Goal: Task Accomplishment & Management: Complete application form

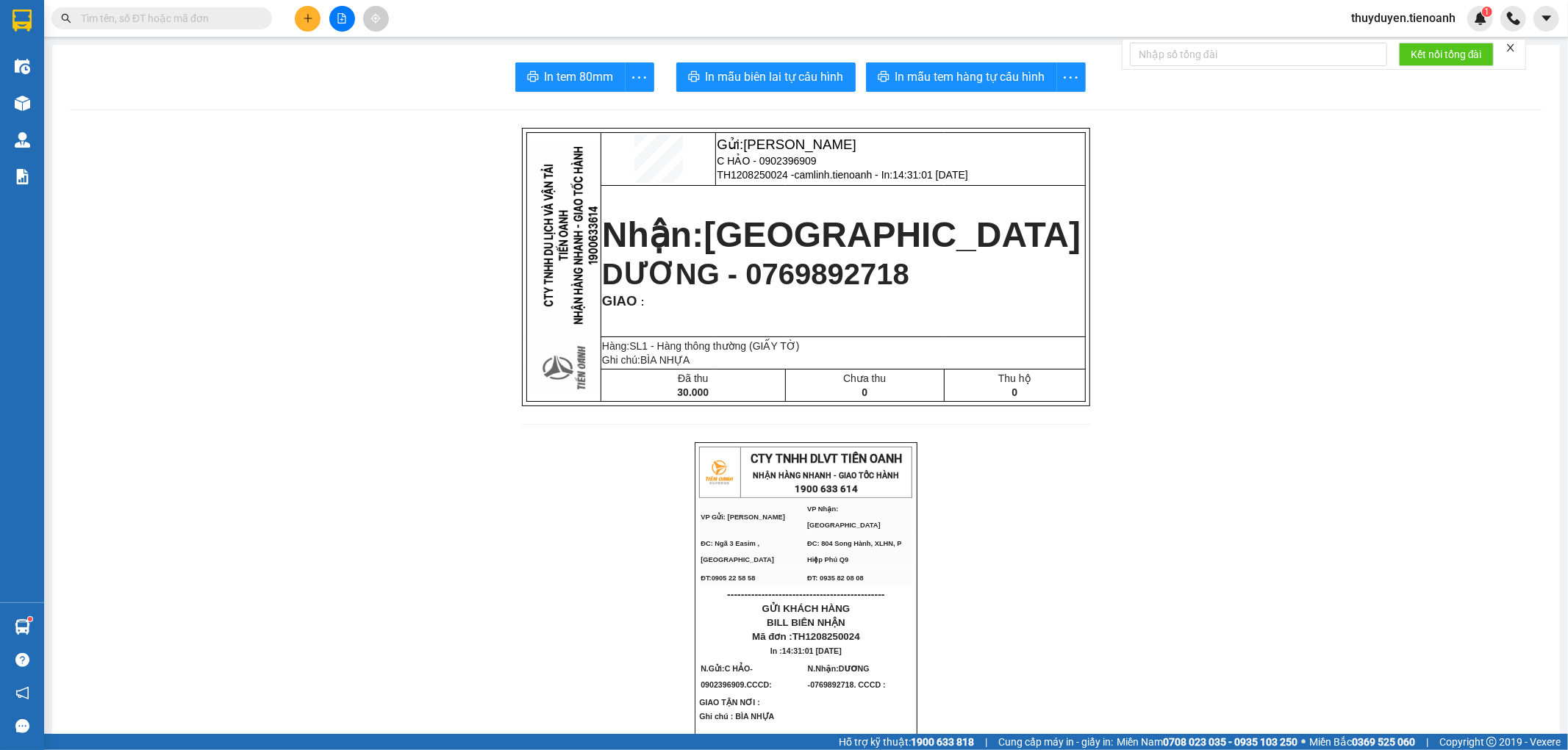
click at [162, 20] on input "text" at bounding box center [167, 18] width 174 height 16
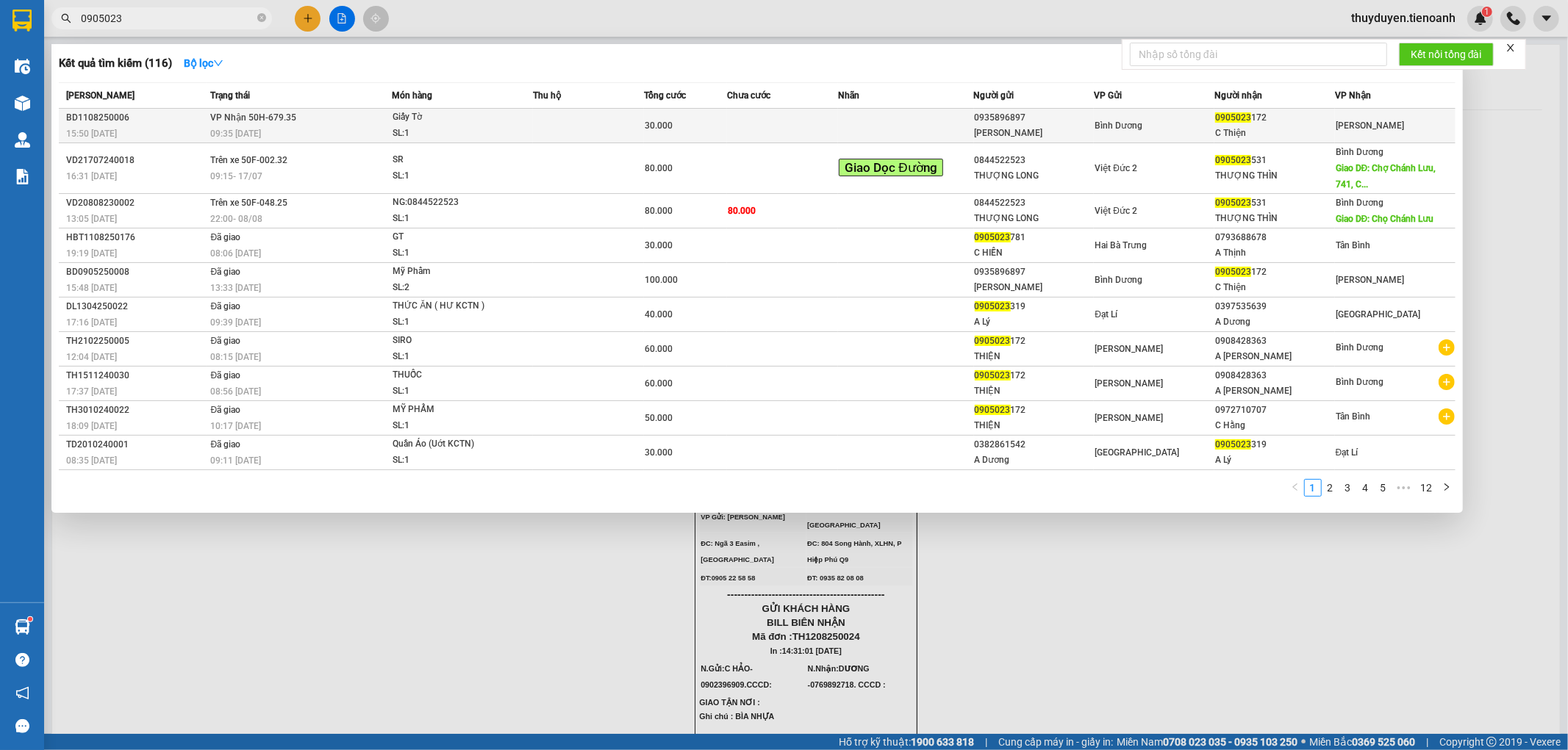
type input "0905023"
click at [670, 127] on span "30.000" at bounding box center [659, 125] width 28 height 10
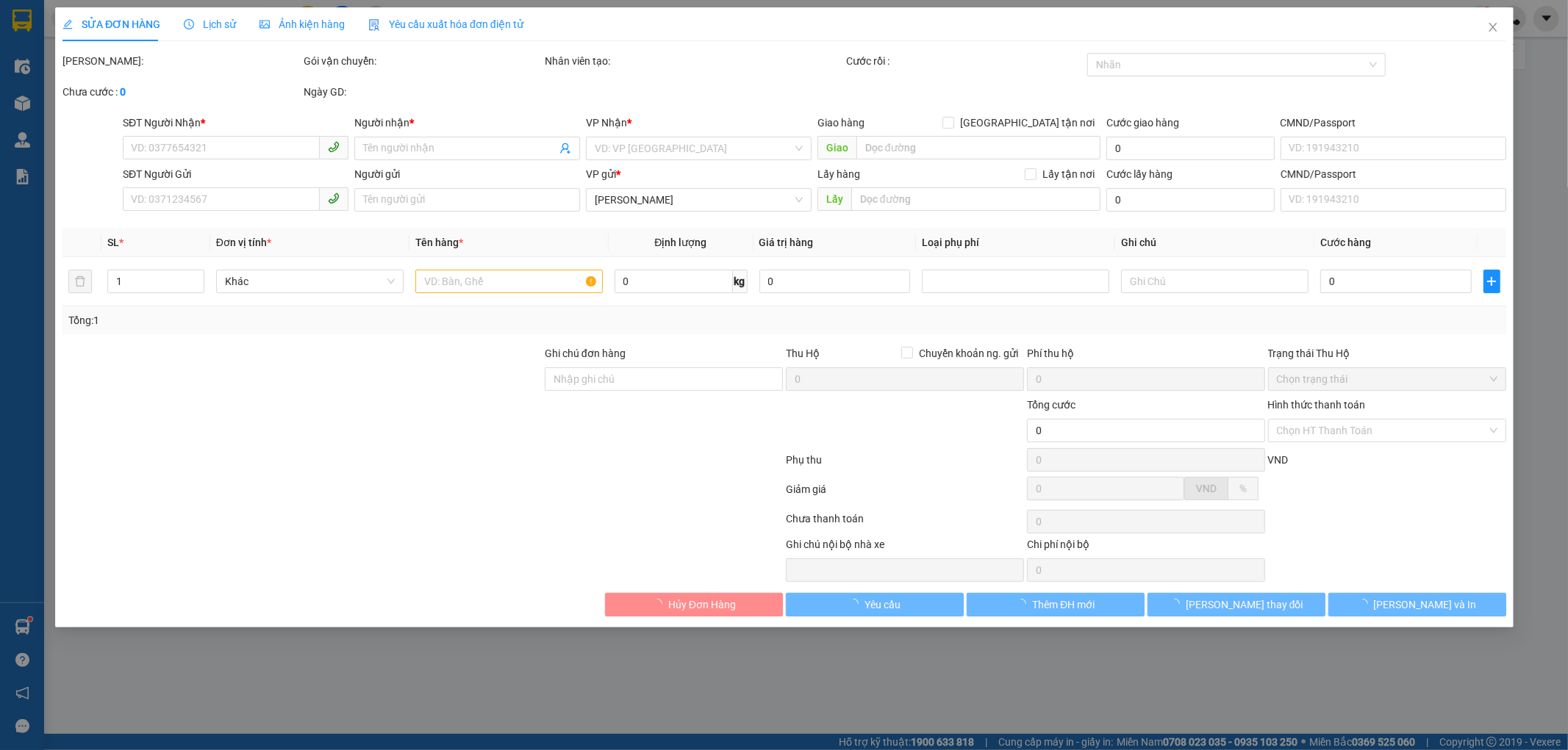
type input "0905023172"
type input "C Thiện"
type input "0935896897"
type input "[PERSON_NAME]"
type input "30.000"
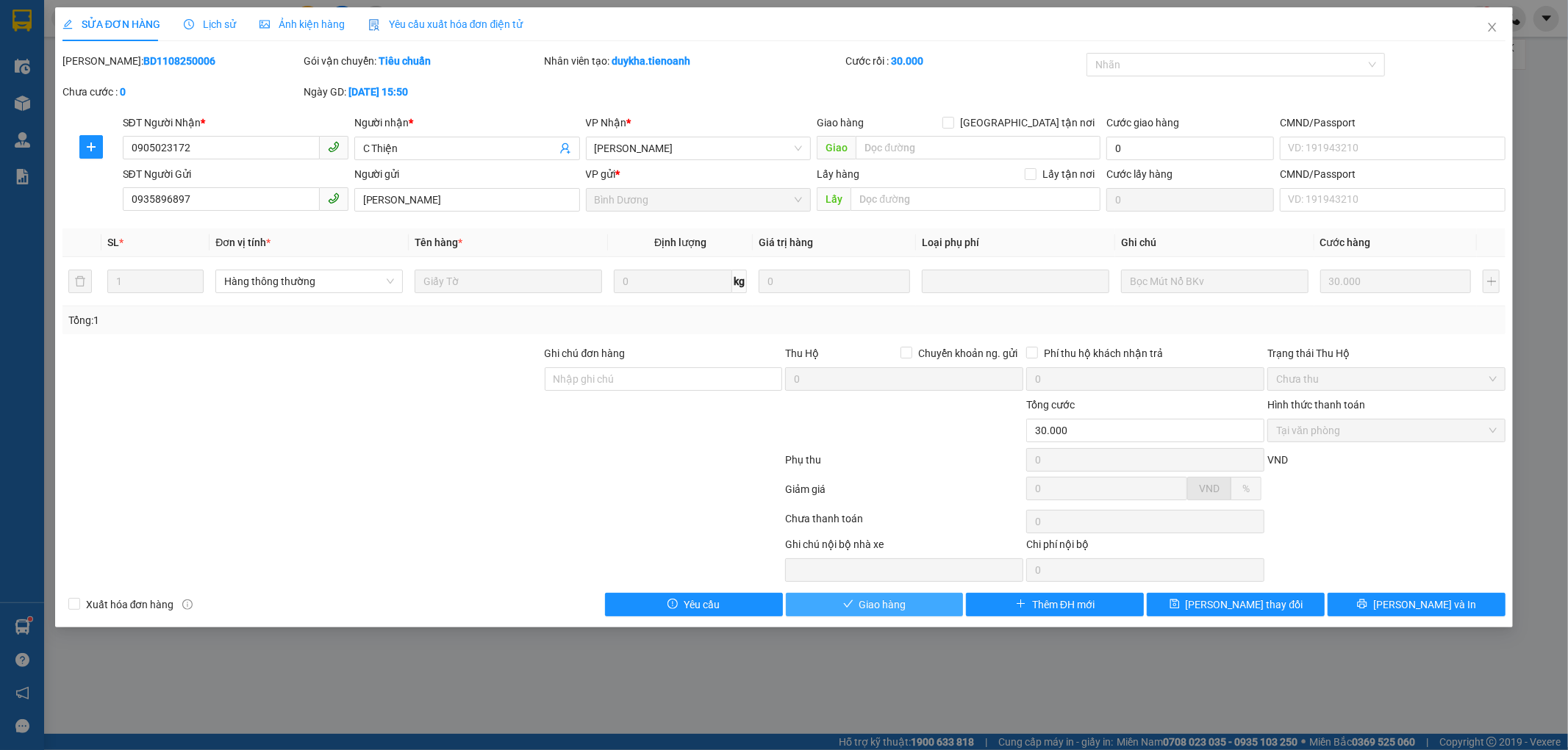
click at [838, 604] on button "Giao hàng" at bounding box center [874, 605] width 178 height 24
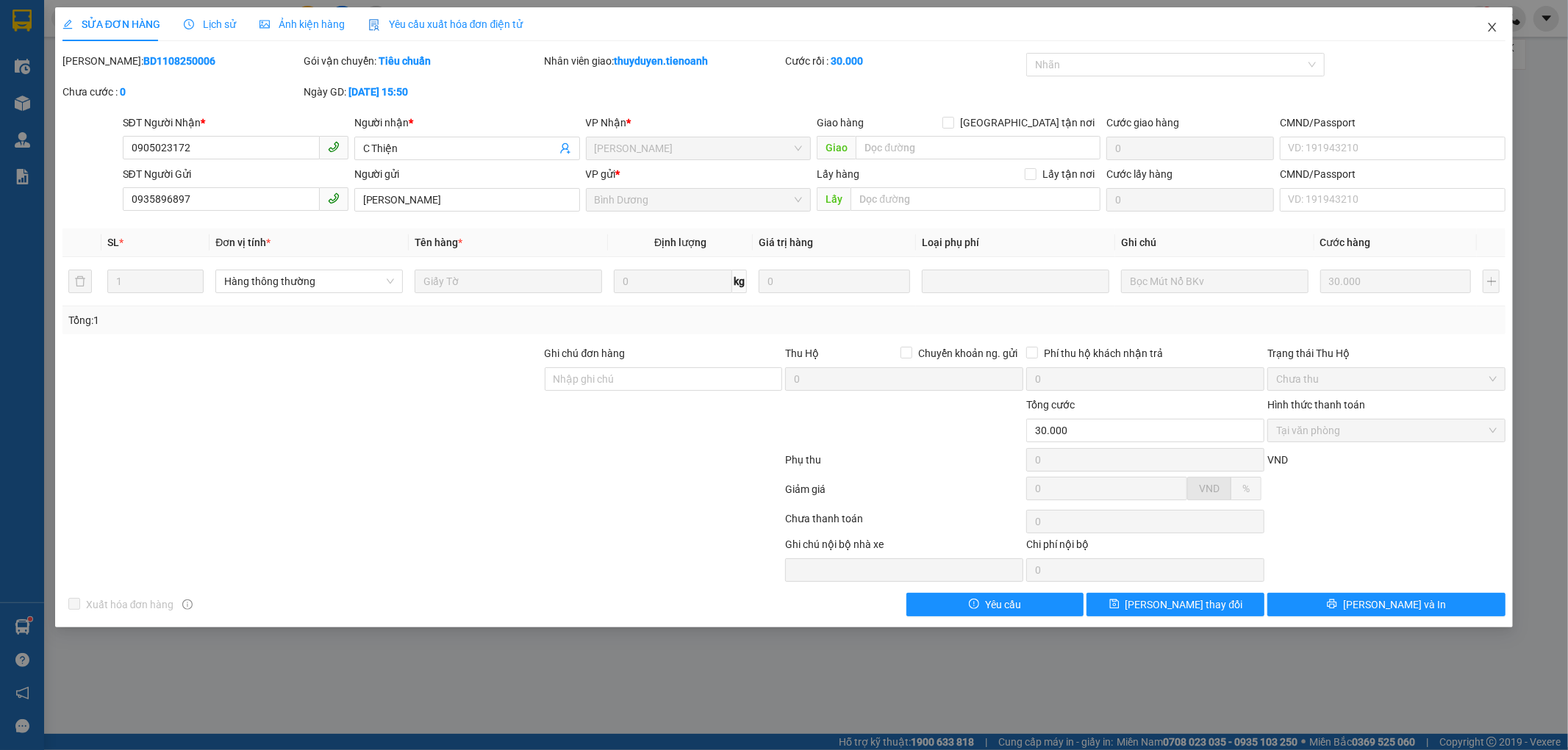
click at [1486, 30] on icon "close" at bounding box center [1492, 27] width 12 height 12
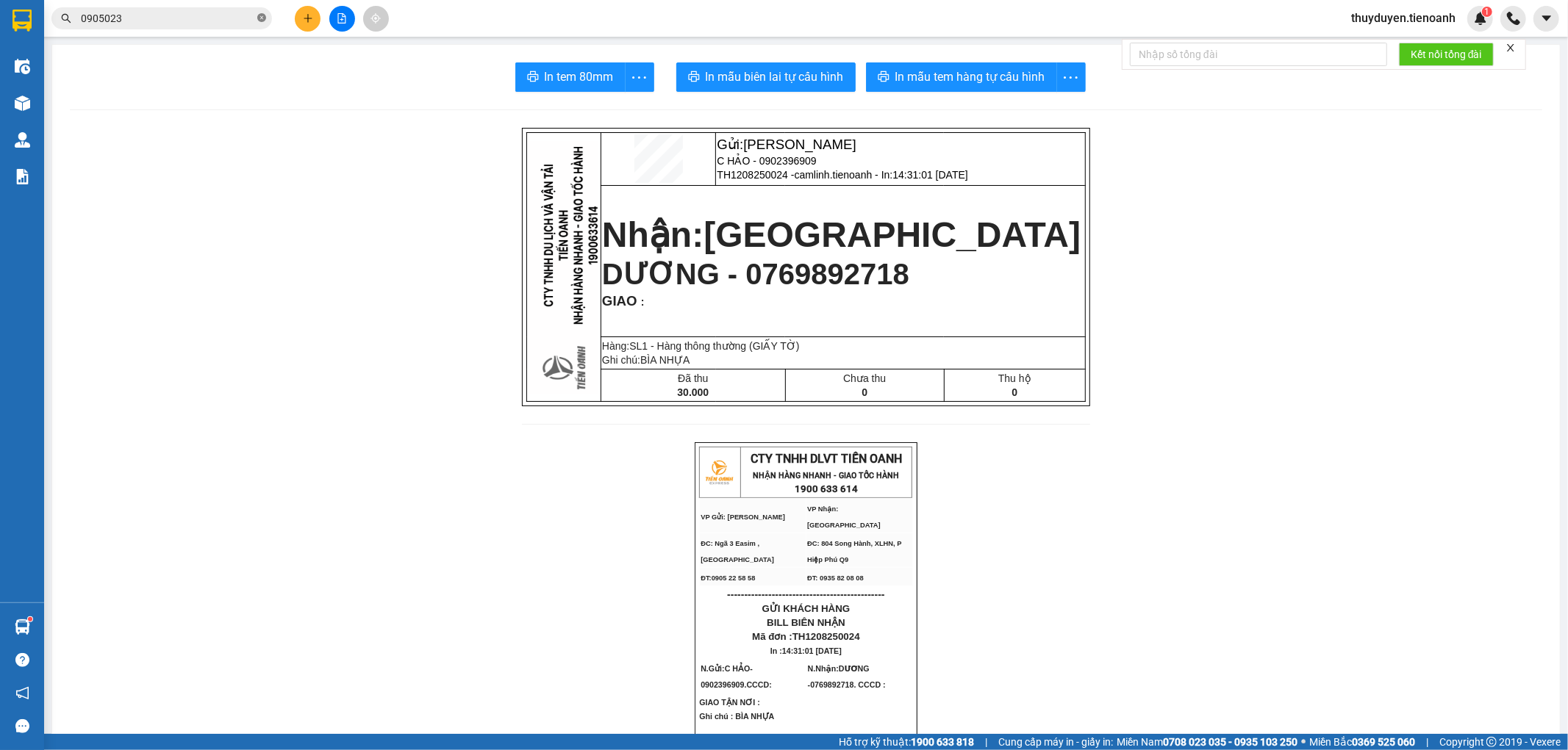
click at [263, 19] on icon "close-circle" at bounding box center [261, 17] width 9 height 9
paste input "0938947322"
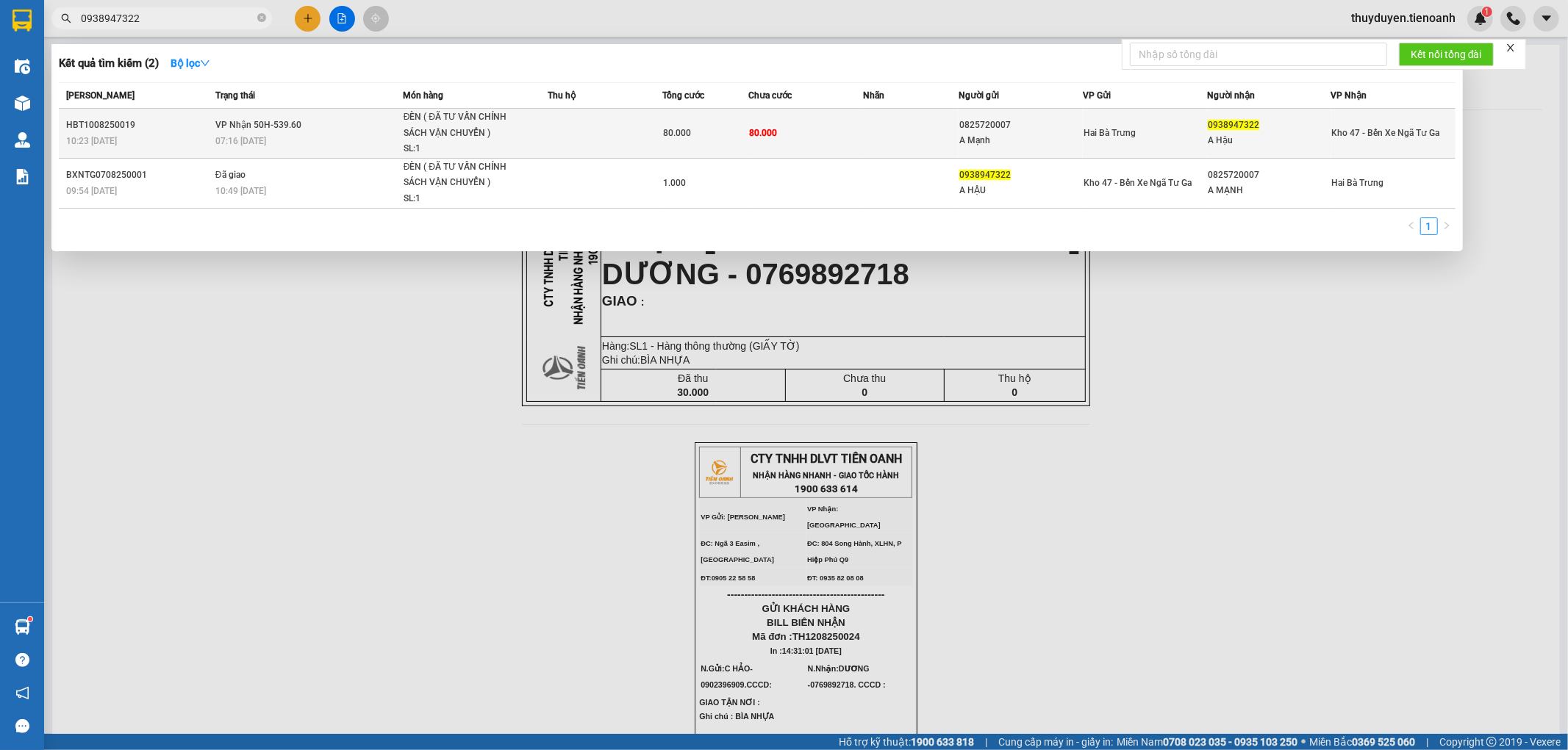
type input "0938947322"
click at [554, 131] on td at bounding box center [605, 134] width 115 height 50
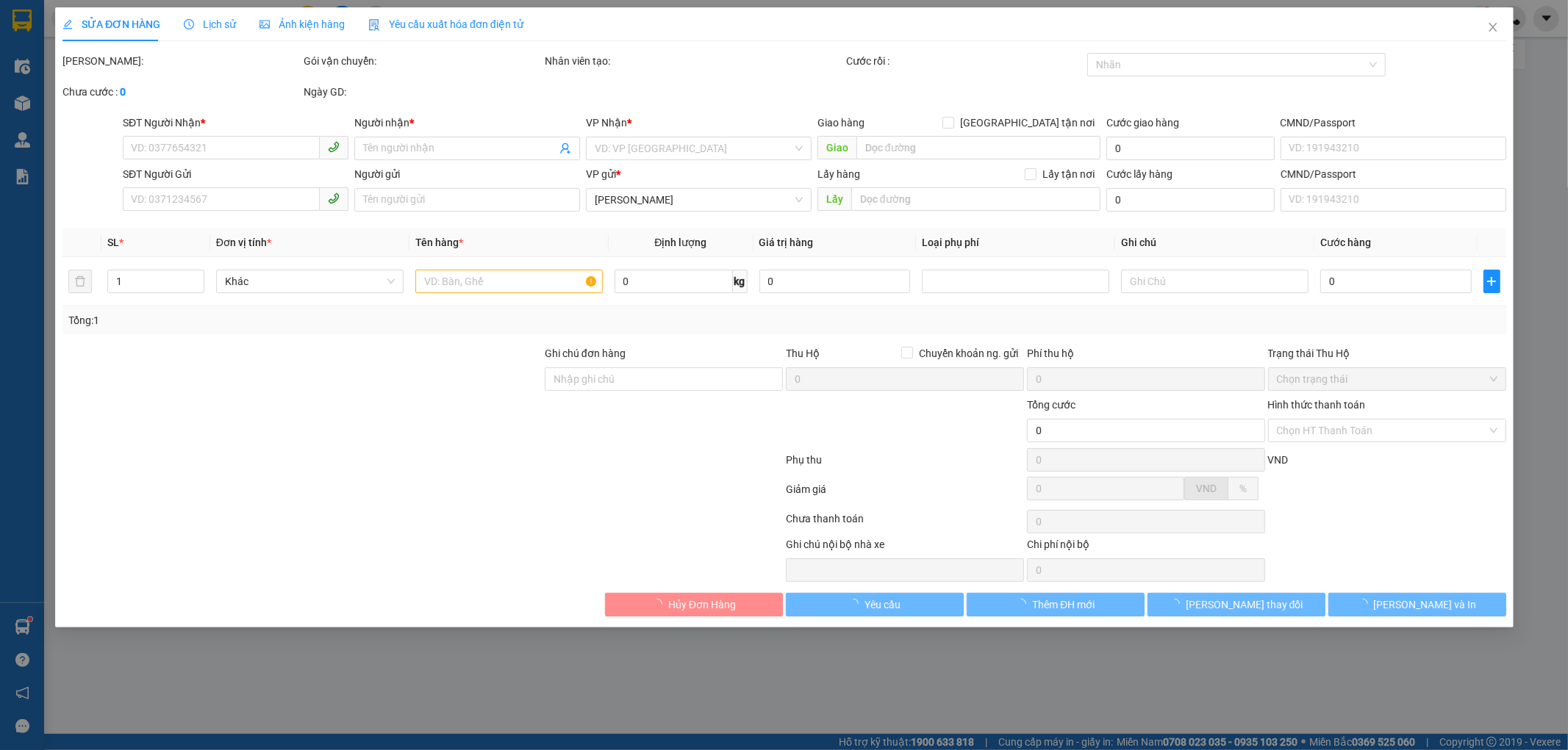
type input "0938947322"
type input "A Hậu"
type input "0825720007"
type input "A Mạnh"
type input "Cước 2 chiều"
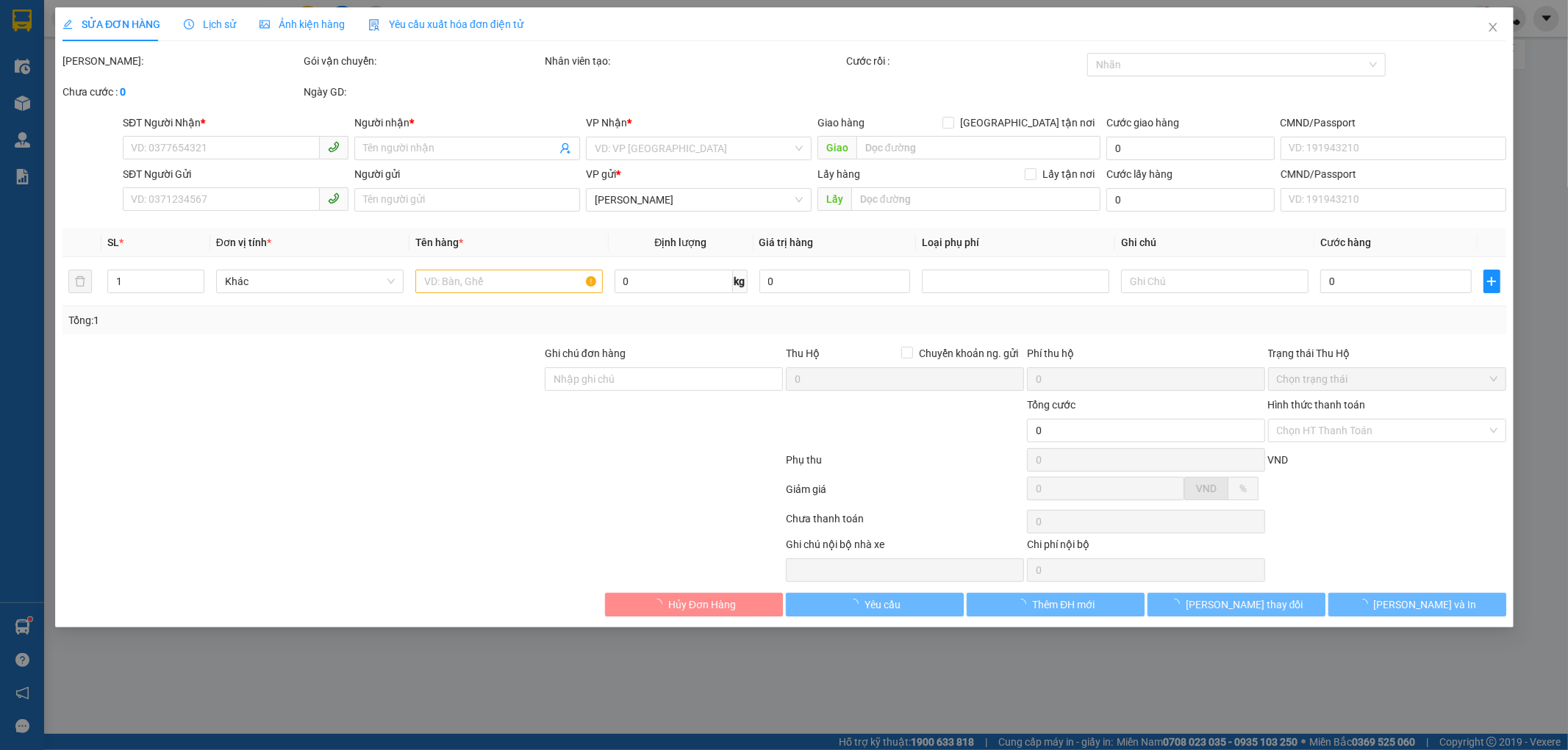
type input "80.000"
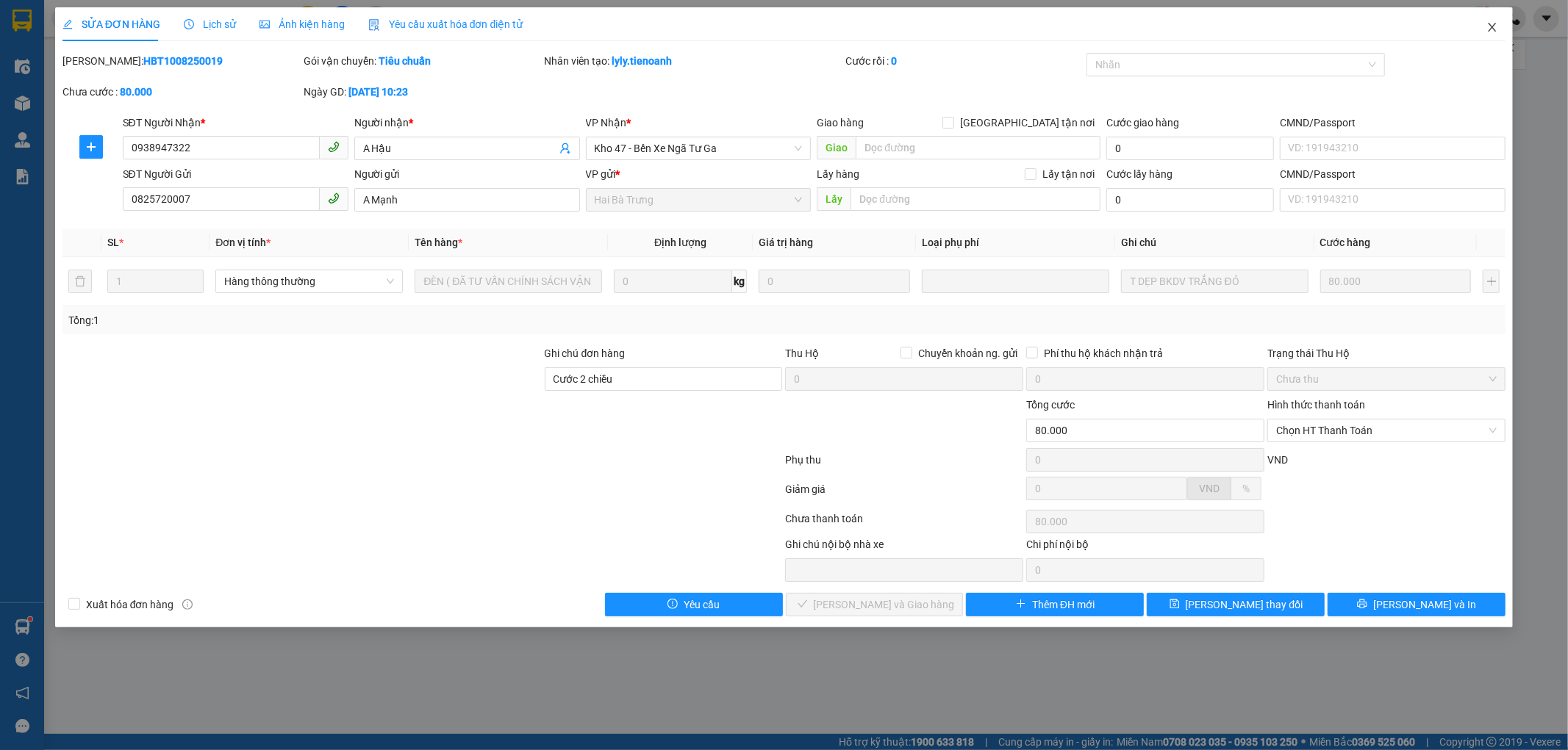
click at [1498, 26] on span "Close" at bounding box center [1492, 27] width 41 height 41
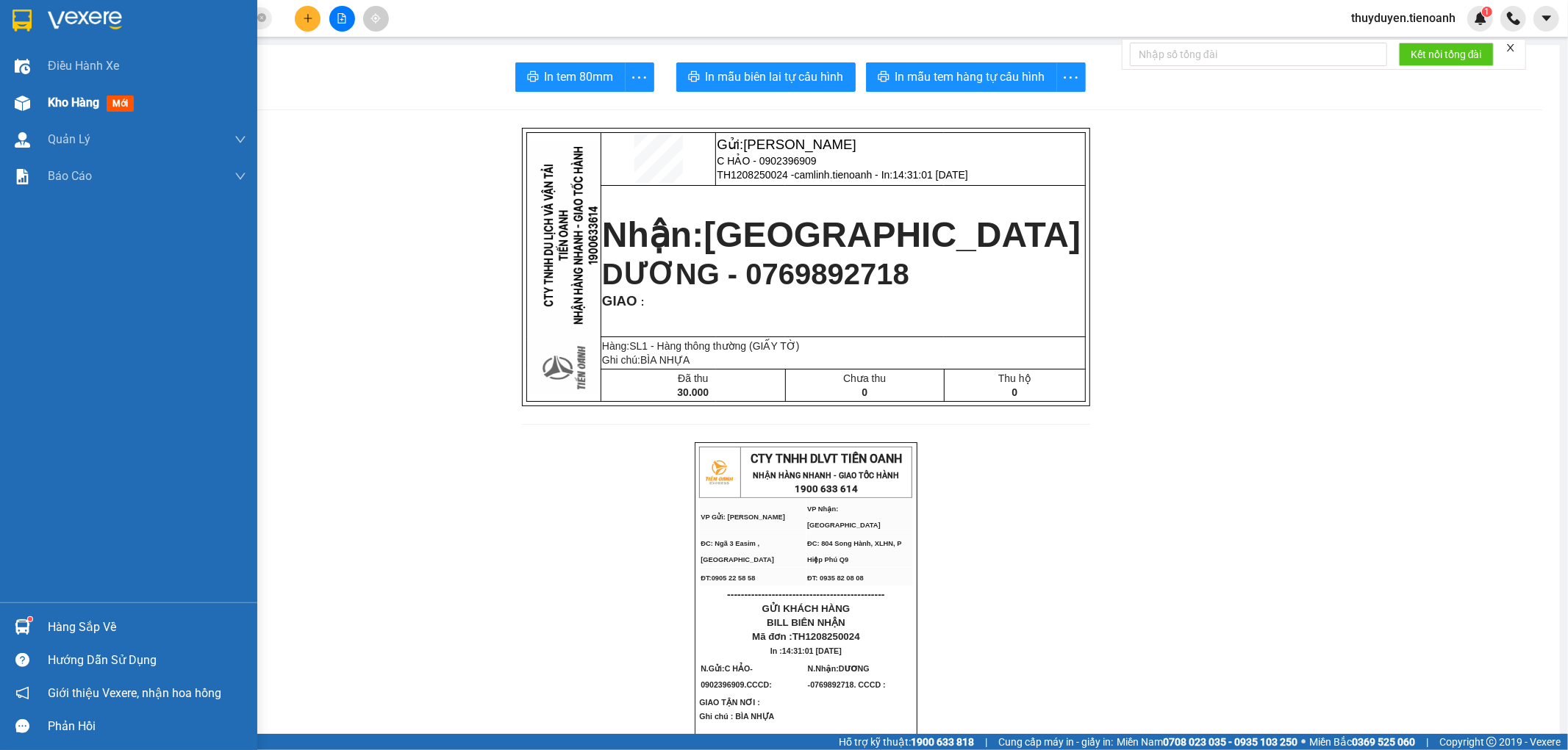
click at [75, 106] on span "Kho hàng" at bounding box center [73, 102] width 52 height 14
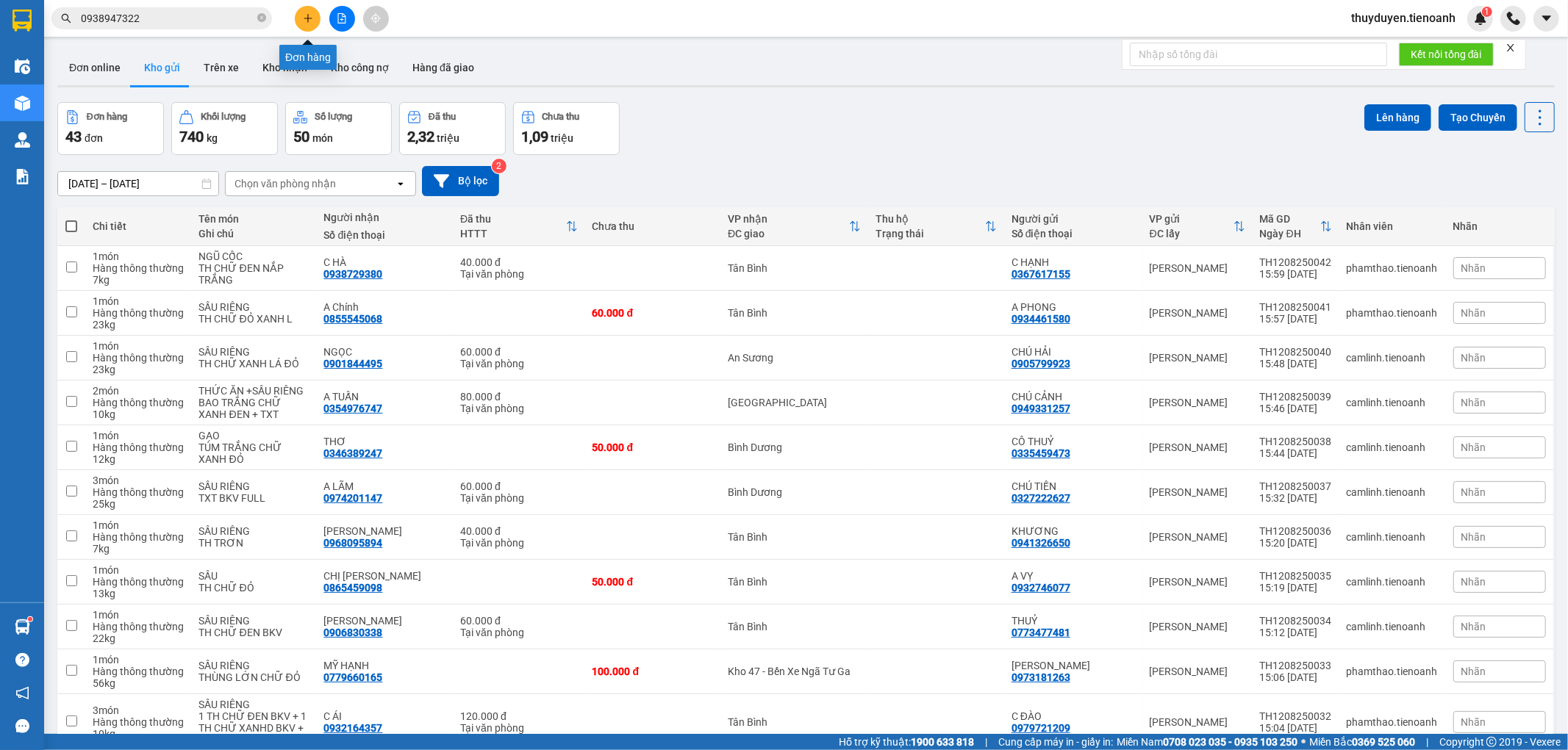
click at [309, 19] on icon "plus" at bounding box center [308, 18] width 8 height 1
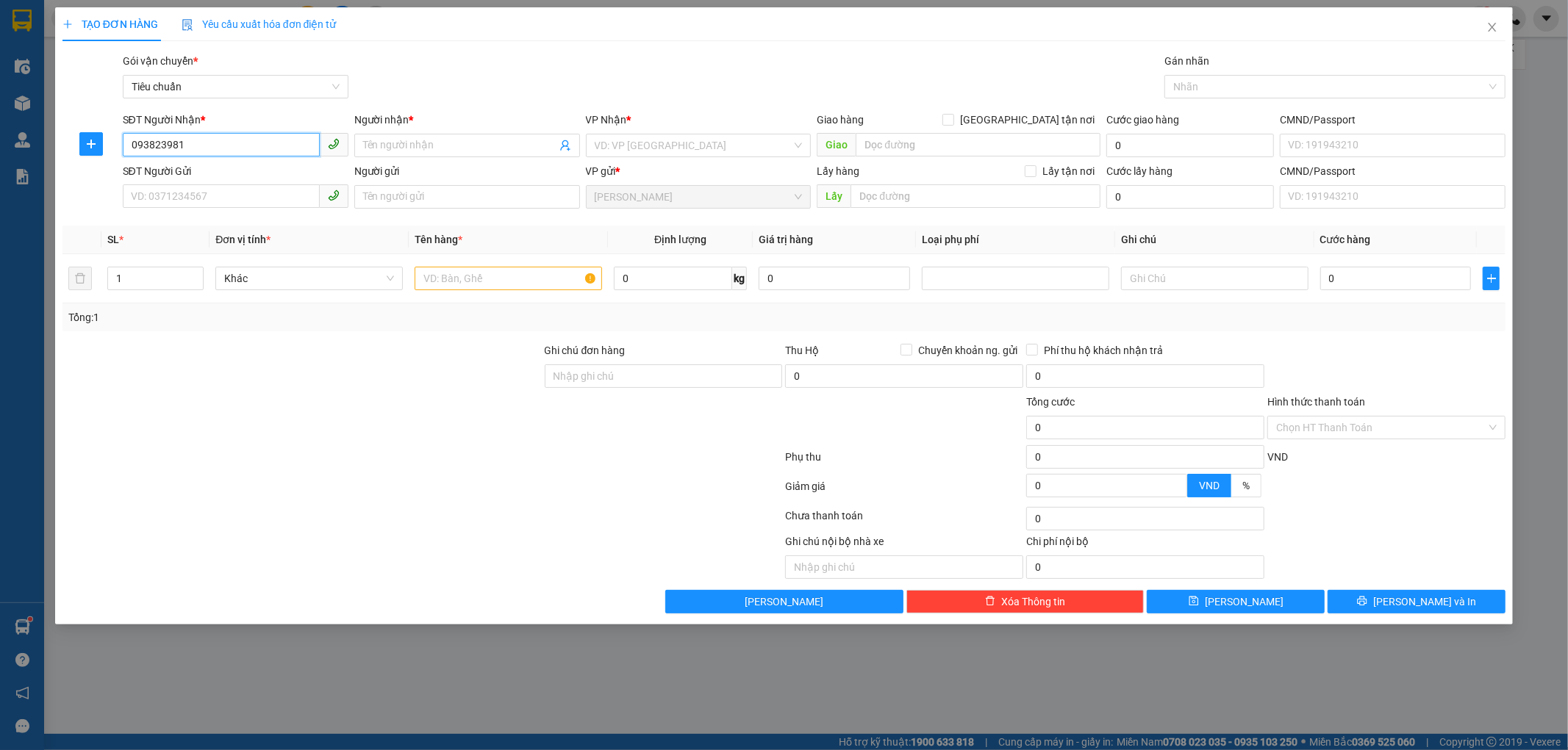
type input "0938239813"
click at [217, 173] on div "0938239813 - C TÂM" at bounding box center [236, 175] width 208 height 16
type input "C TÂM"
checkbox input "true"
type input "35/2A Ấp Tiền Lân, xã Bà Điểm, huyện Hóc Môn, Hồ Chí Minh"
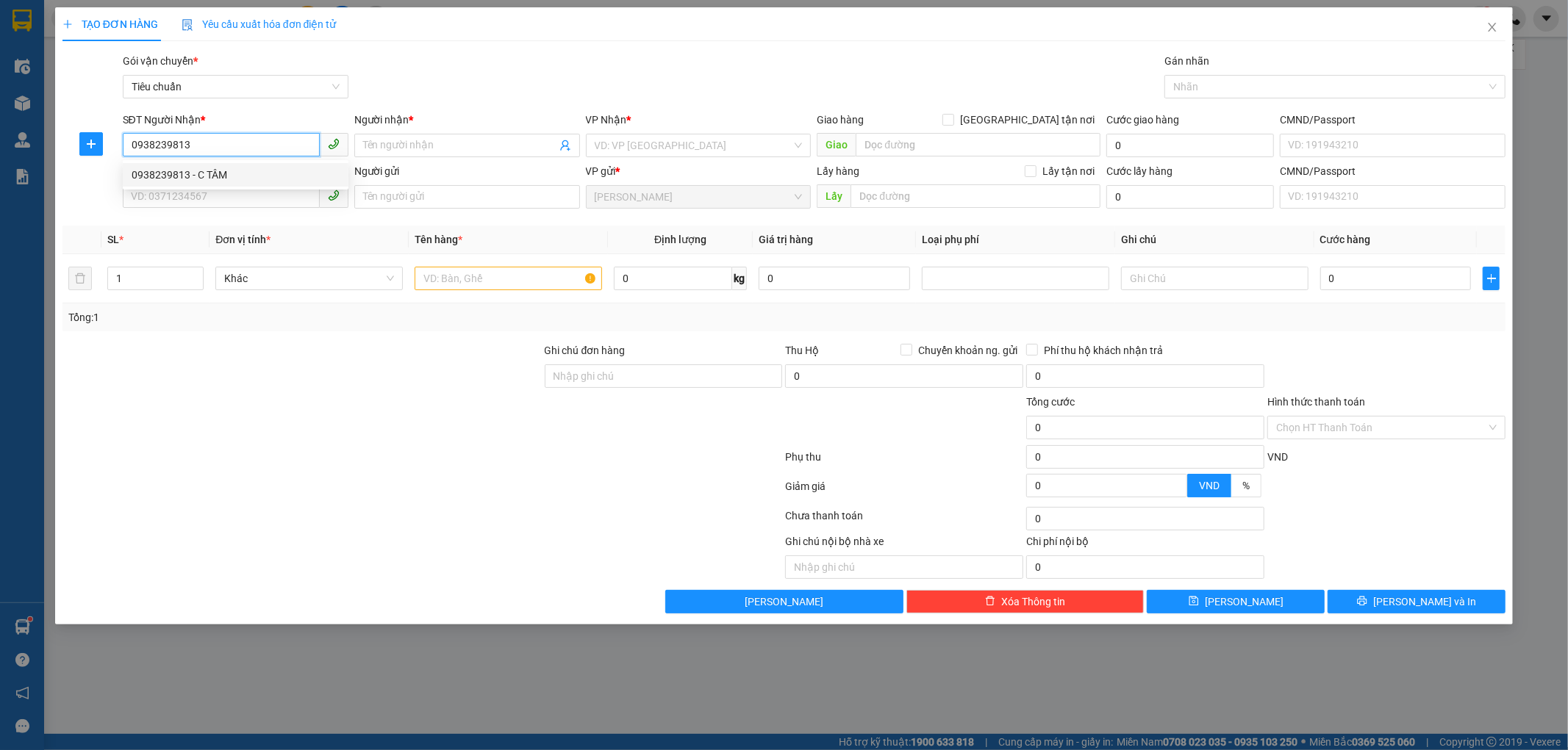
type input "100.000"
type input "160.000"
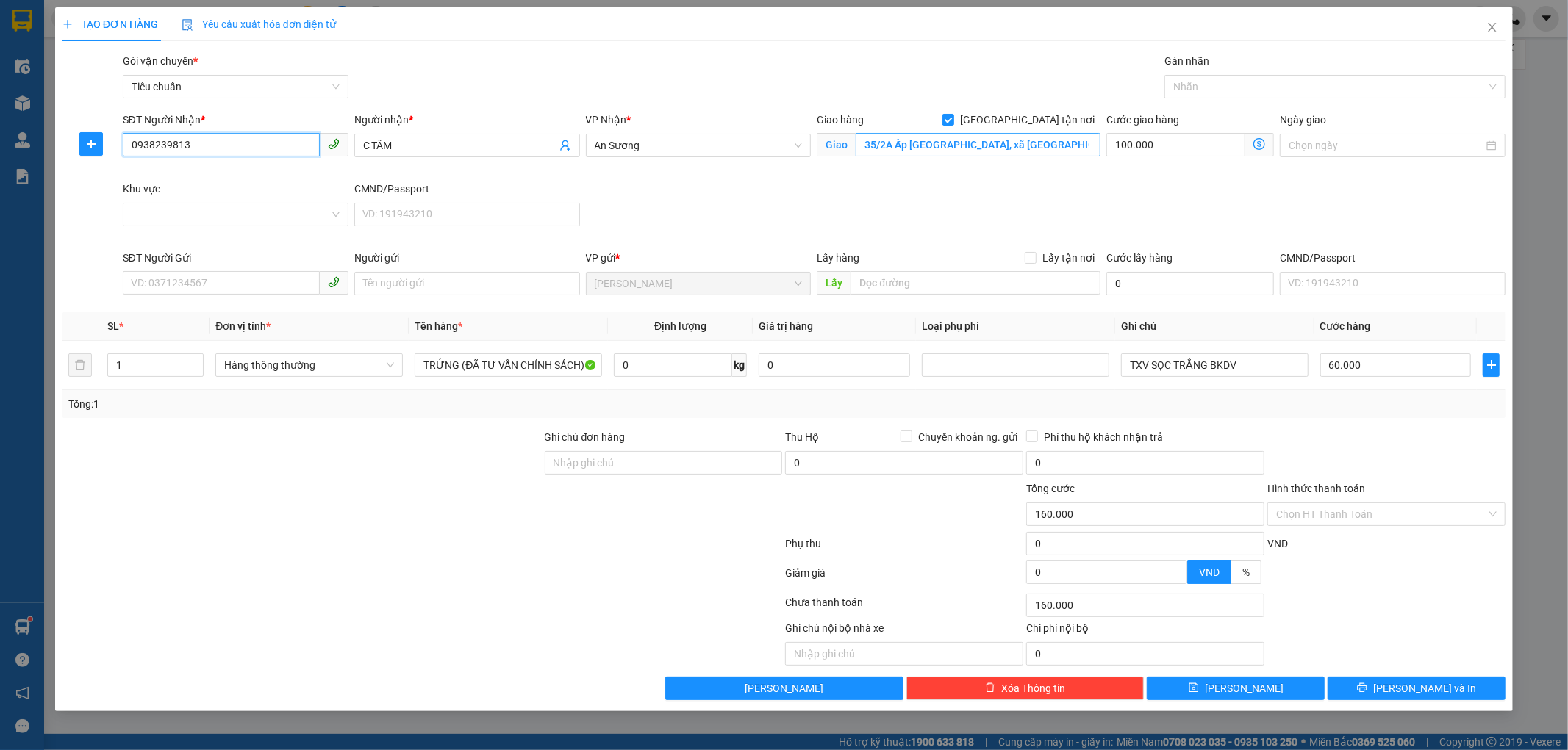
type input "0938239813"
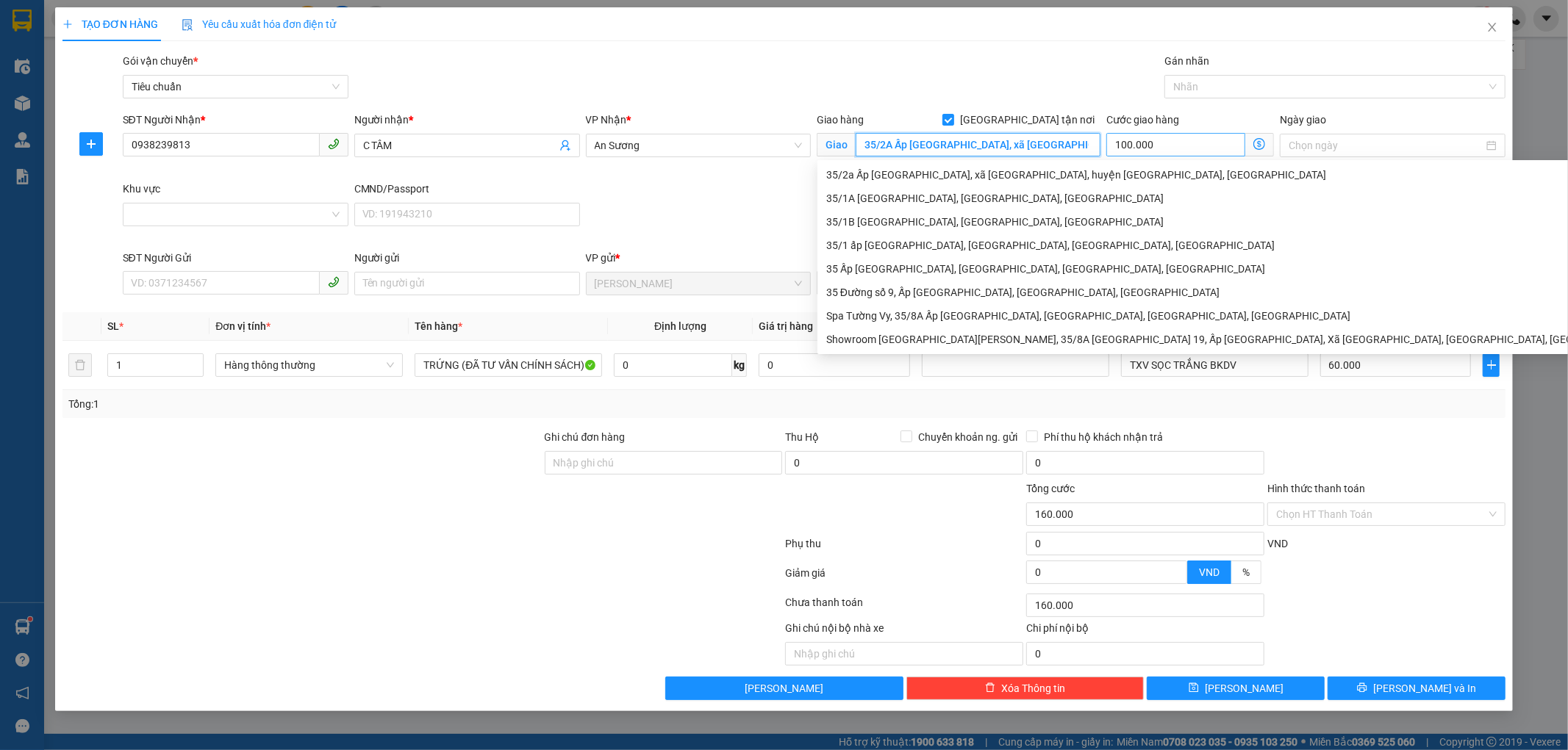
scroll to position [0, 63]
drag, startPoint x: 905, startPoint y: 149, endPoint x: 1125, endPoint y: 134, distance: 220.5
click at [1125, 134] on div "SĐT Người Nhận * 0938239813 Người nhận * C TÂM VP Nhận * An Sương Giao hàng Gia…" at bounding box center [815, 181] width 1389 height 138
click at [975, 71] on div "Gói vận chuyển * Tiêu chuẩn Gán nhãn Nhãn" at bounding box center [815, 78] width 1389 height 52
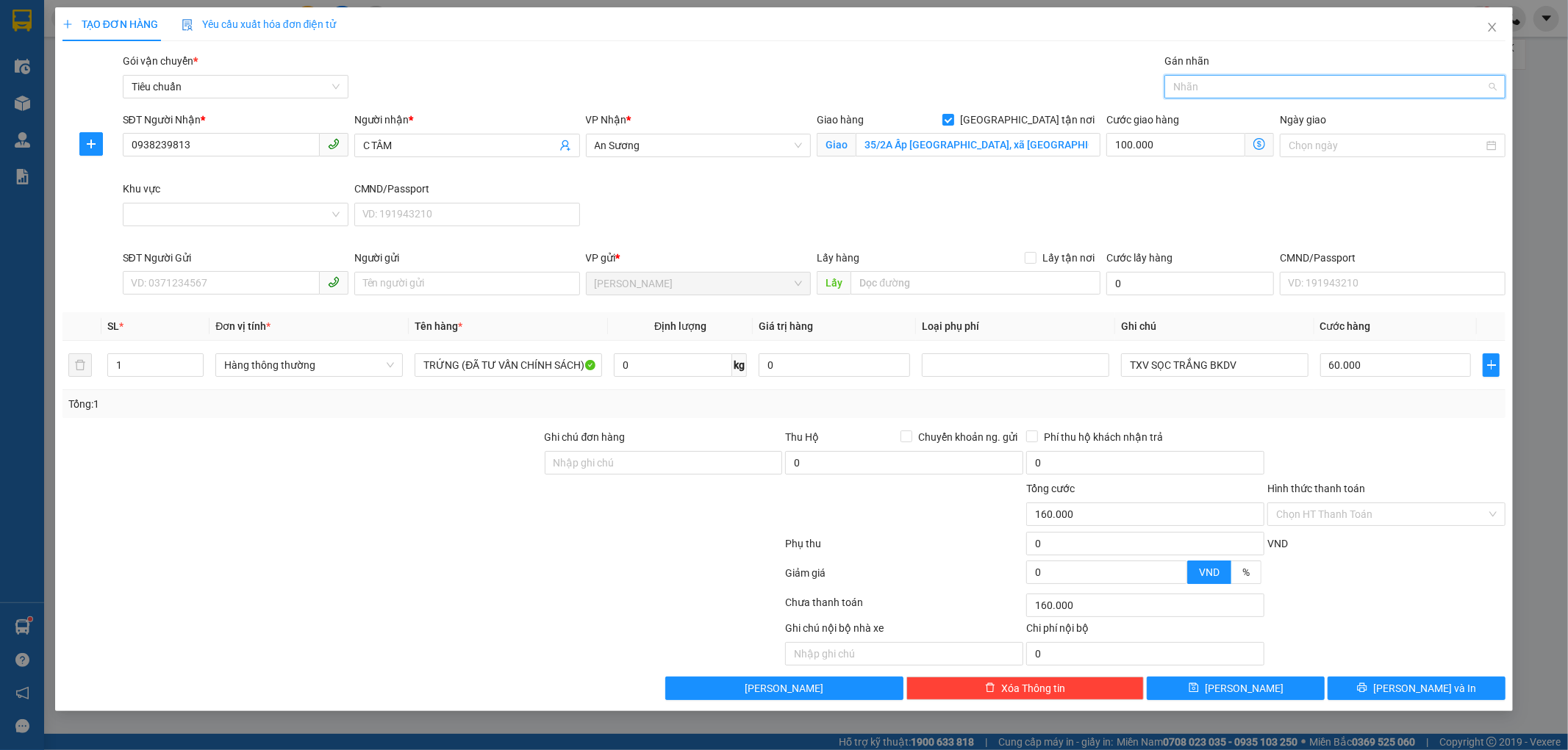
click at [1176, 91] on input "Gán nhãn" at bounding box center [1174, 87] width 3 height 18
click at [1222, 132] on div "Giao Tận Nơi" at bounding box center [1335, 140] width 324 height 16
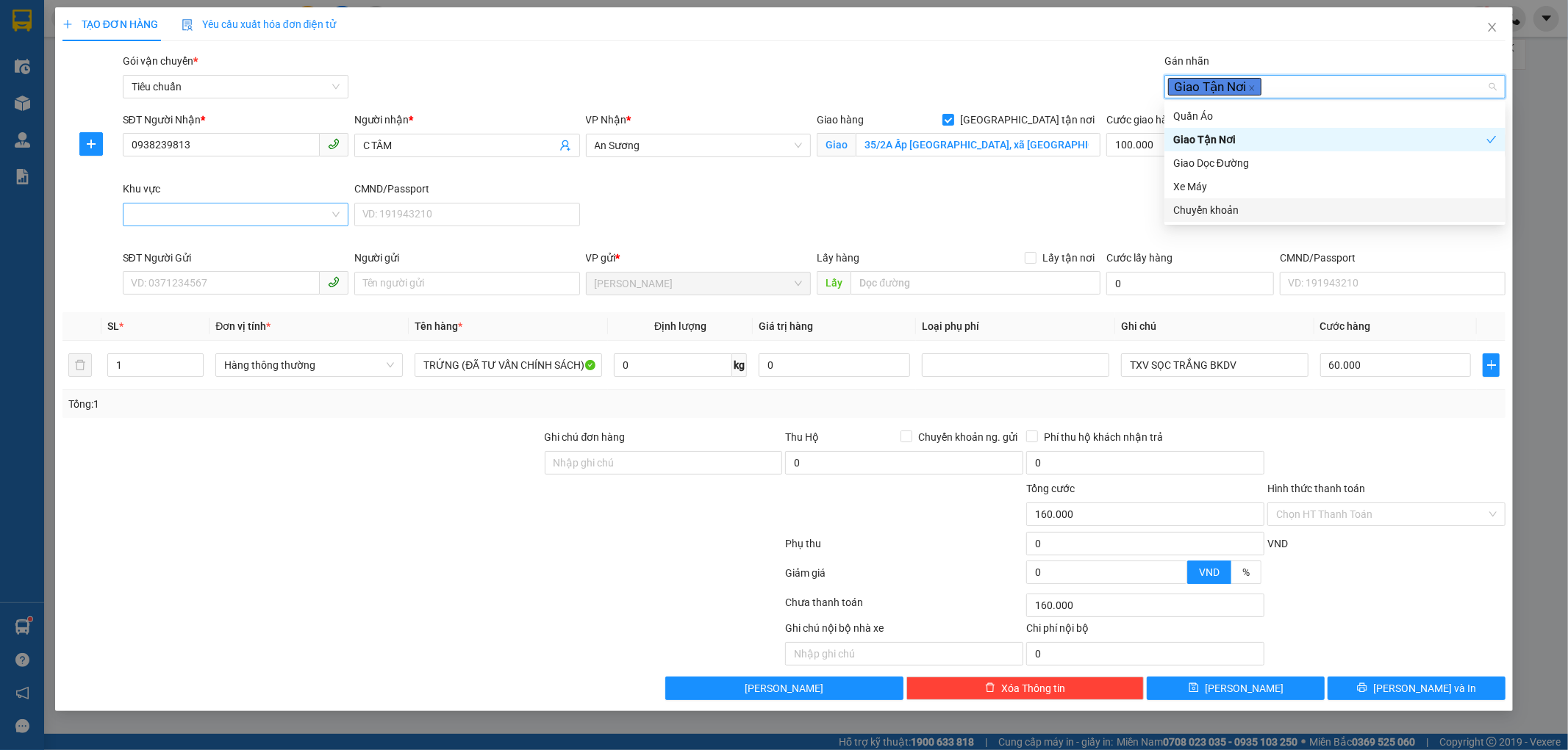
click at [185, 202] on div at bounding box center [235, 214] width 225 height 24
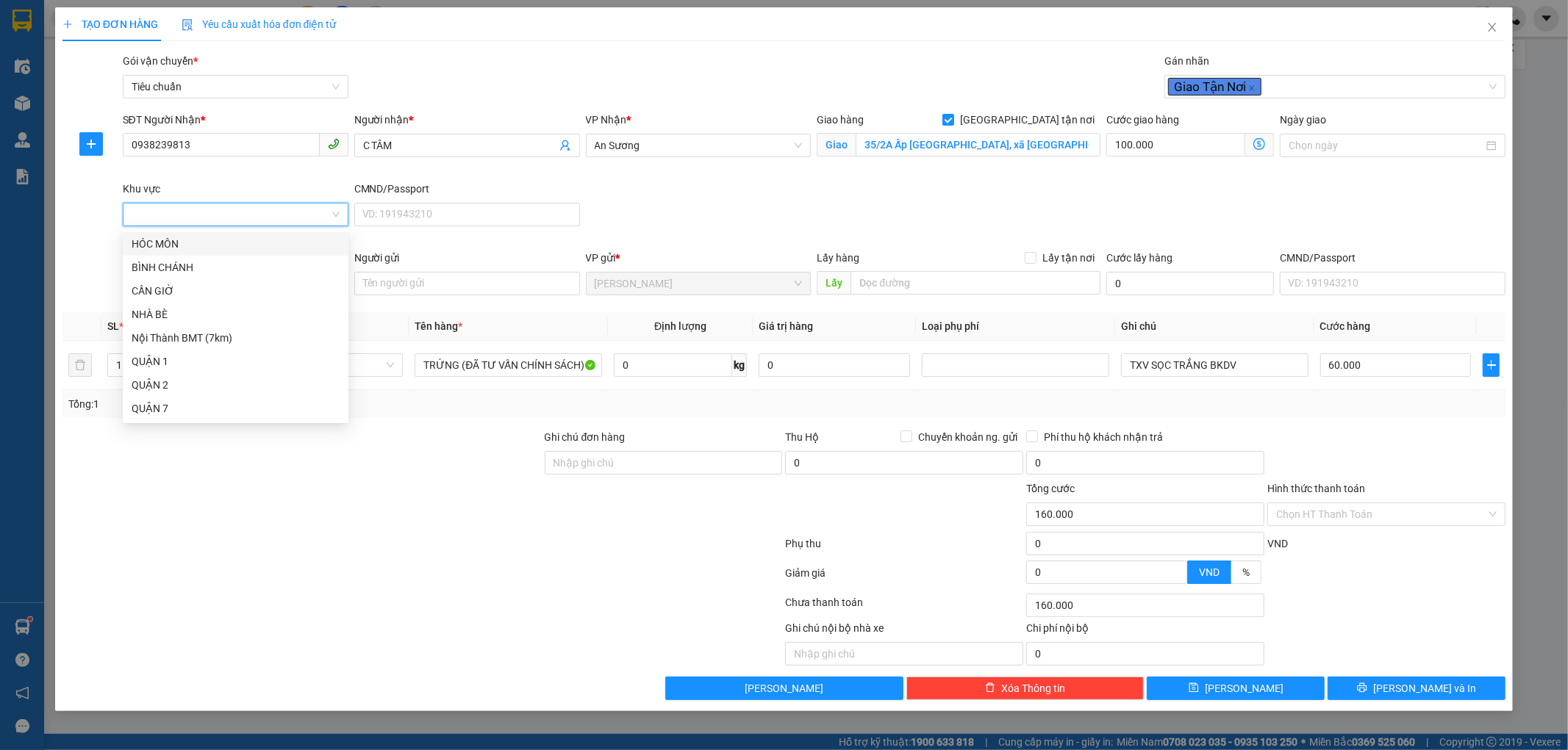
click at [203, 238] on div "HÓC MÔN" at bounding box center [236, 244] width 208 height 16
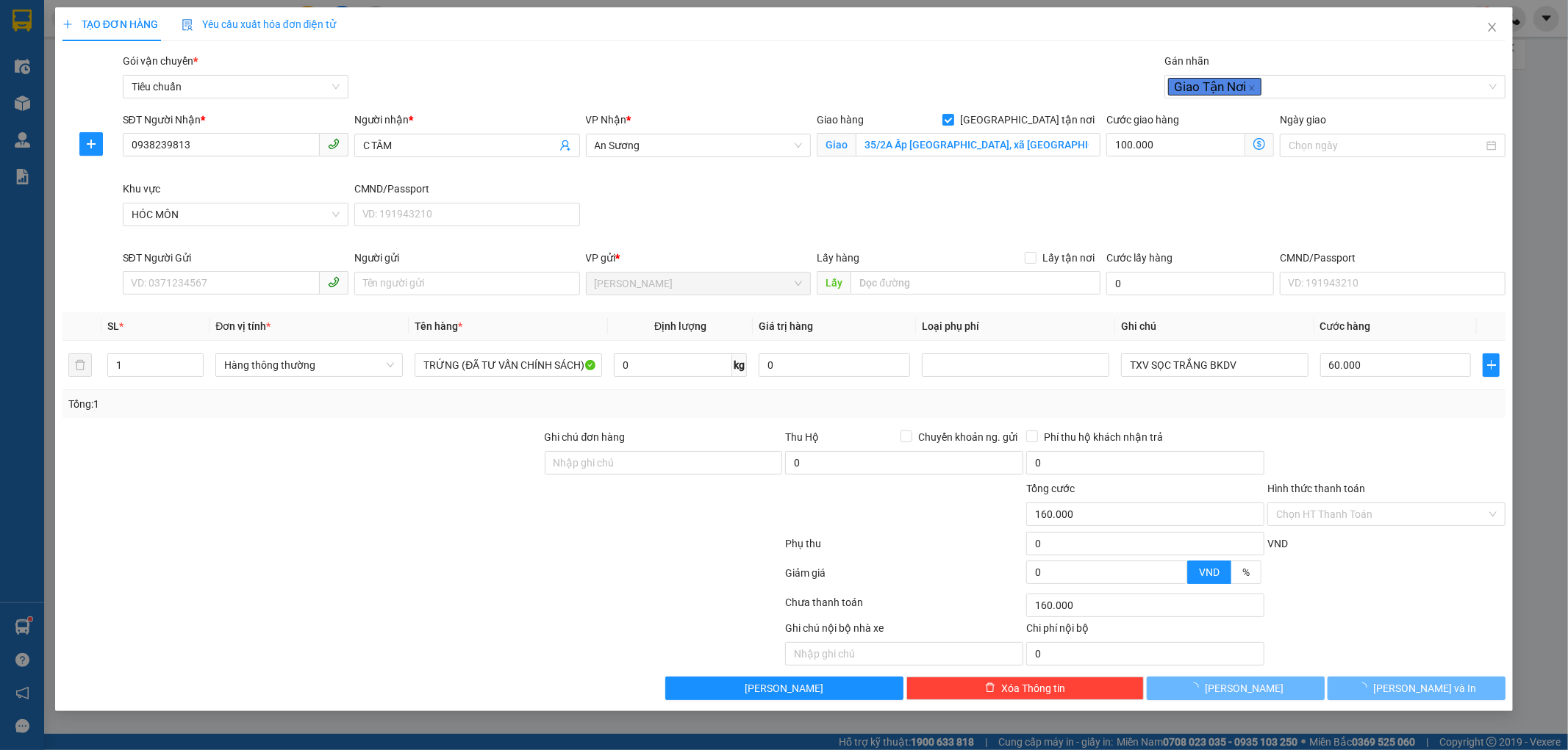
click at [999, 159] on div "Giao hàng Giao tận nơi Giao 35/2A Ấp Tiền Lân, xã Bà Điểm, huyện Hóc Môn, Hồ Ch…" at bounding box center [959, 138] width 284 height 52
type input "60.000"
type input "0"
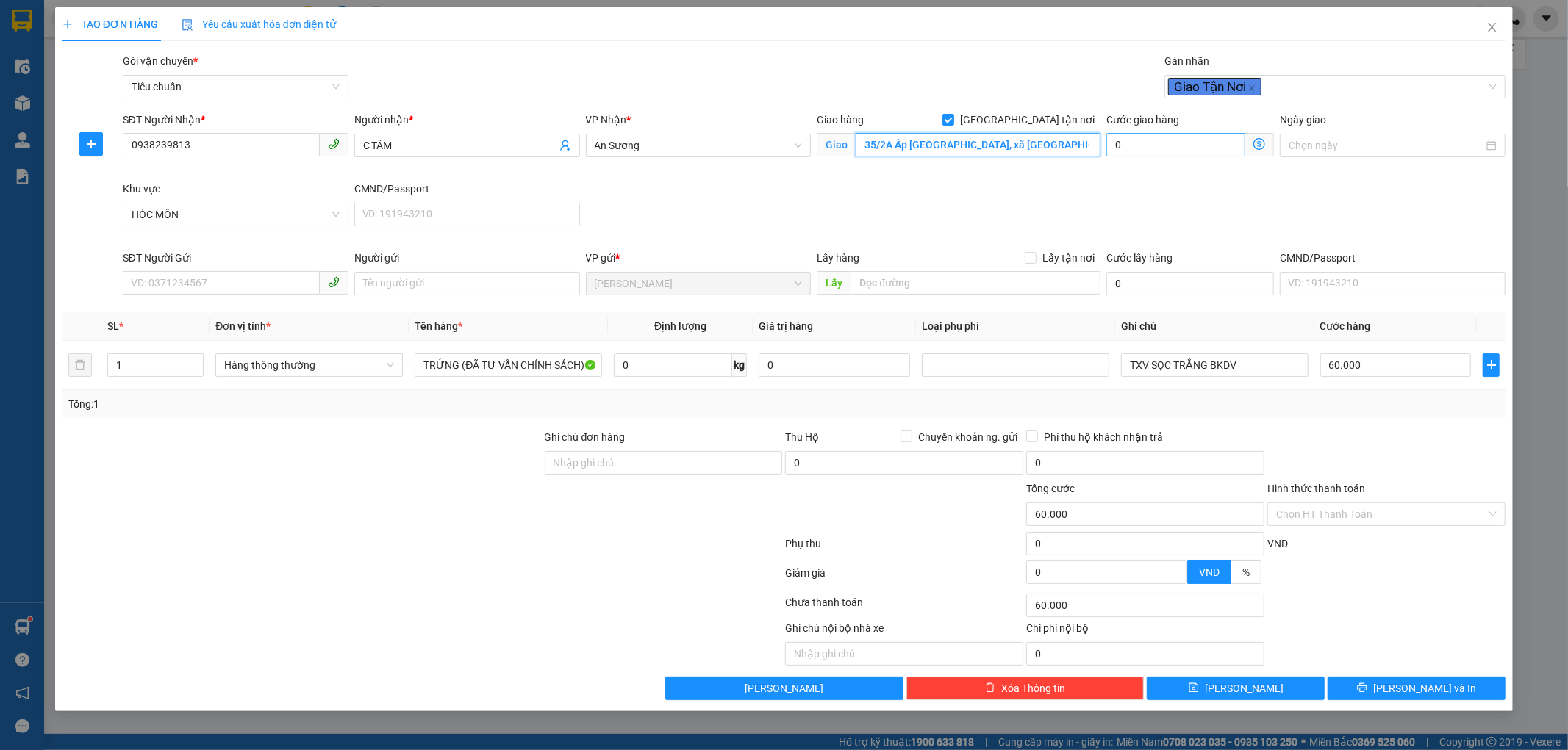
scroll to position [0, 63]
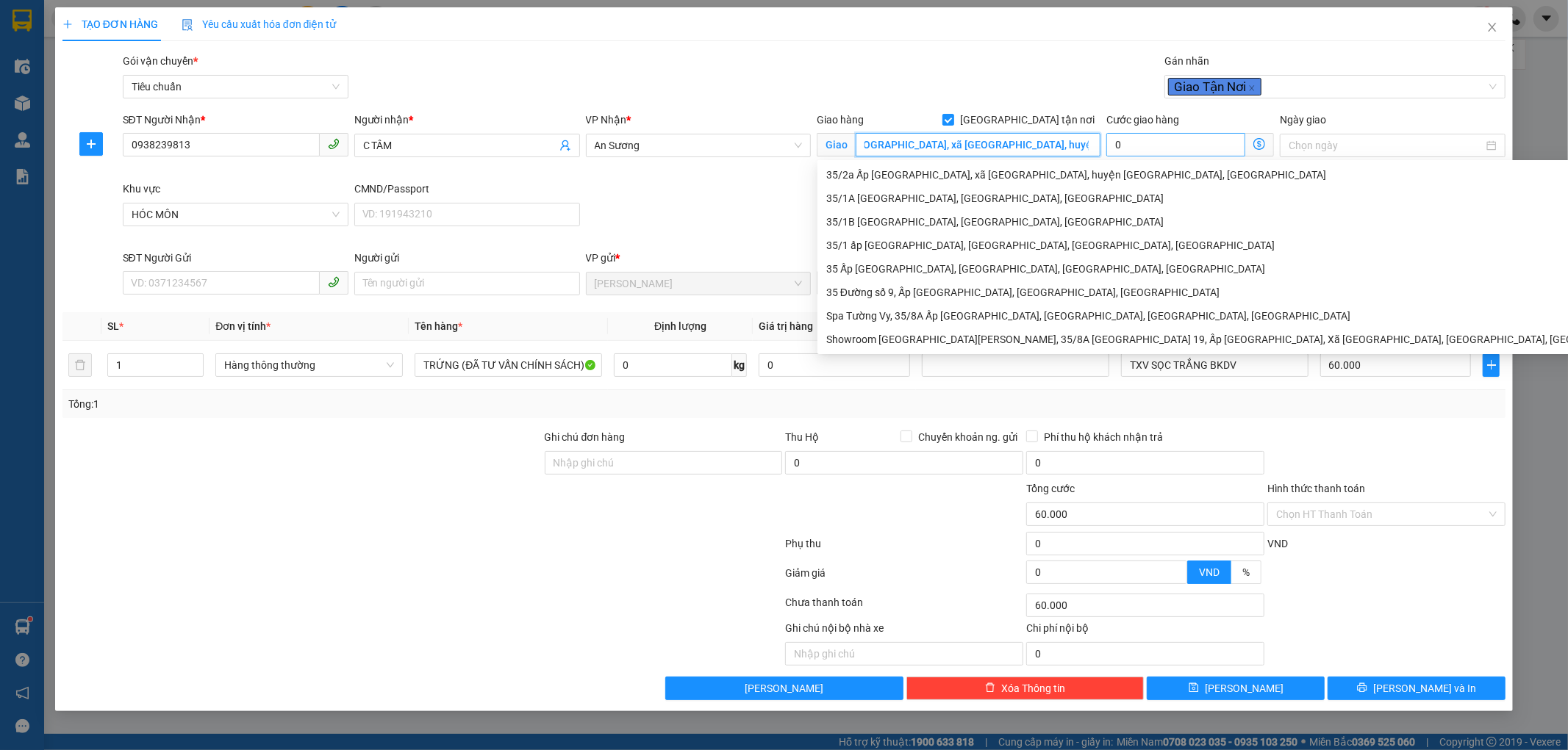
drag, startPoint x: 998, startPoint y: 146, endPoint x: 1120, endPoint y: 153, distance: 122.2
click at [1120, 153] on div "SĐT Người Nhận * 0938239813 Người nhận * C TÂM VP Nhận * An Sương Giao hàng Gia…" at bounding box center [815, 181] width 1389 height 138
click at [234, 282] on input "SĐT Người Gửi" at bounding box center [221, 283] width 196 height 24
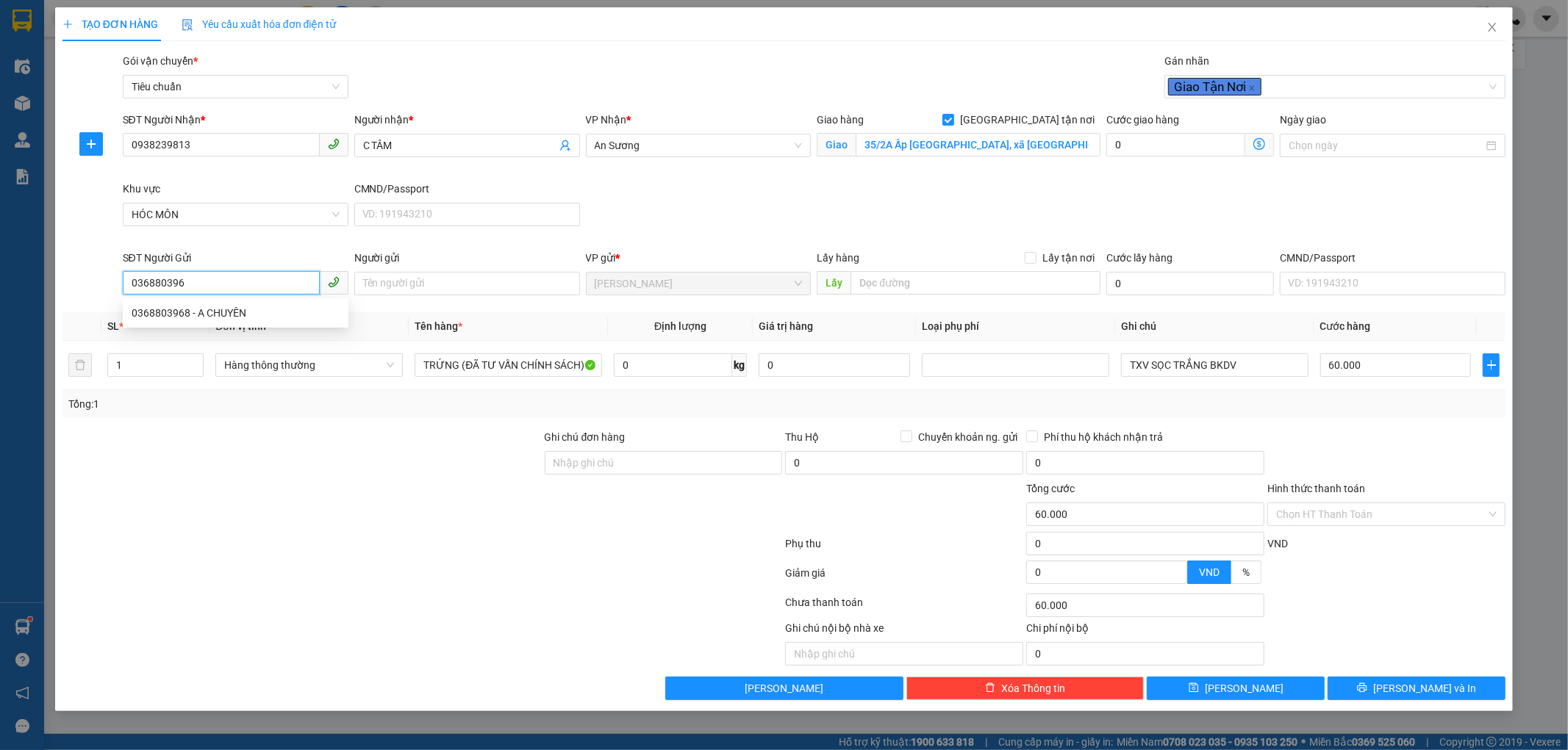
type input "0368803968"
click at [228, 308] on div "0368803968 - A CHUYÊN" at bounding box center [236, 312] width 208 height 16
type input "A CHUYÊN"
type input "50.000"
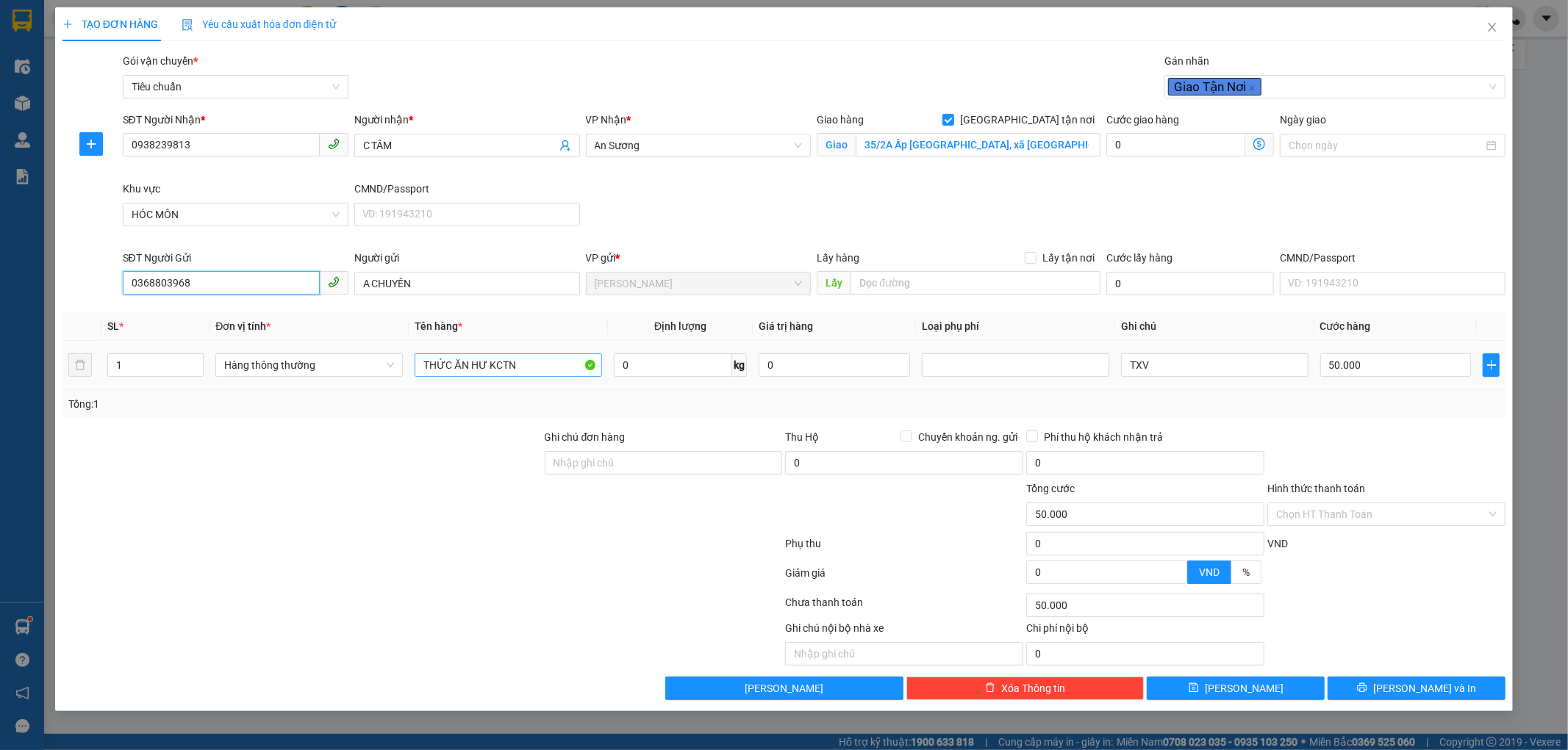
type input "0368803968"
drag, startPoint x: 531, startPoint y: 363, endPoint x: 100, endPoint y: 360, distance: 431.0
click at [137, 369] on tr "1 Hàng thông thường THỨC ĂN HƯ KCTN 0 kg 0 TXV 50.000" at bounding box center [784, 366] width 1444 height 50
type input "THỨC ĂN"
click at [644, 353] on input "0" at bounding box center [672, 365] width 118 height 24
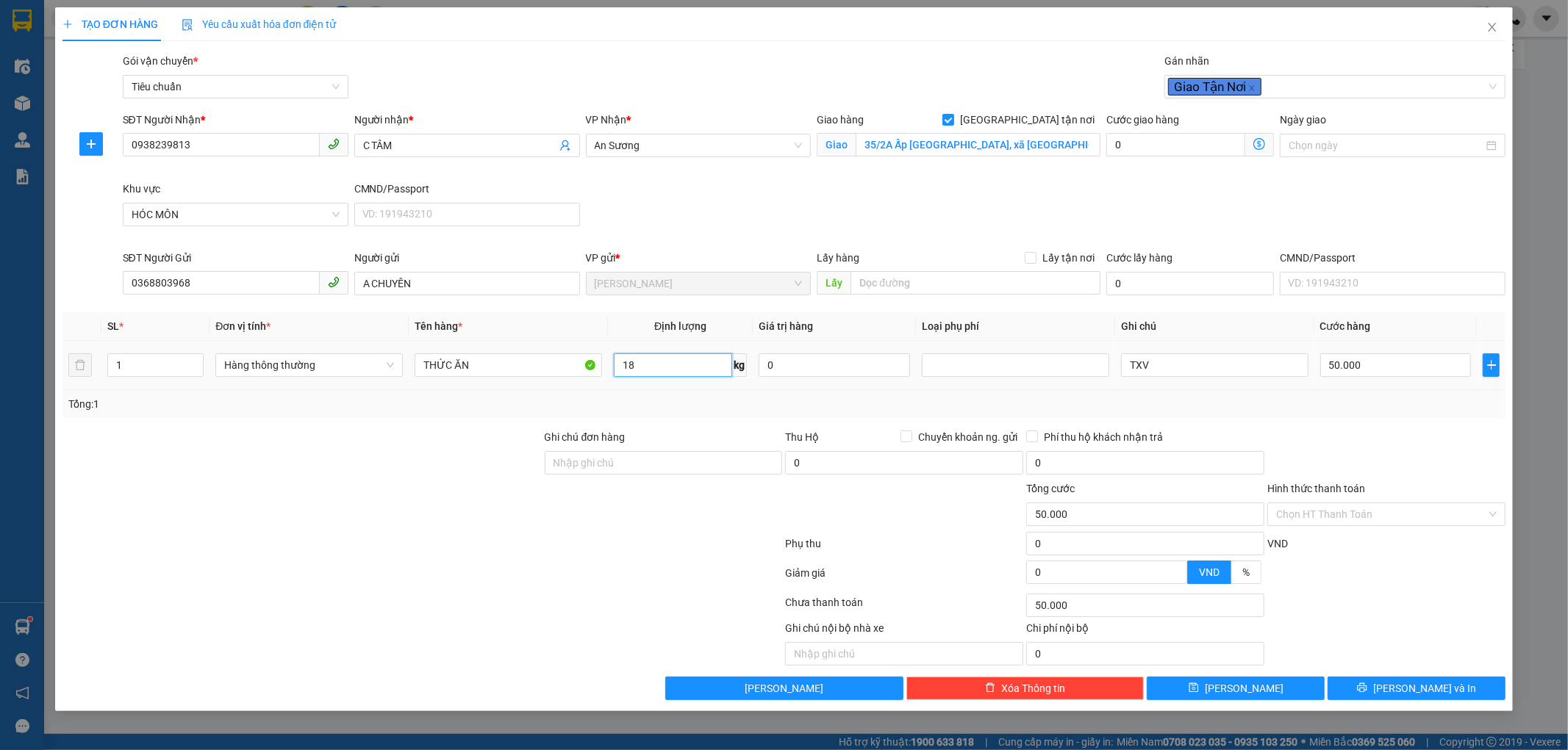
type input "18"
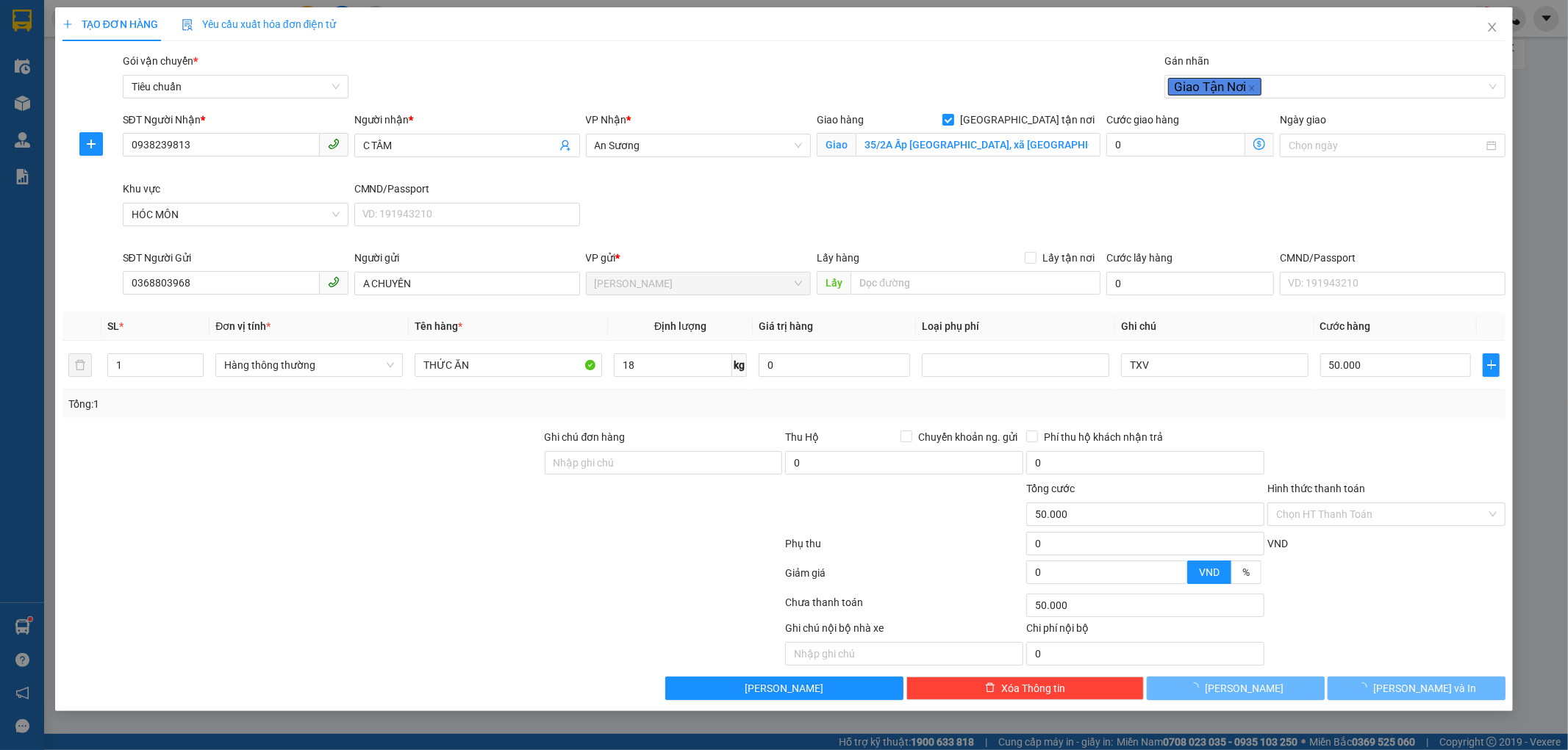
click at [682, 404] on div "Tổng: 1" at bounding box center [784, 404] width 1432 height 16
type input "55.000"
type input "155.000"
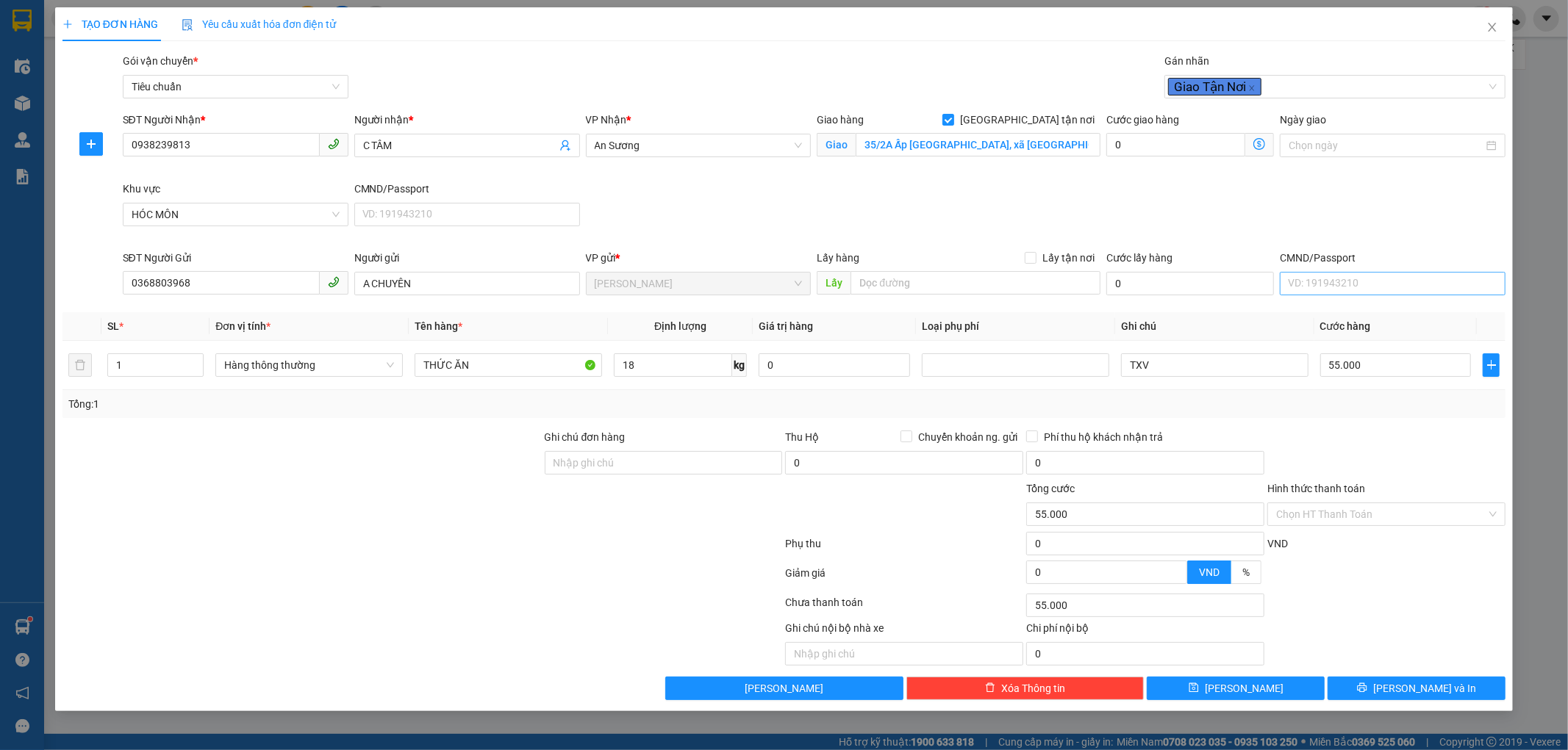
type input "155.000"
type input "100.000"
click at [1251, 143] on span at bounding box center [1259, 145] width 29 height 24
click at [1258, 144] on icon "dollar-circle" at bounding box center [1259, 144] width 12 height 12
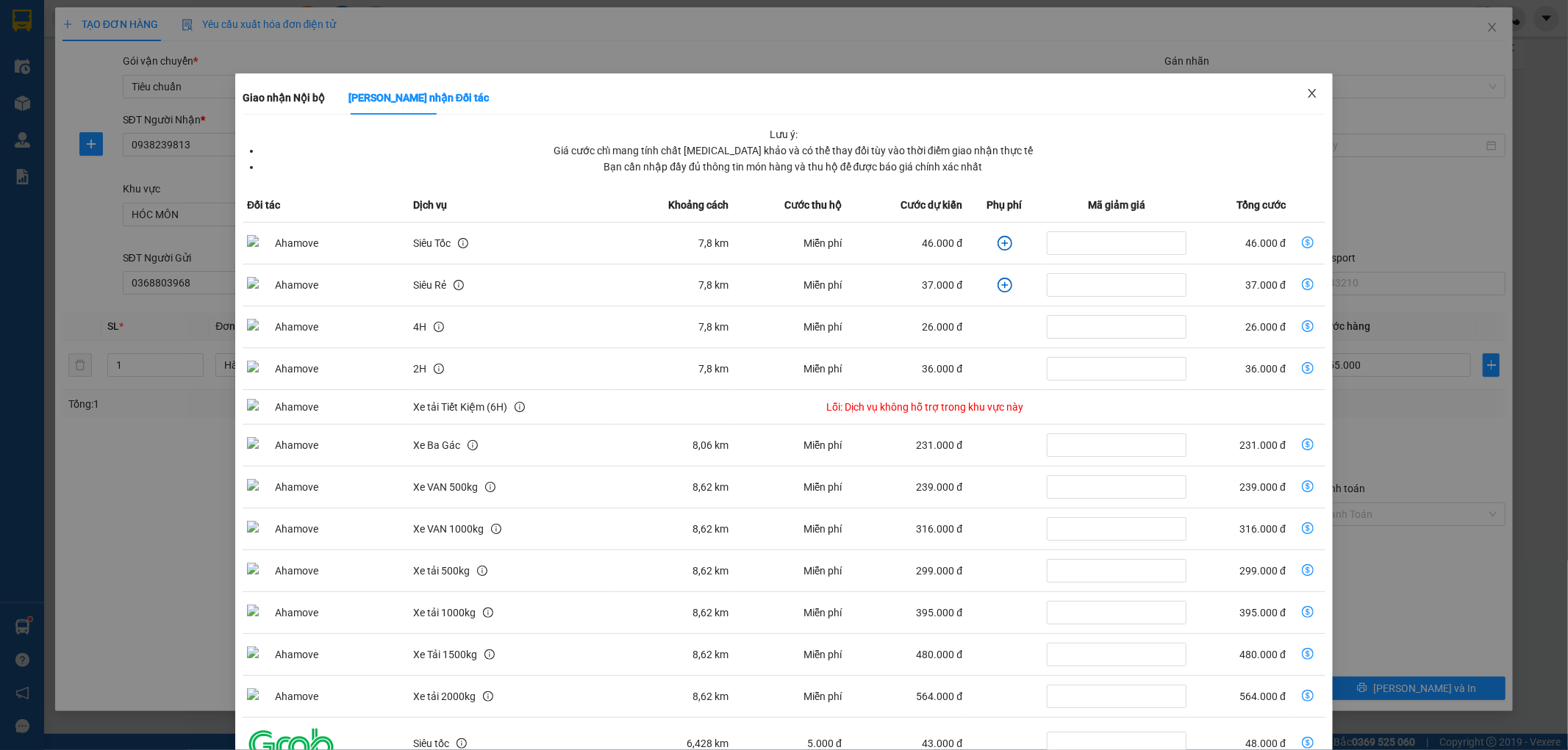
click at [1309, 89] on span "Close" at bounding box center [1311, 93] width 41 height 41
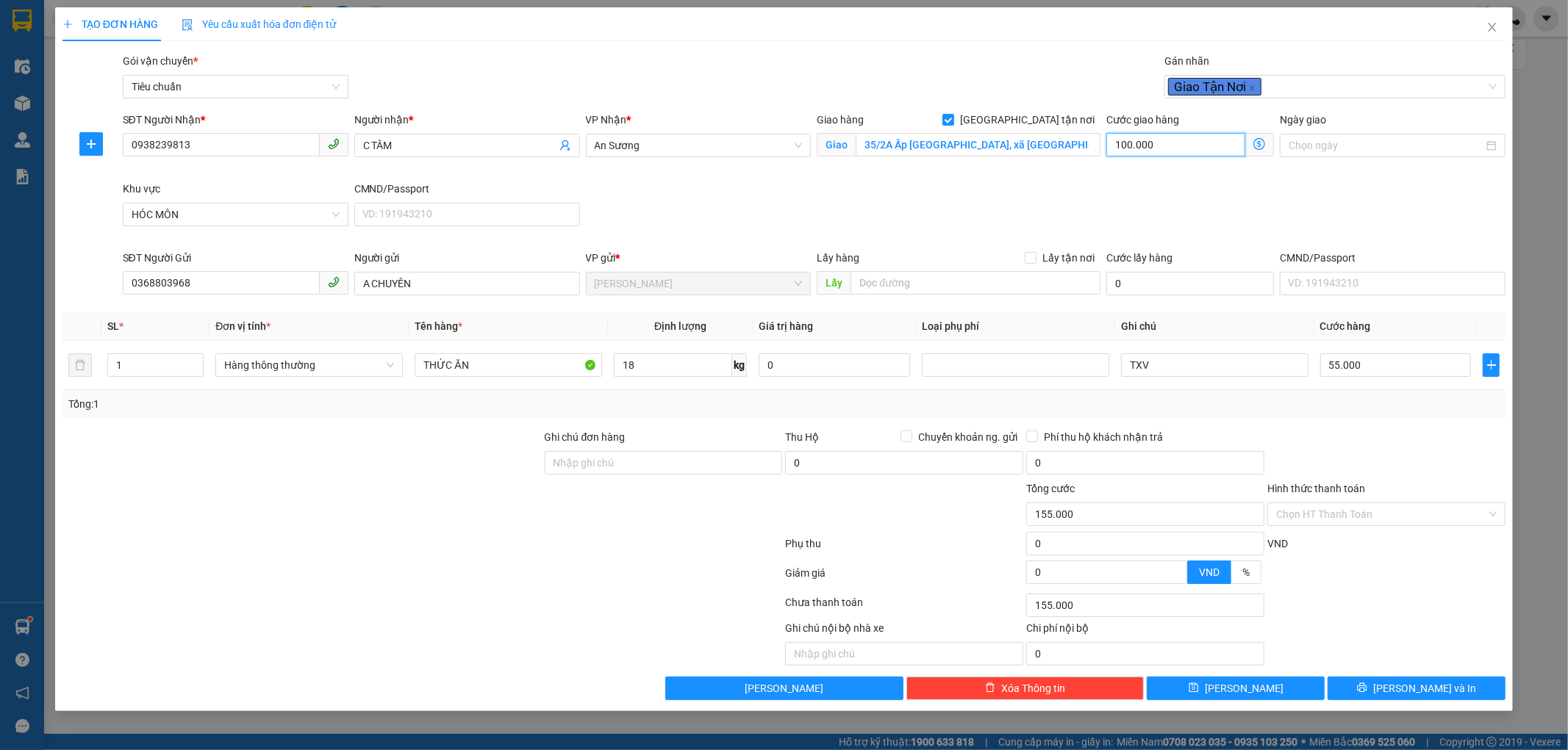
click at [1186, 138] on input "100.000" at bounding box center [1176, 145] width 139 height 24
type input "55.006"
type input "6"
type input "55.060"
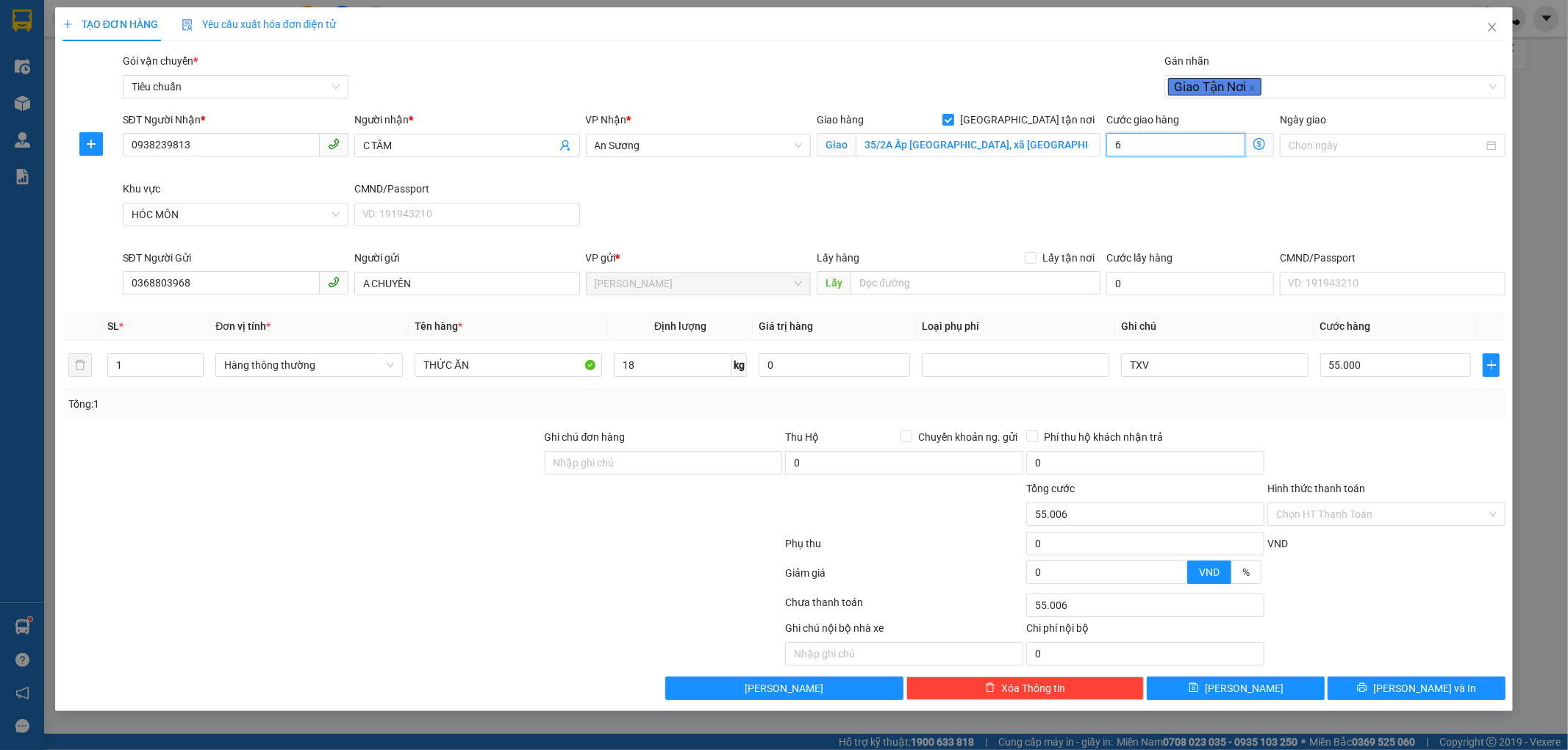
type input "55.060"
type input "60"
type input "115.000"
type input "60.000"
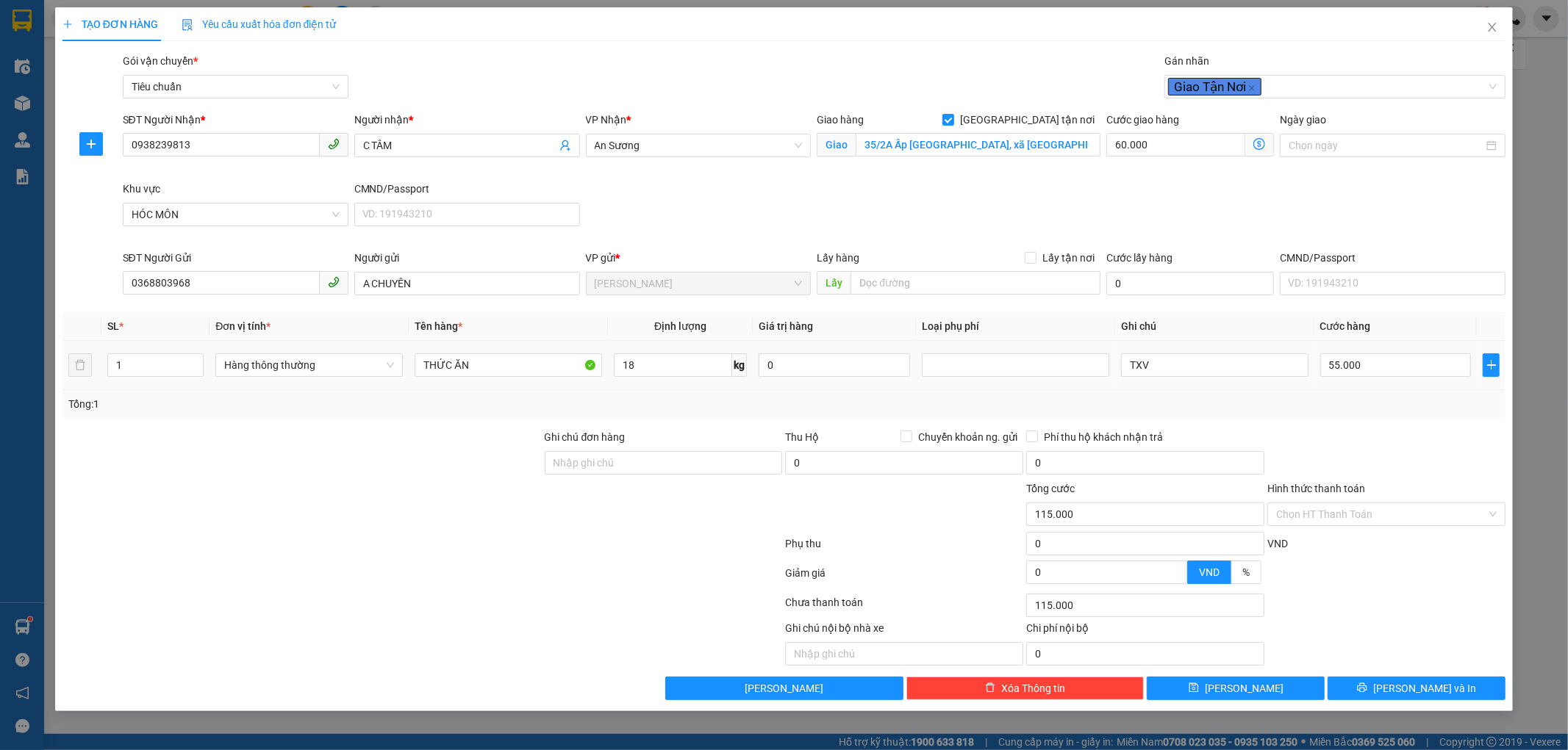
drag, startPoint x: 1457, startPoint y: 211, endPoint x: 1324, endPoint y: 350, distance: 192.4
click at [1448, 223] on div "SĐT Người Nhận * 0938239813 Người nhận * C TÂM VP Nhận * An Sương Giao hàng Gia…" at bounding box center [815, 181] width 1389 height 138
click at [1343, 363] on input "55.000" at bounding box center [1395, 365] width 152 height 24
type input "60.001"
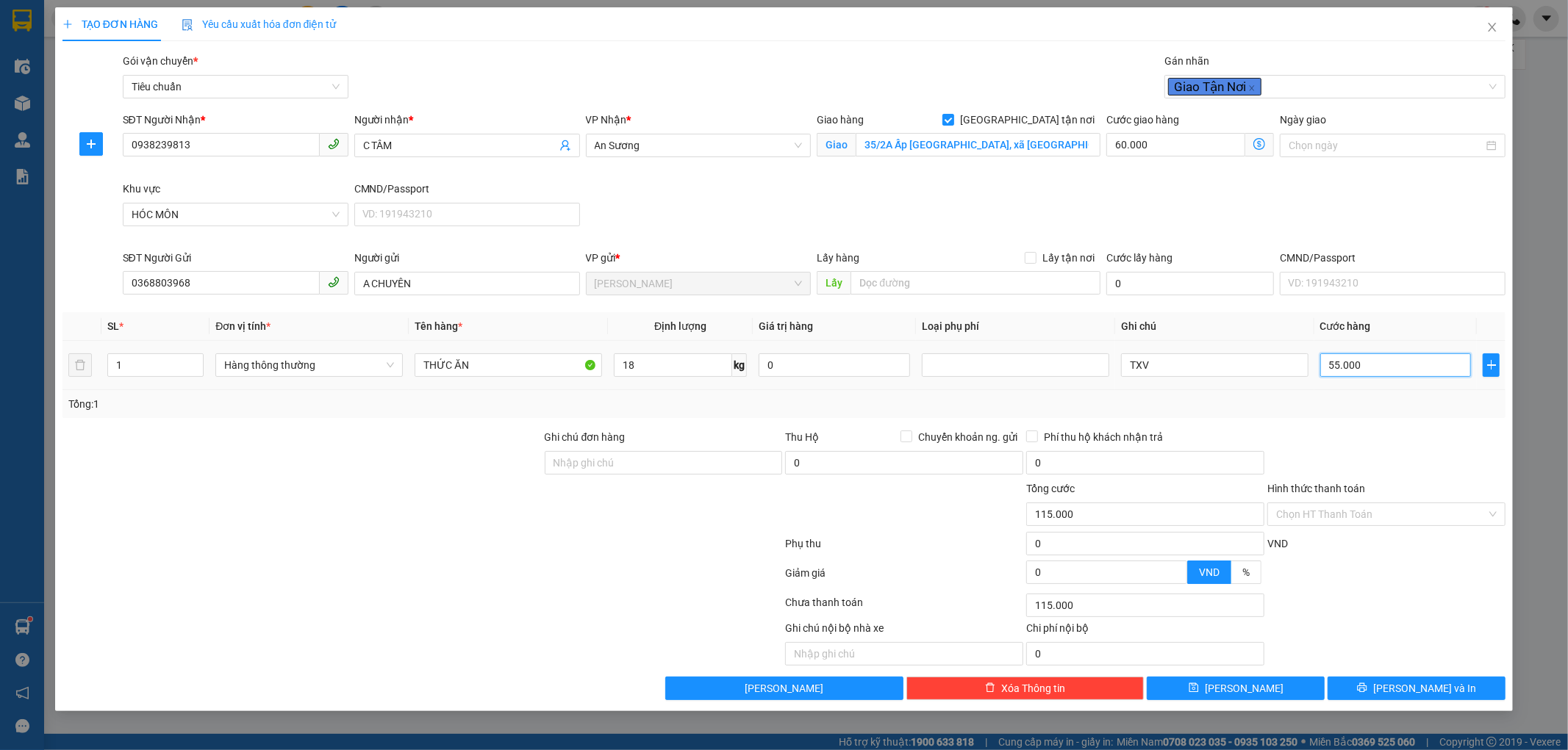
type input "1"
type input "60.000"
type input "0"
type input "60.006"
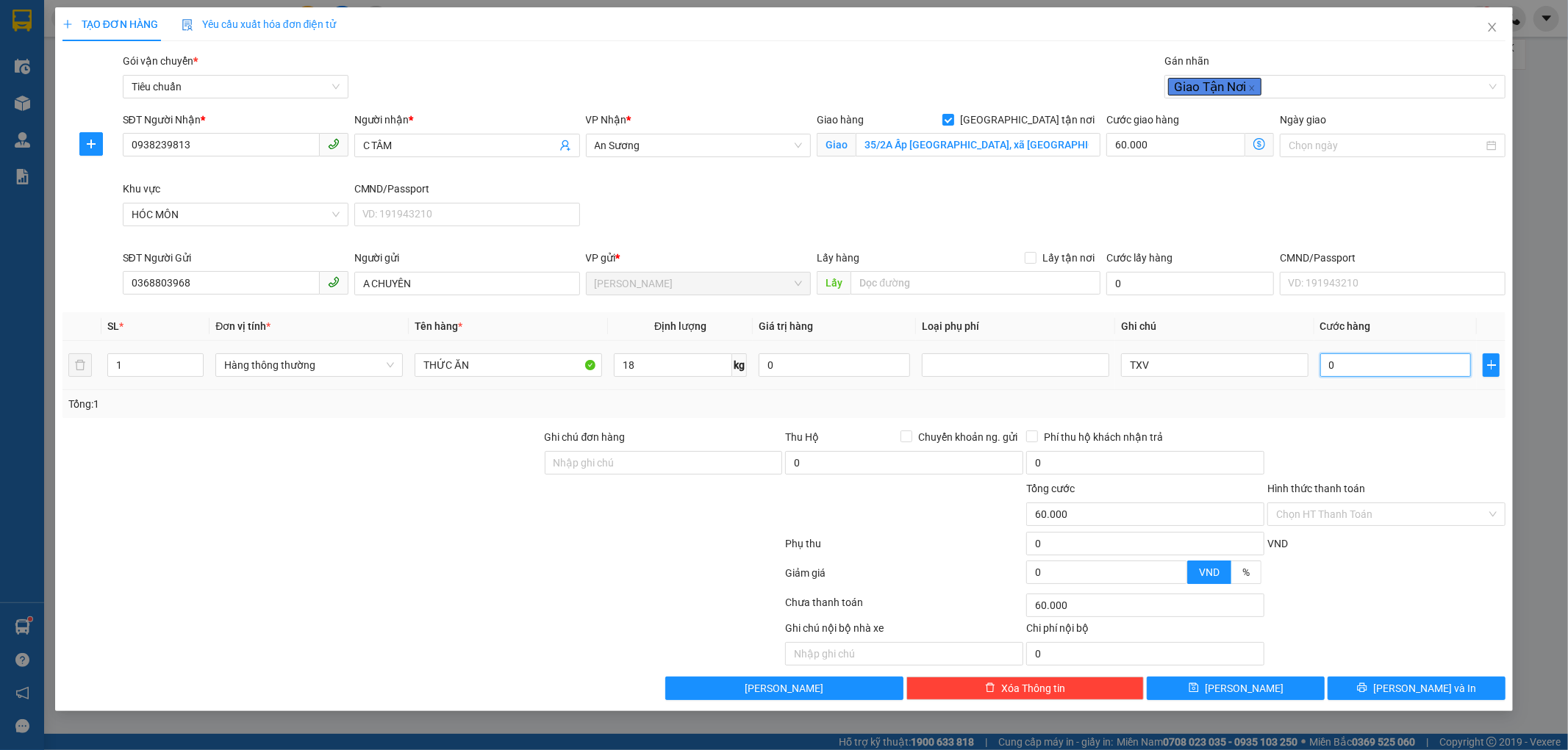
type input "60.006"
type input "06"
type input "60.060"
type input "060"
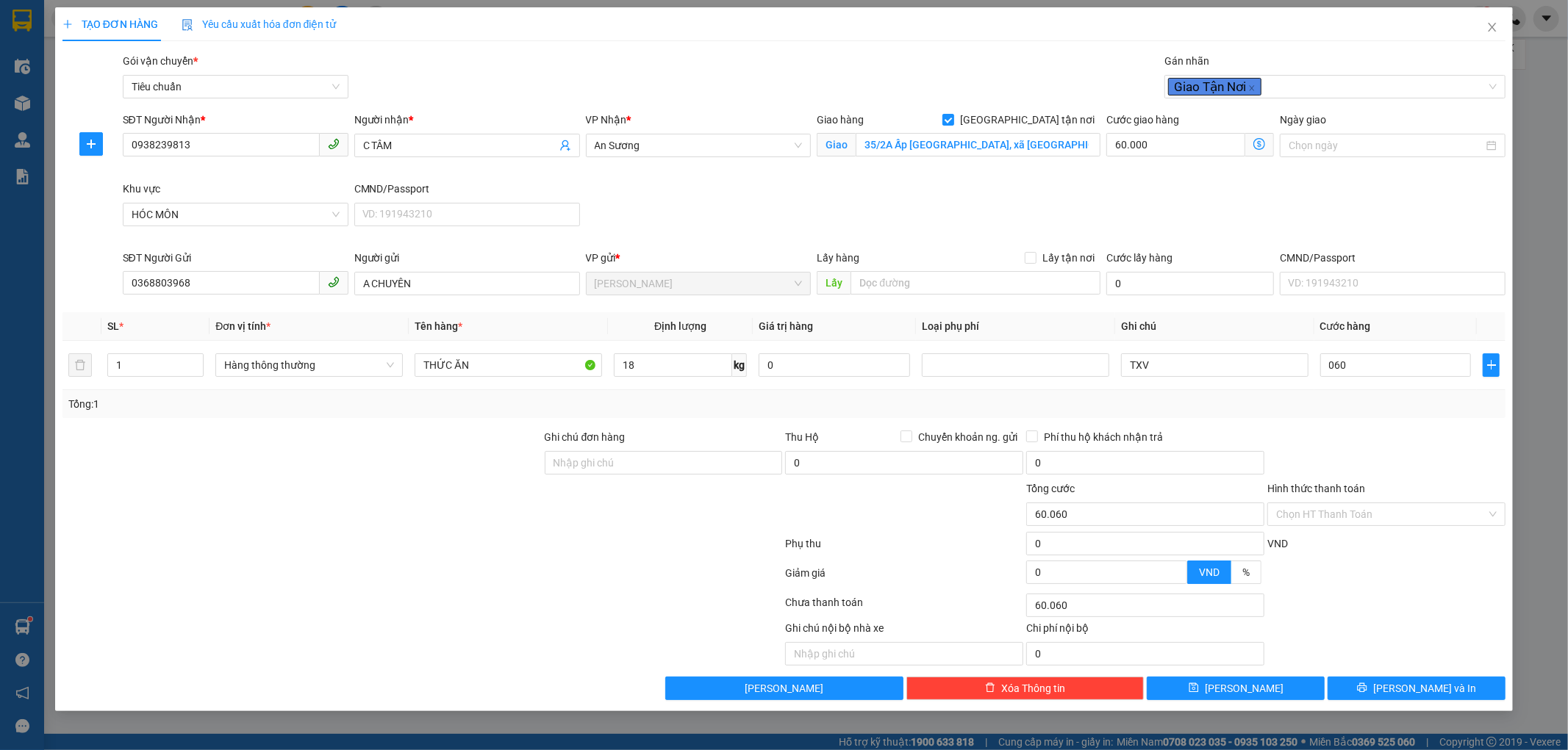
type input "120.000"
type input "60.000"
click at [1345, 403] on div "Tổng: 1" at bounding box center [784, 404] width 1432 height 16
click at [1338, 517] on input "Hình thức thanh toán" at bounding box center [1381, 514] width 210 height 22
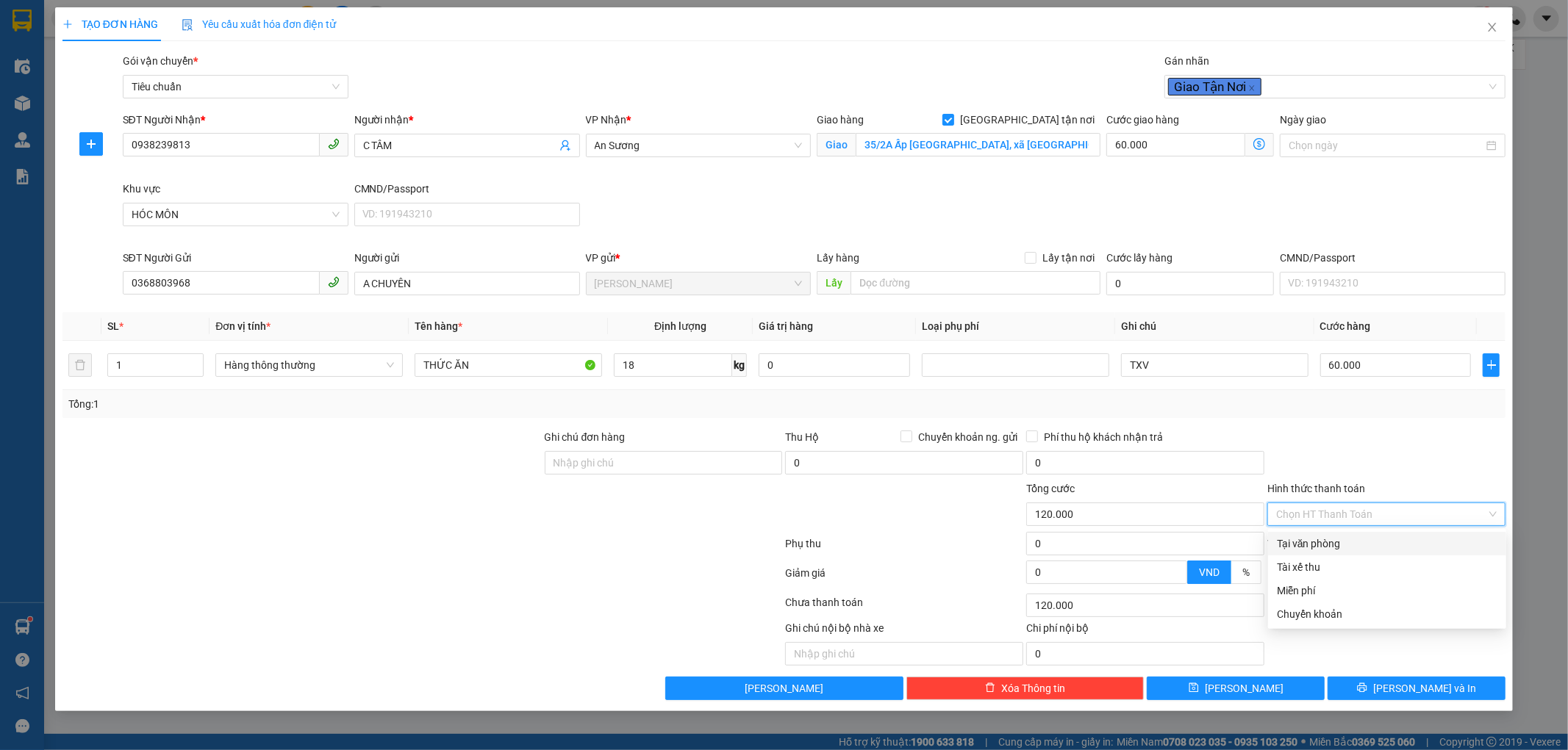
click at [1333, 549] on div "Tại văn phòng" at bounding box center [1386, 544] width 220 height 16
type input "0"
click at [1372, 692] on button "Lưu và In" at bounding box center [1416, 688] width 178 height 24
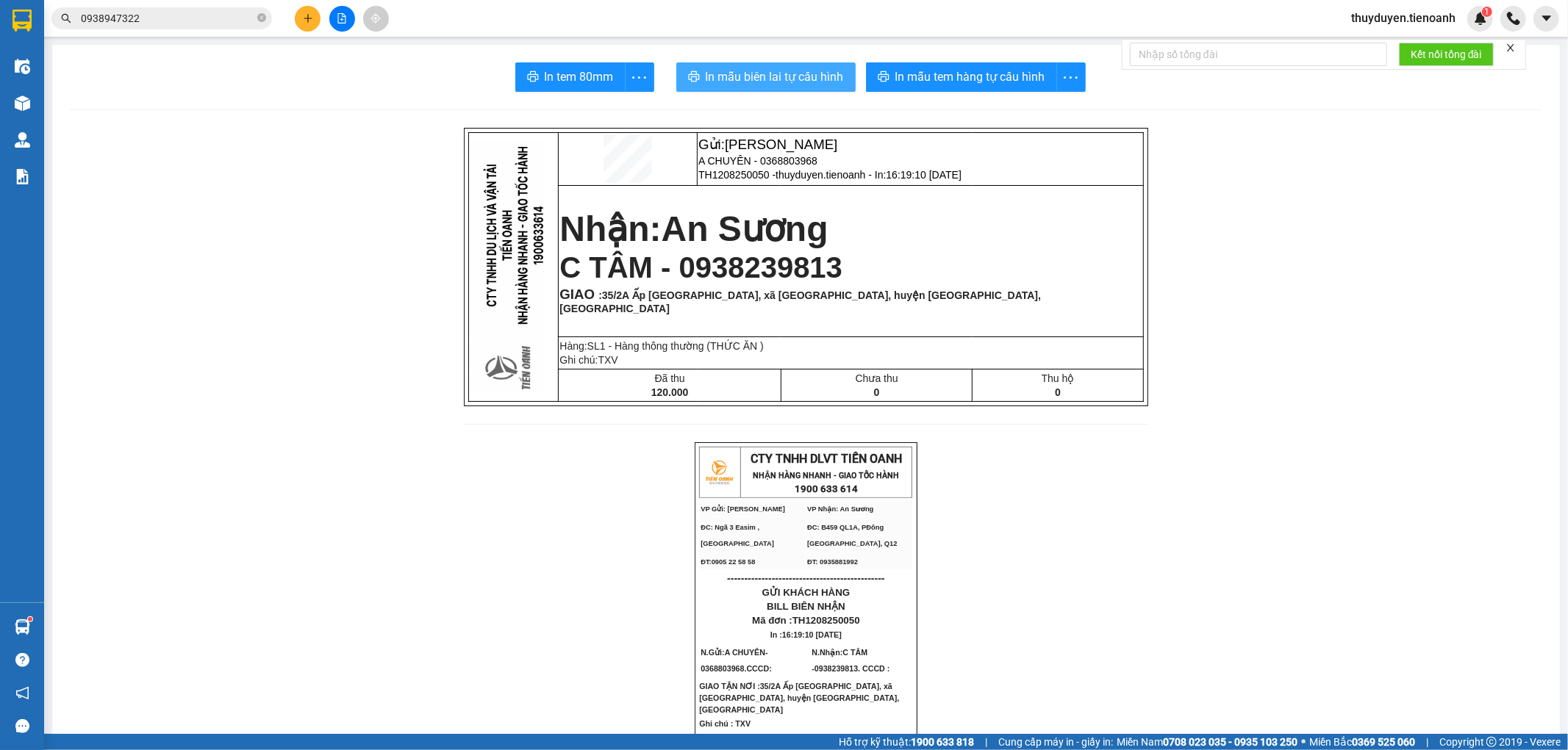
click at [834, 78] on span "In mẫu biên lai tự cấu hình" at bounding box center [774, 76] width 138 height 19
click at [310, 7] on button at bounding box center [308, 19] width 26 height 26
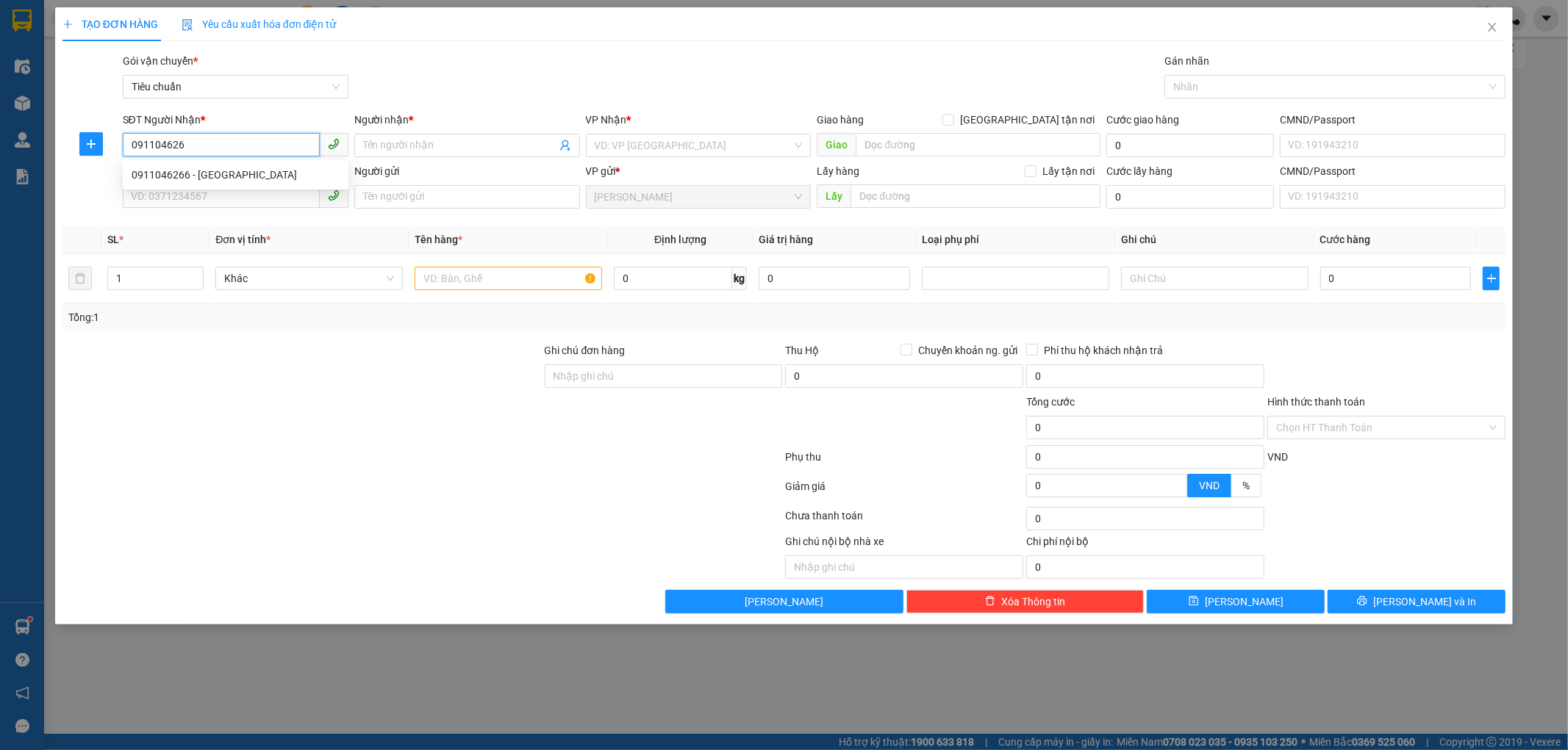
type input "0911046266"
click at [192, 172] on div "0911046266 - ANH NAM" at bounding box center [236, 175] width 208 height 16
type input "ANH NAM"
type input "80.000"
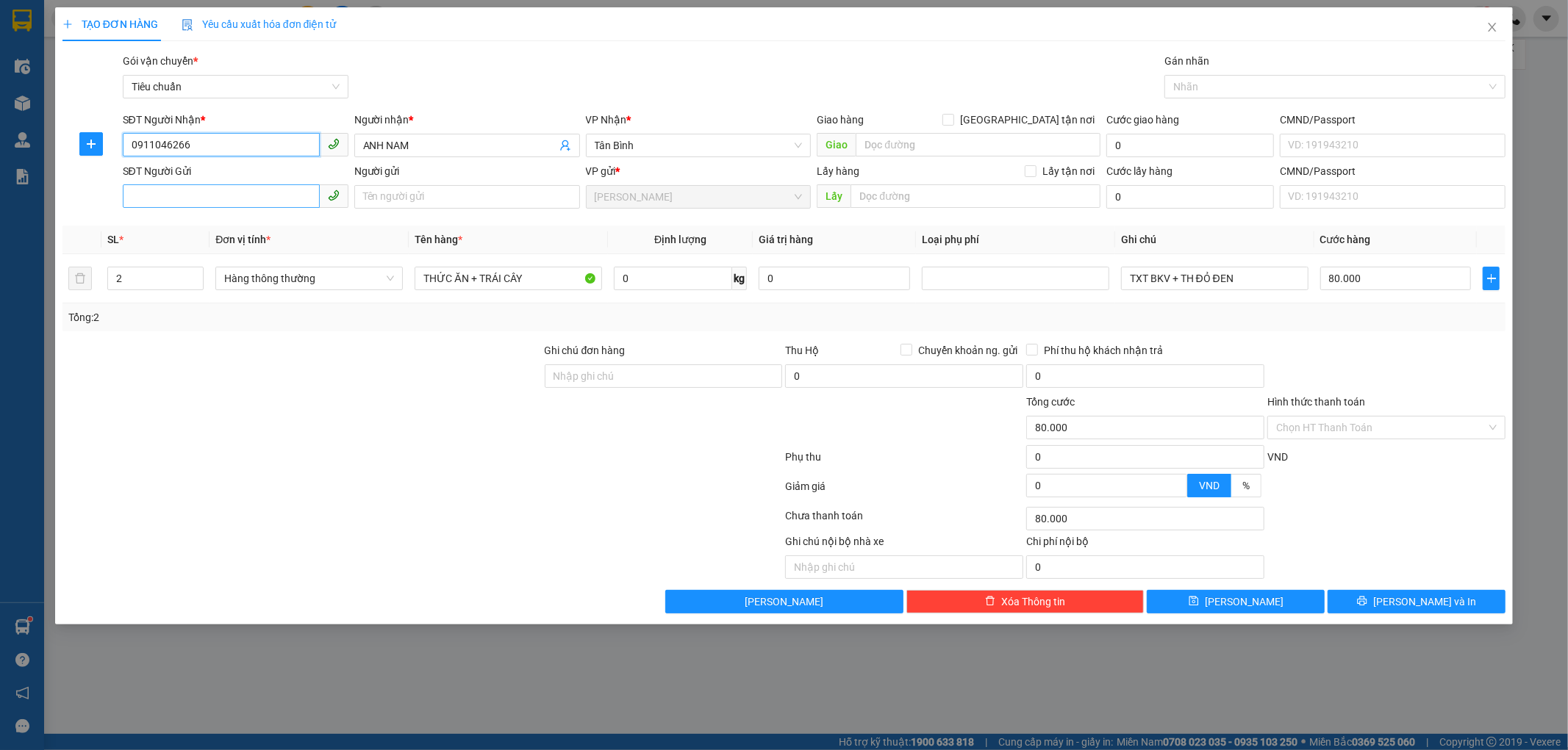
type input "0911046266"
click at [231, 189] on input "SĐT Người Gửi" at bounding box center [221, 196] width 196 height 24
click at [232, 219] on div "0918377701 - CHỊ TIÊN" at bounding box center [236, 226] width 208 height 16
type input "0918377701"
type input "CHỊ TIÊN"
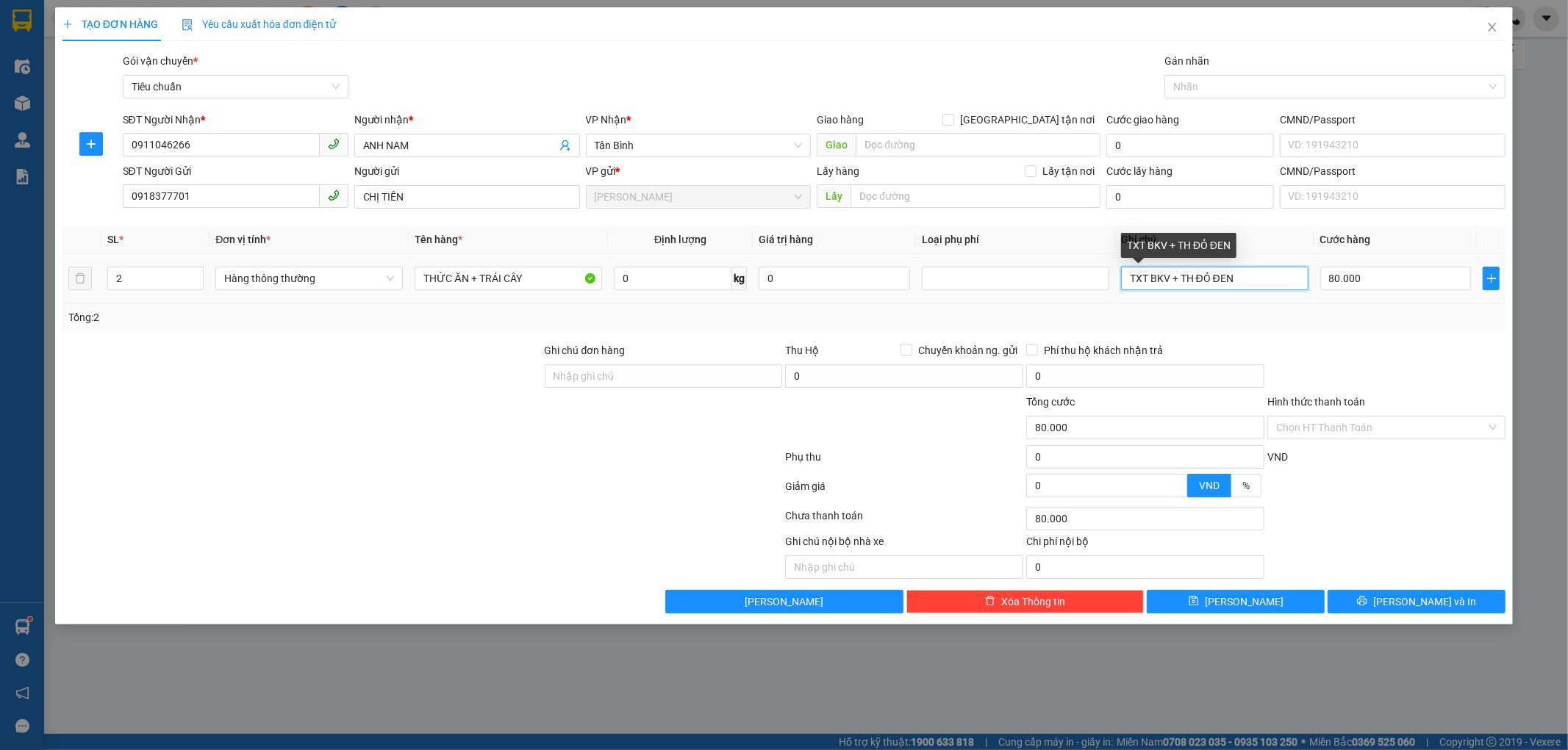
drag, startPoint x: 1144, startPoint y: 276, endPoint x: 1283, endPoint y: 276, distance: 139.0
click at [1283, 276] on input "TXT BKV + TH ĐỎ ĐEN" at bounding box center [1214, 279] width 188 height 24
type input "TXV + TH AQUA"
click at [650, 273] on input "0" at bounding box center [672, 279] width 118 height 24
type input "11"
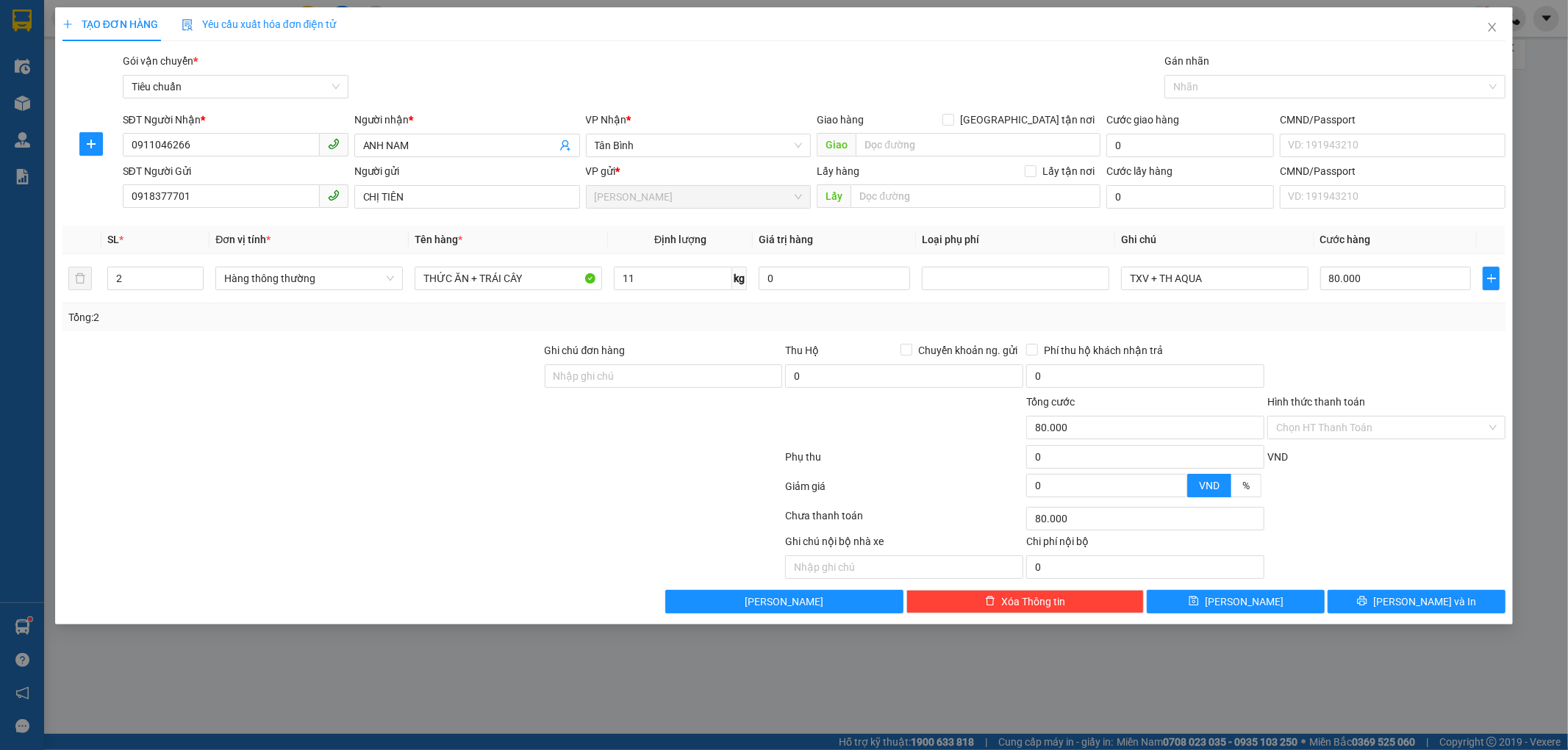
click at [736, 338] on div "Transit Pickup Surcharge Ids Transit Deliver Surcharge Ids Transit Deliver Surc…" at bounding box center [784, 332] width 1444 height 561
type input "50.000"
click at [1362, 289] on input "50.000" at bounding box center [1395, 279] width 152 height 24
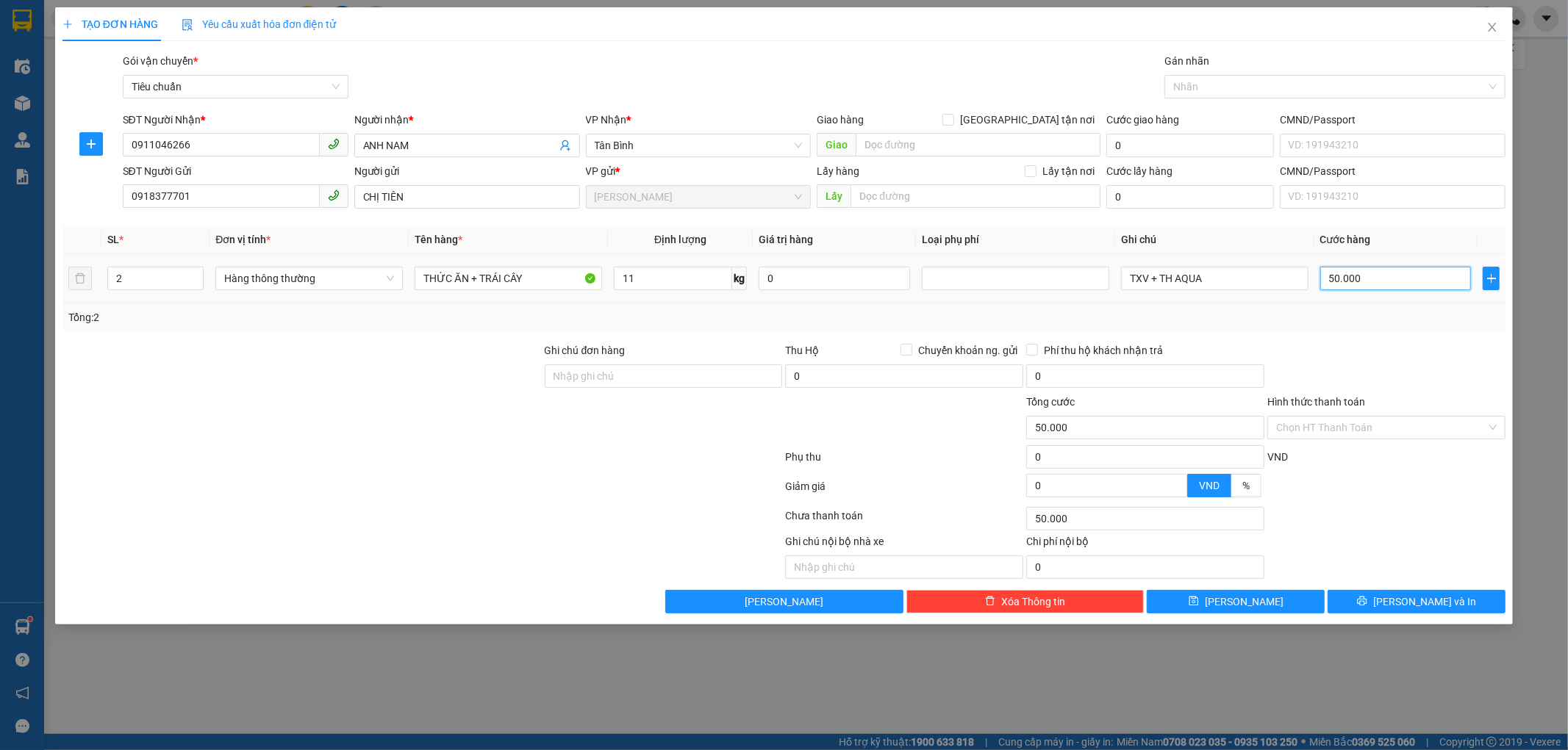
type input "1"
type input "10"
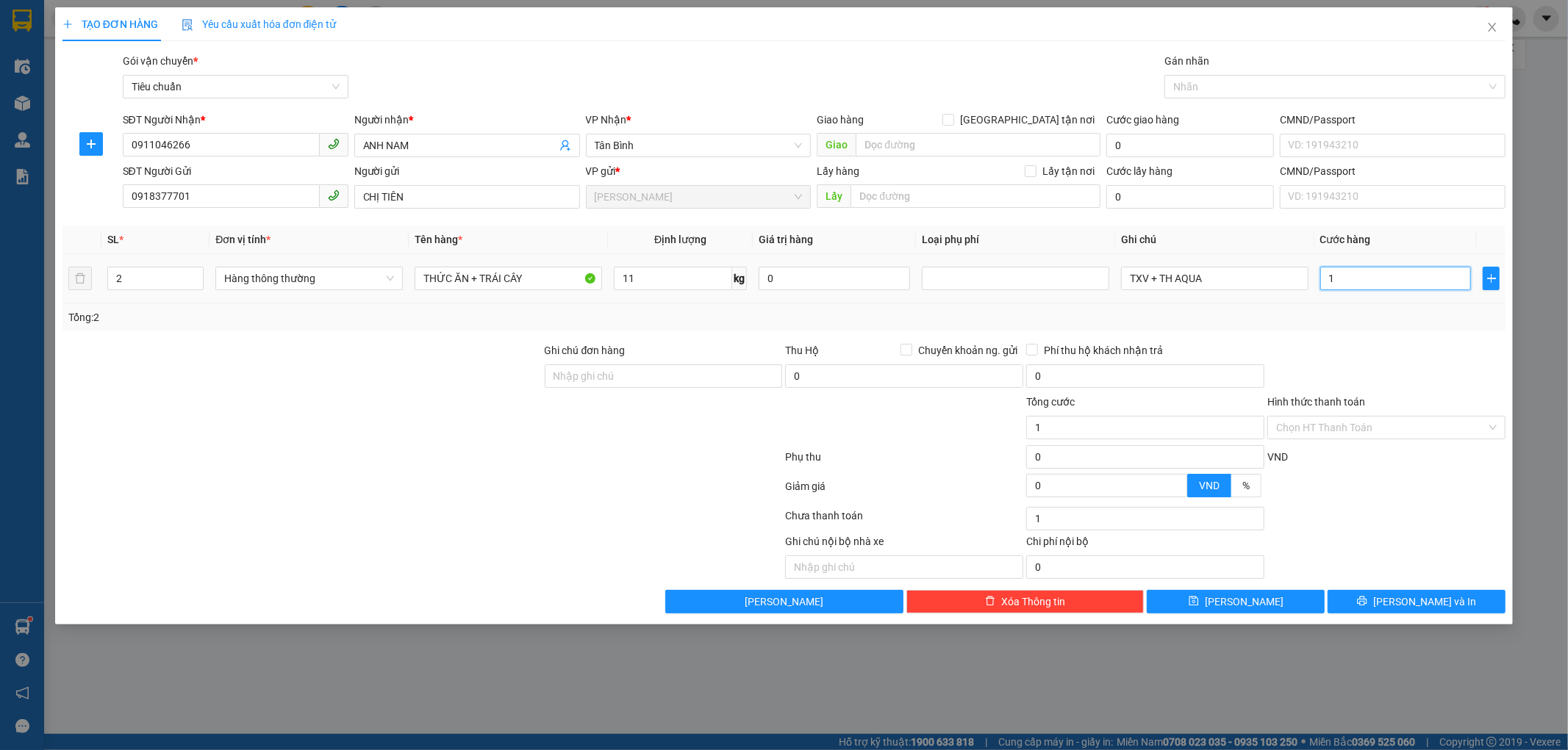
type input "10"
type input "100"
type input "100.000"
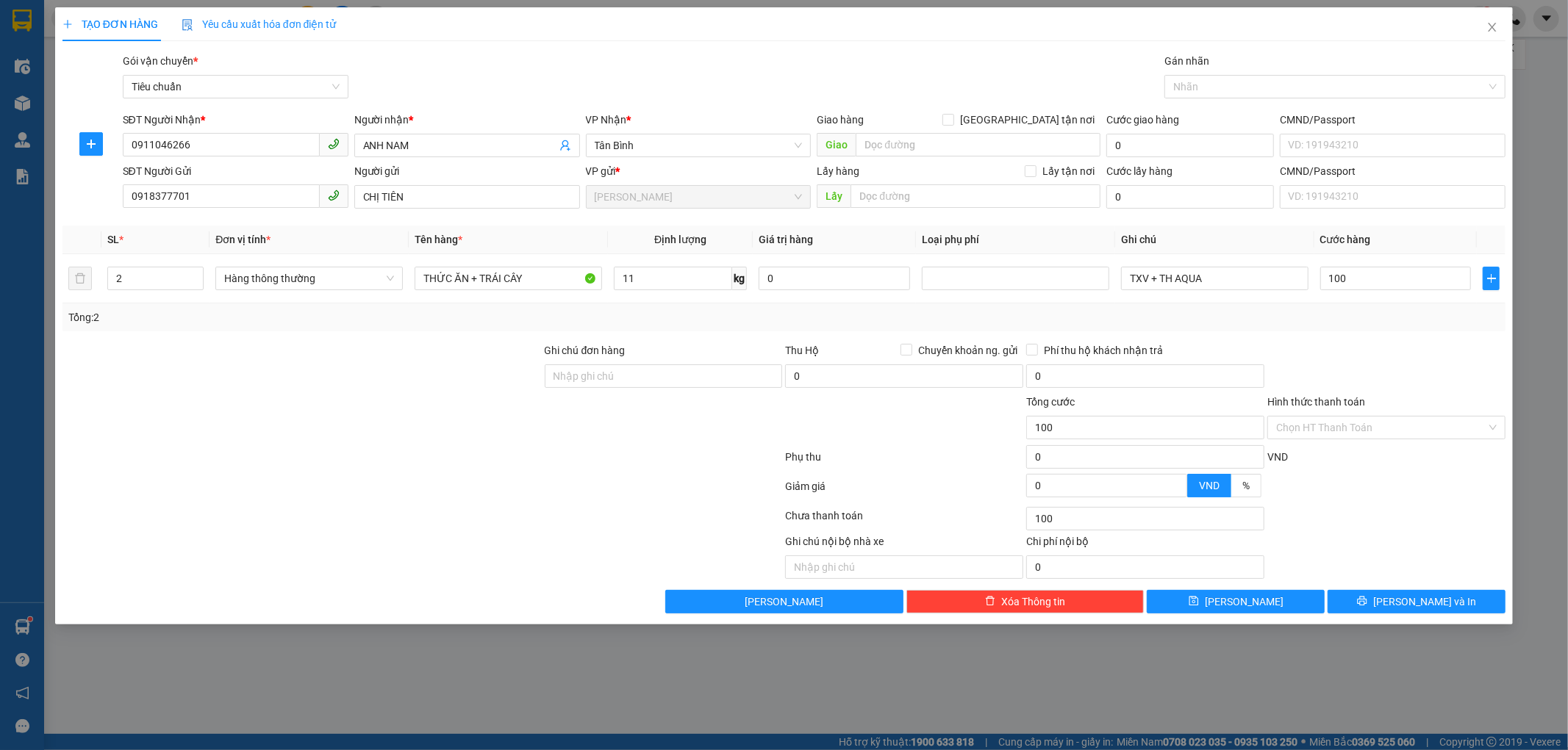
type input "100.000"
click at [1402, 412] on div "Hình thức thanh toán" at bounding box center [1386, 405] width 238 height 22
drag, startPoint x: 1381, startPoint y: 424, endPoint x: 1368, endPoint y: 439, distance: 19.8
click at [1378, 429] on input "Hình thức thanh toán" at bounding box center [1381, 428] width 210 height 22
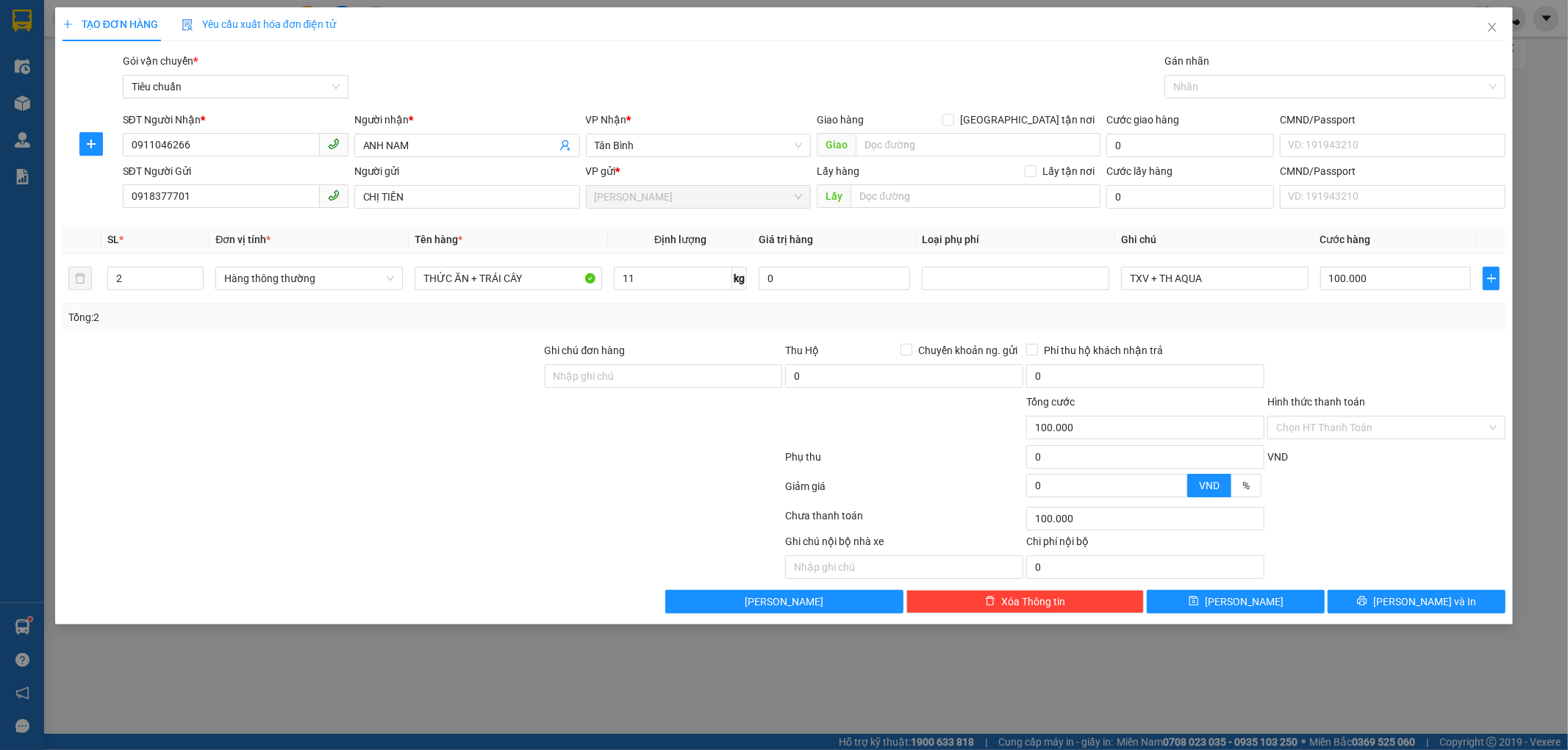
drag, startPoint x: 1368, startPoint y: 439, endPoint x: 1364, endPoint y: 449, distance: 10.8
click at [1366, 443] on div "Hình thức thanh toán Chọn HT Thanh Toán" at bounding box center [1386, 420] width 238 height 52
click at [1363, 450] on div "VND" at bounding box center [1385, 462] width 241 height 26
drag, startPoint x: 1362, startPoint y: 421, endPoint x: 1356, endPoint y: 448, distance: 27.7
click at [1362, 422] on input "Hình thức thanh toán" at bounding box center [1381, 428] width 210 height 22
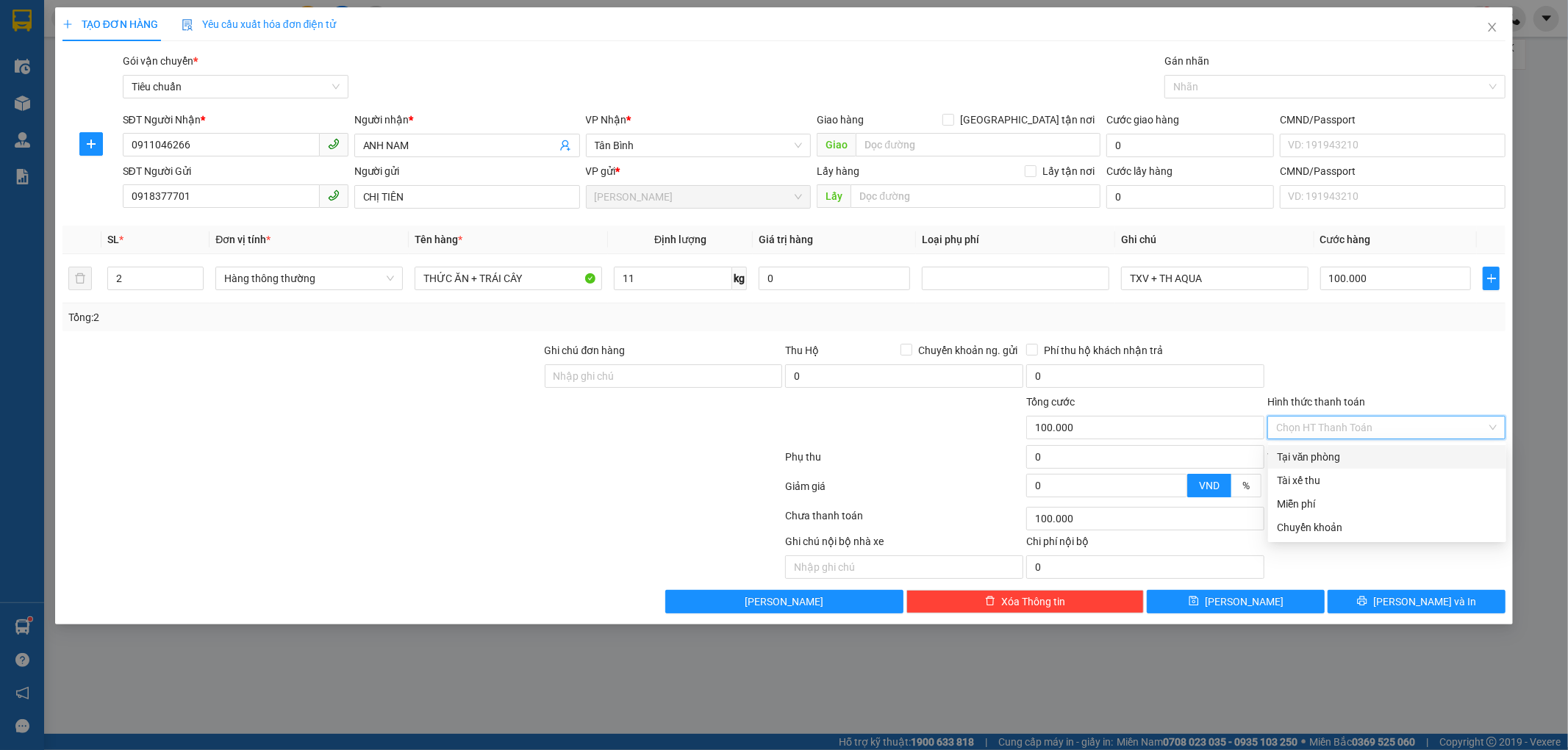
drag, startPoint x: 1351, startPoint y: 456, endPoint x: 1339, endPoint y: 507, distance: 52.4
click at [1348, 456] on div "Tại văn phòng" at bounding box center [1386, 457] width 220 height 16
type input "0"
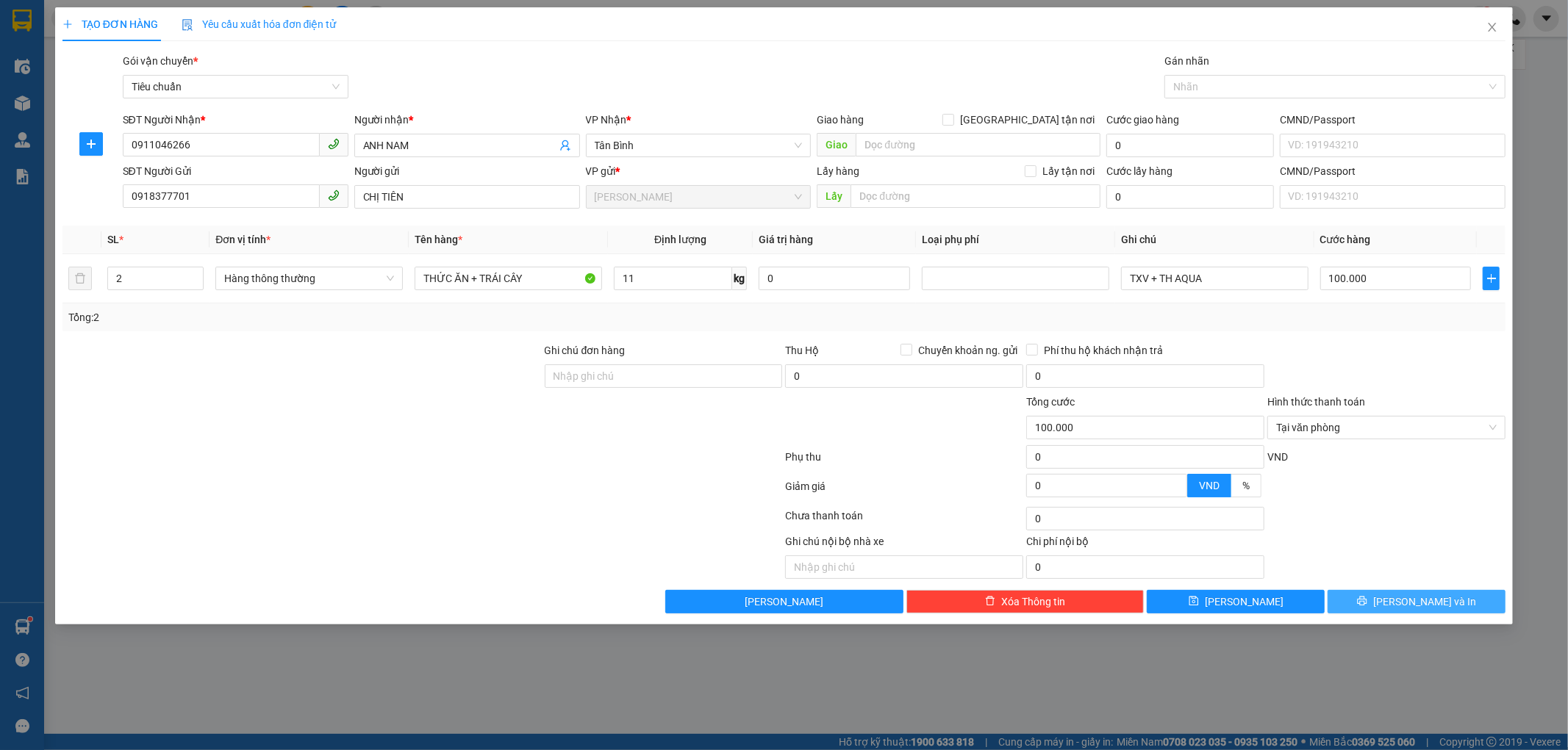
click at [1364, 600] on button "Lưu và In" at bounding box center [1416, 602] width 178 height 24
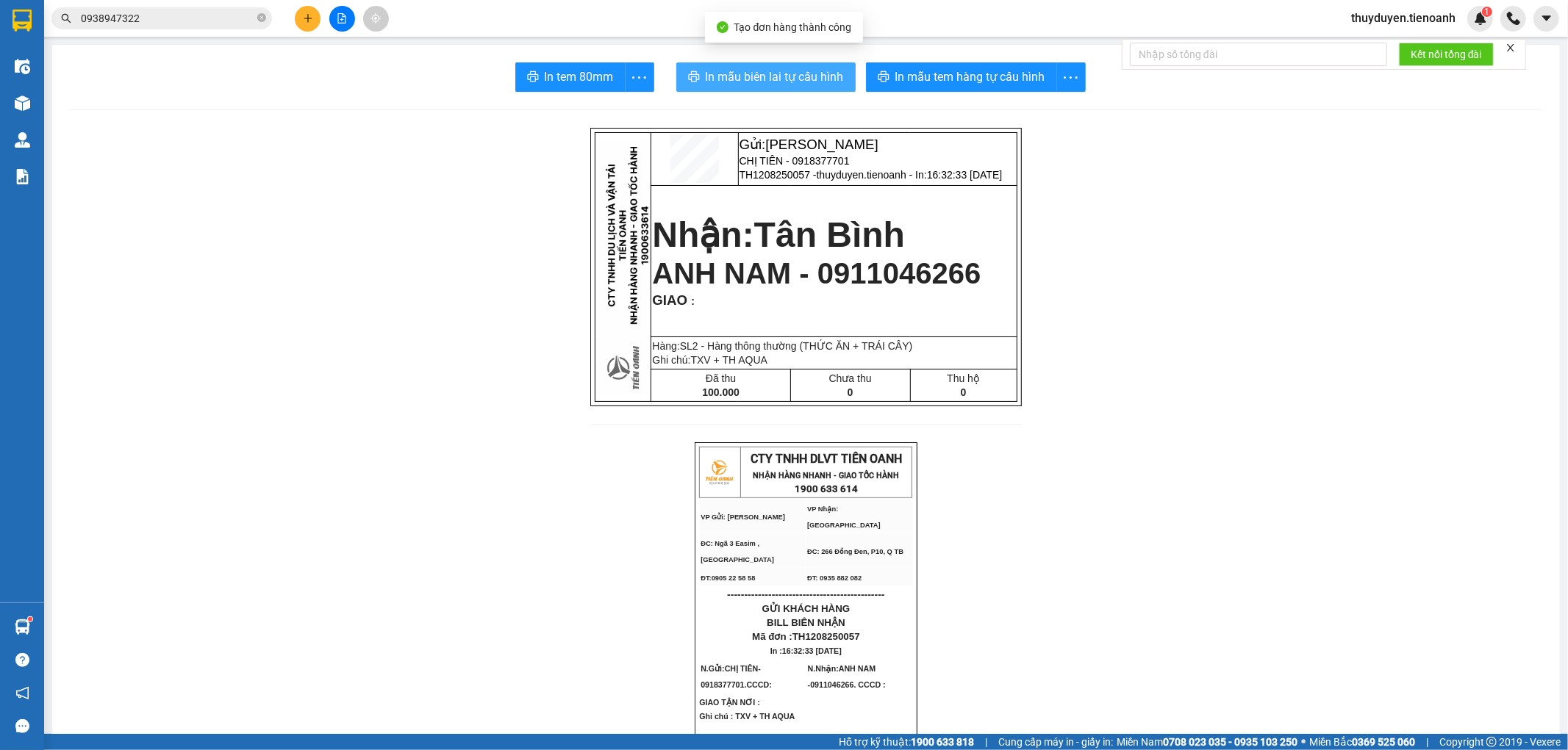
click at [755, 63] on button "In mẫu biên lai tự cấu hình" at bounding box center [765, 77] width 180 height 30
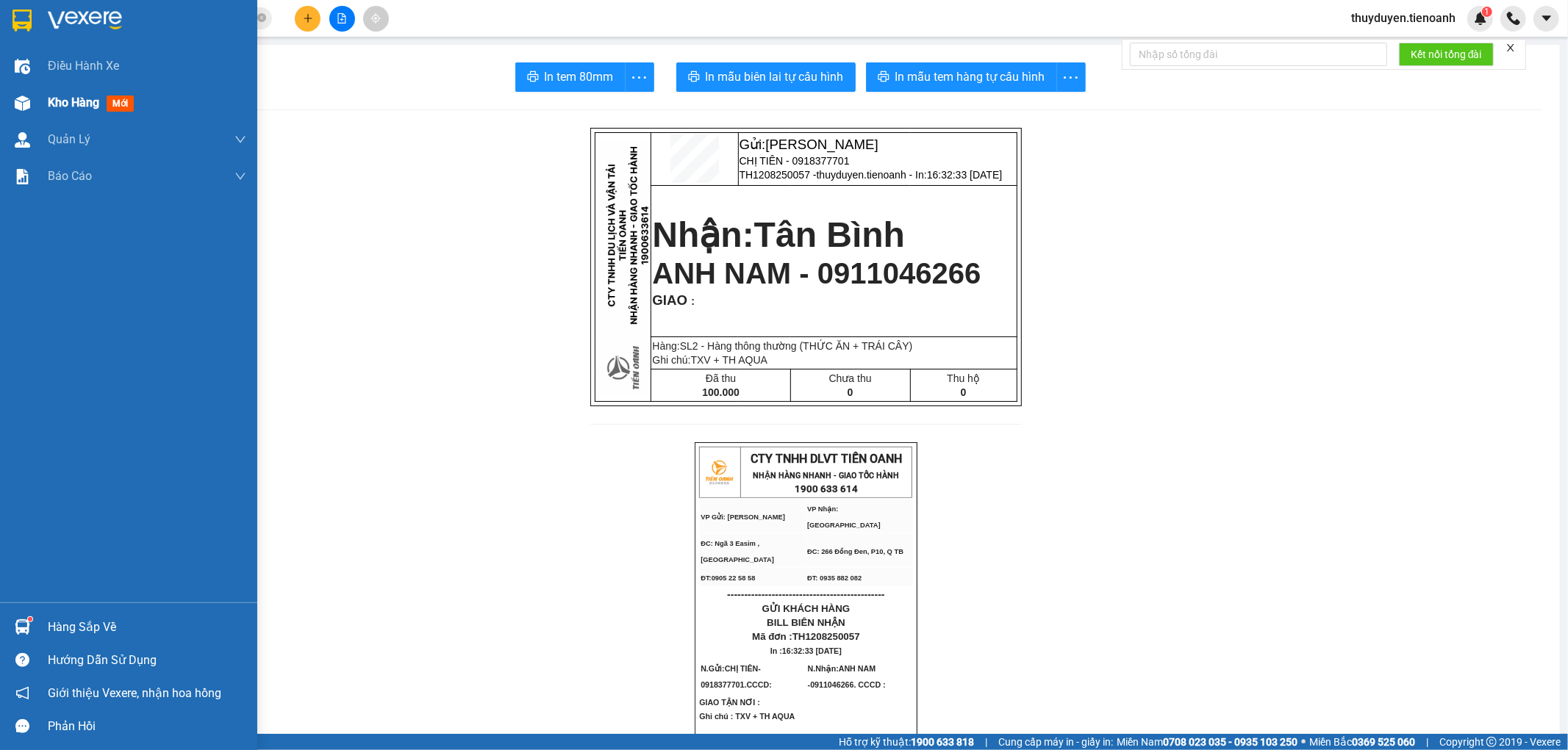
drag, startPoint x: 18, startPoint y: 104, endPoint x: 811, endPoint y: 11, distance: 798.4
click at [19, 104] on img at bounding box center [23, 103] width 16 height 16
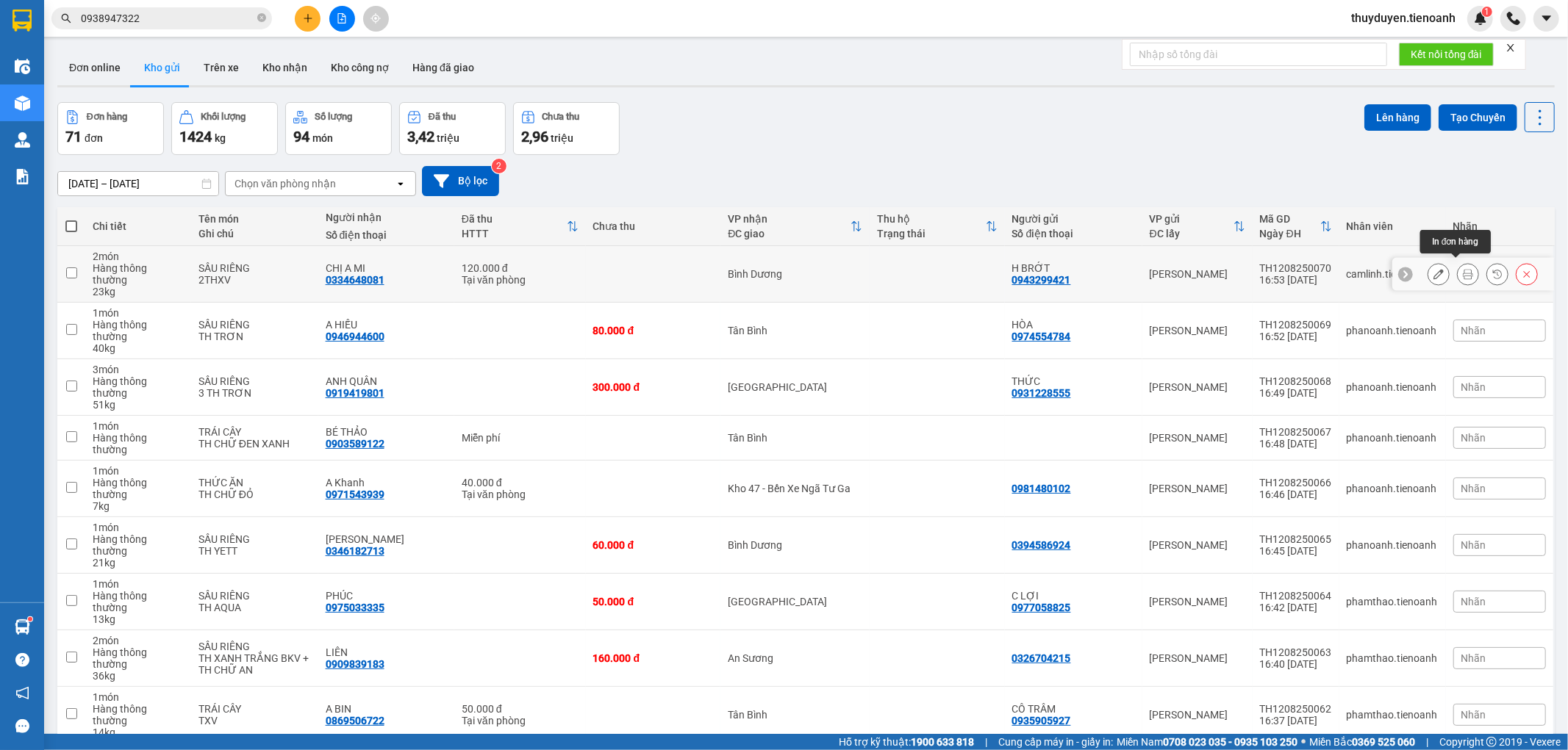
click at [1458, 270] on button at bounding box center [1468, 275] width 21 height 26
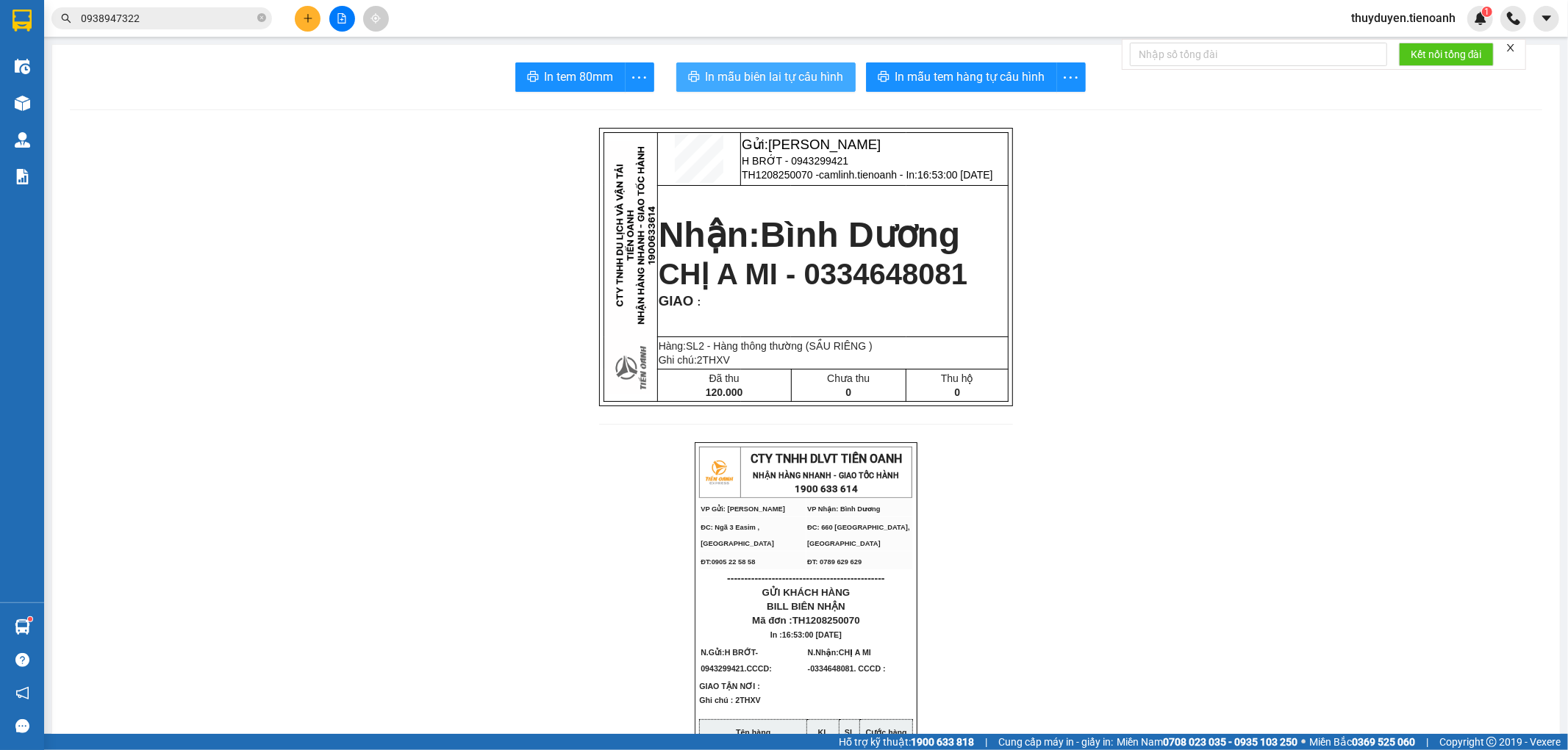
click at [766, 67] on span "In mẫu biên lai tự cấu hình" at bounding box center [774, 76] width 138 height 19
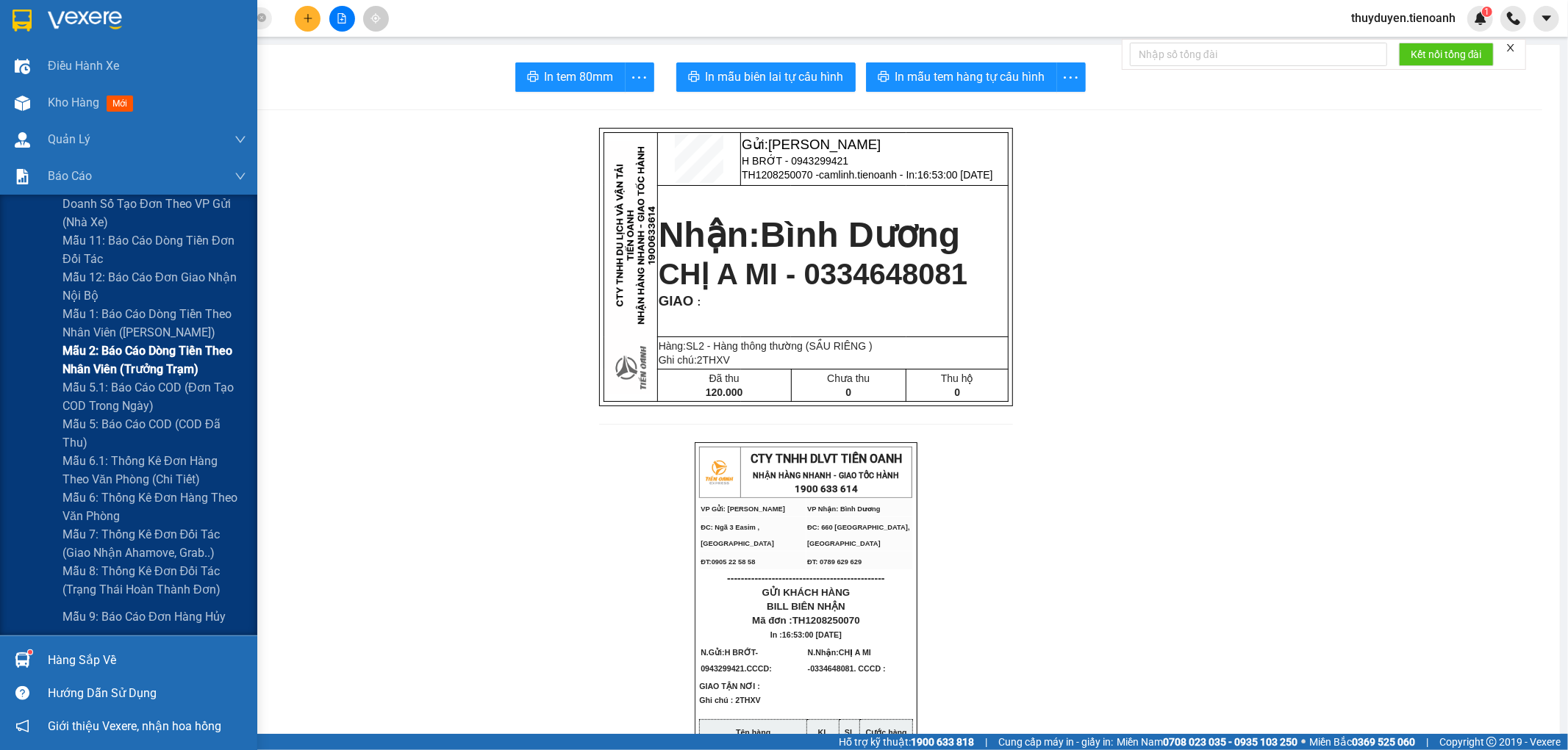
click at [106, 353] on span "Mẫu 2: Báo cáo dòng tiền theo nhân viên (Trưởng Trạm)" at bounding box center [154, 359] width 184 height 37
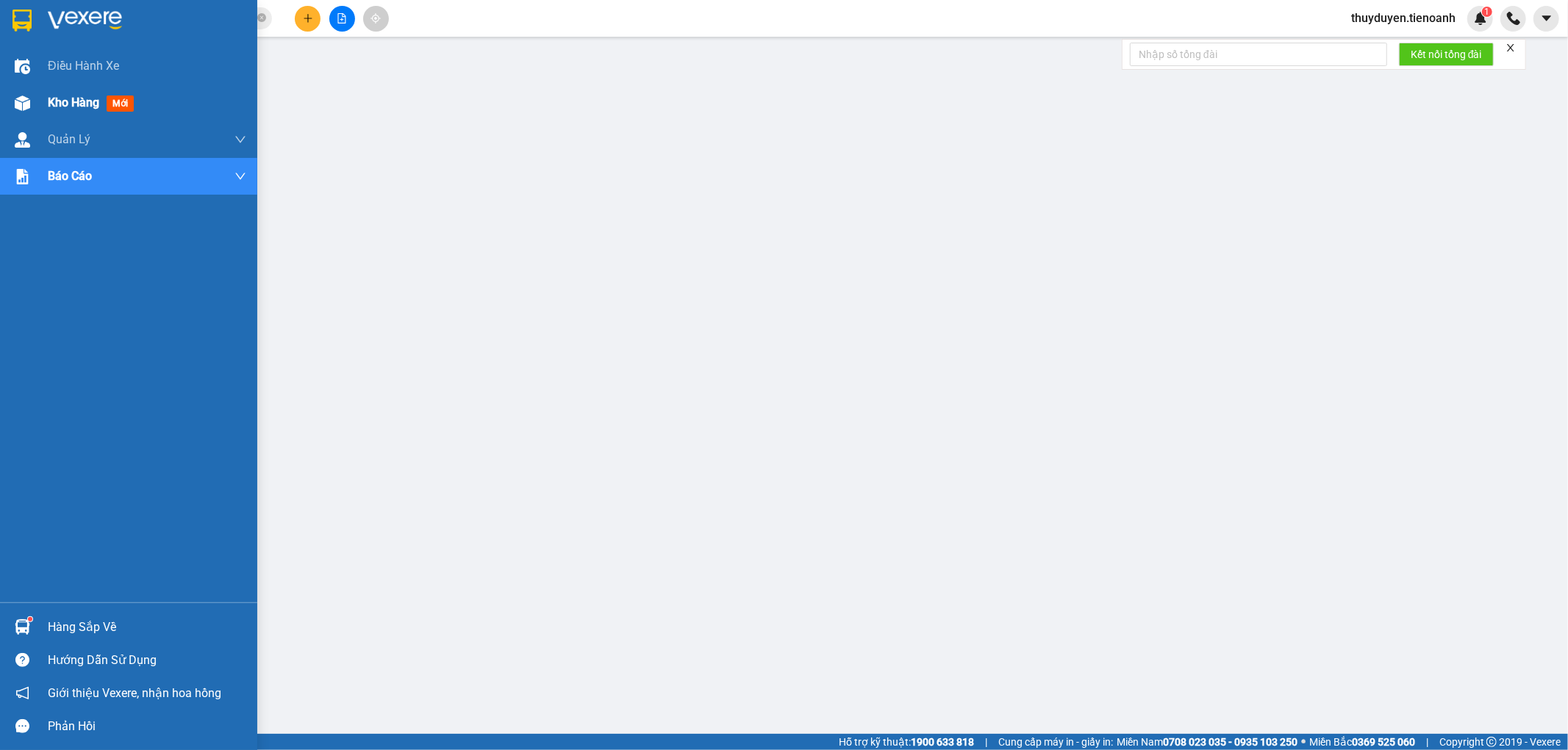
click at [75, 103] on span "Kho hàng" at bounding box center [73, 102] width 52 height 14
click at [65, 100] on span "Kho hàng" at bounding box center [73, 102] width 52 height 14
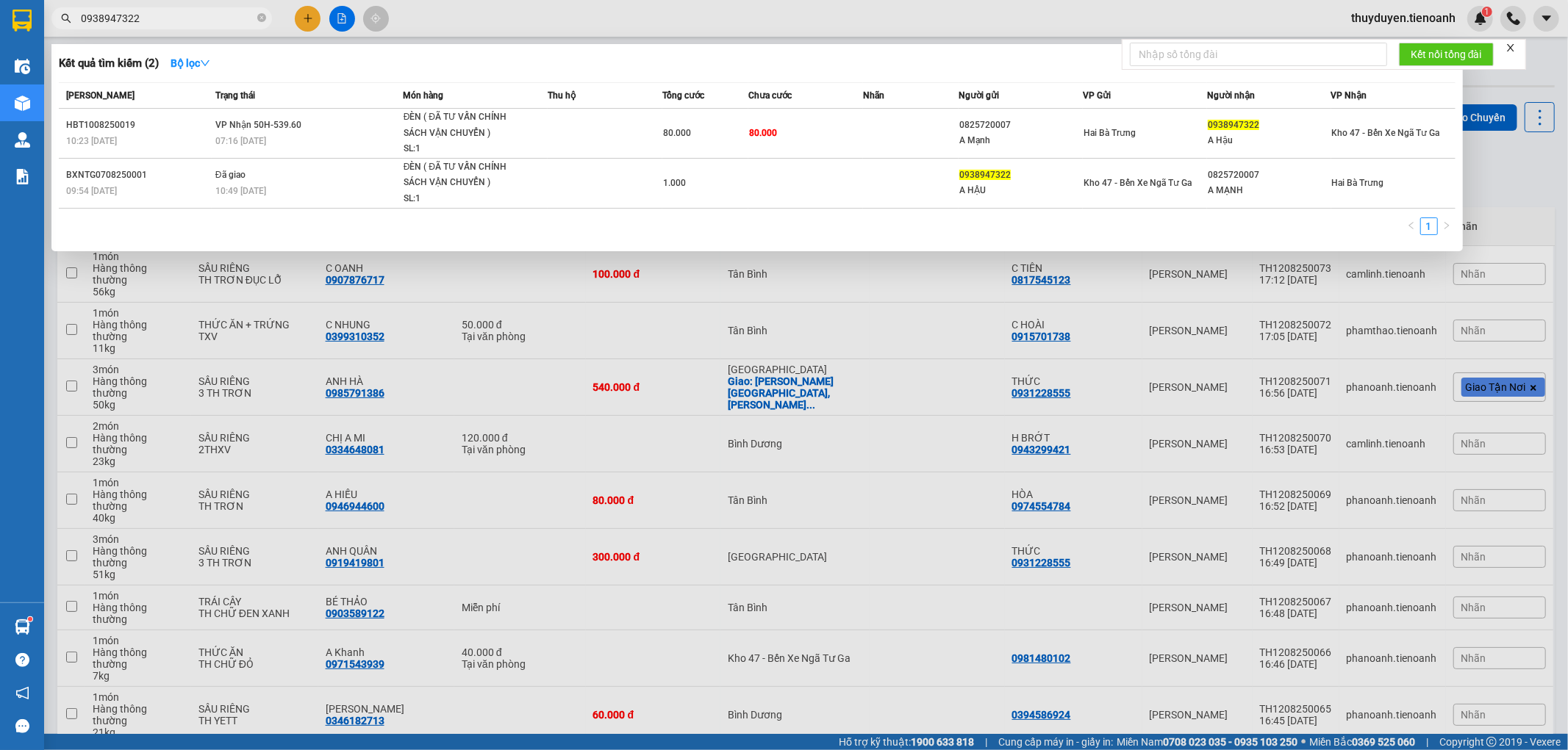
drag, startPoint x: 159, startPoint y: 13, endPoint x: 0, endPoint y: 12, distance: 159.0
click at [0, 12] on section "Kết quả tìm kiếm ( 2 ) Bộ lọc Mã ĐH Trạng thái Món hàng Thu hộ Tổng cước Chưa c…" at bounding box center [784, 375] width 1568 height 750
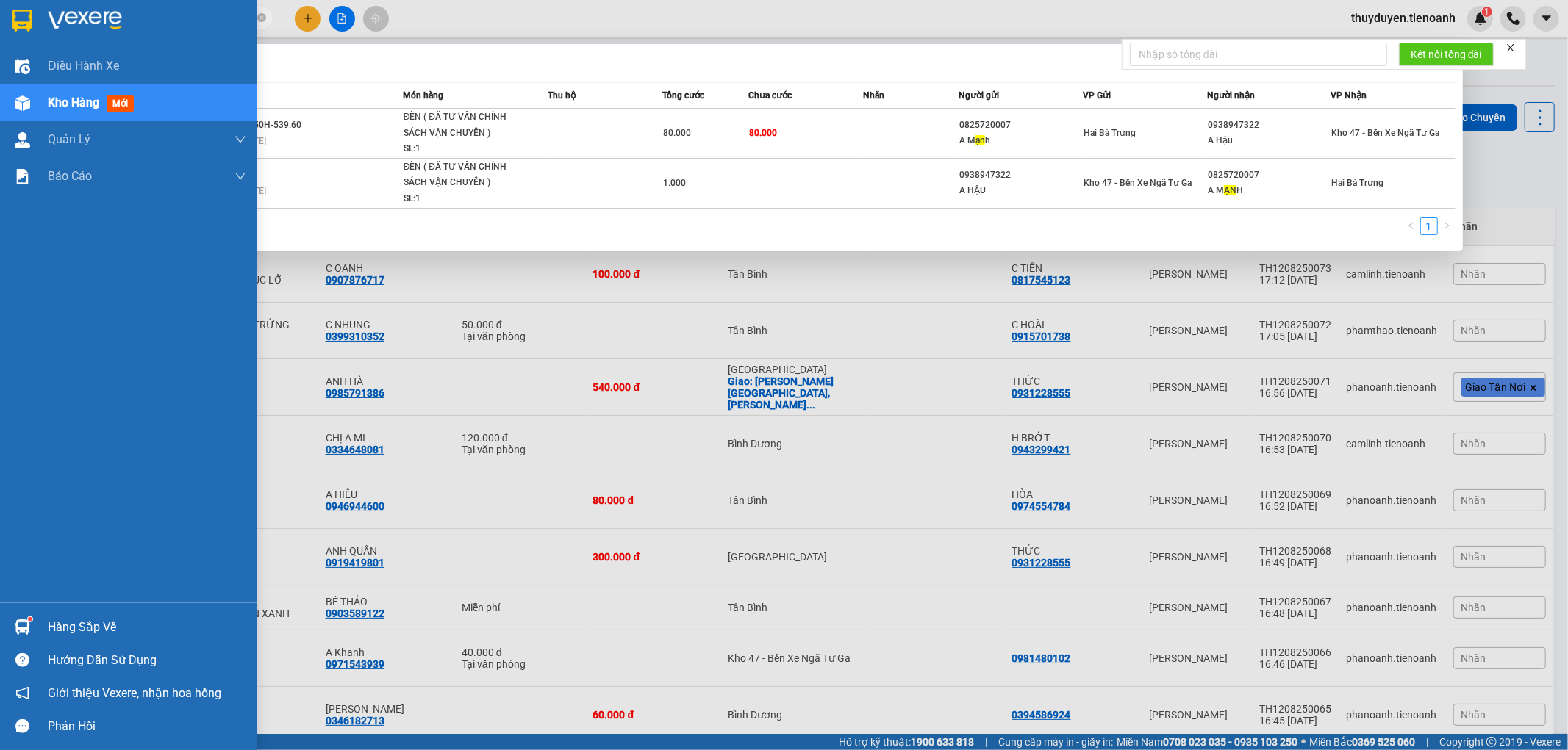
type input "a"
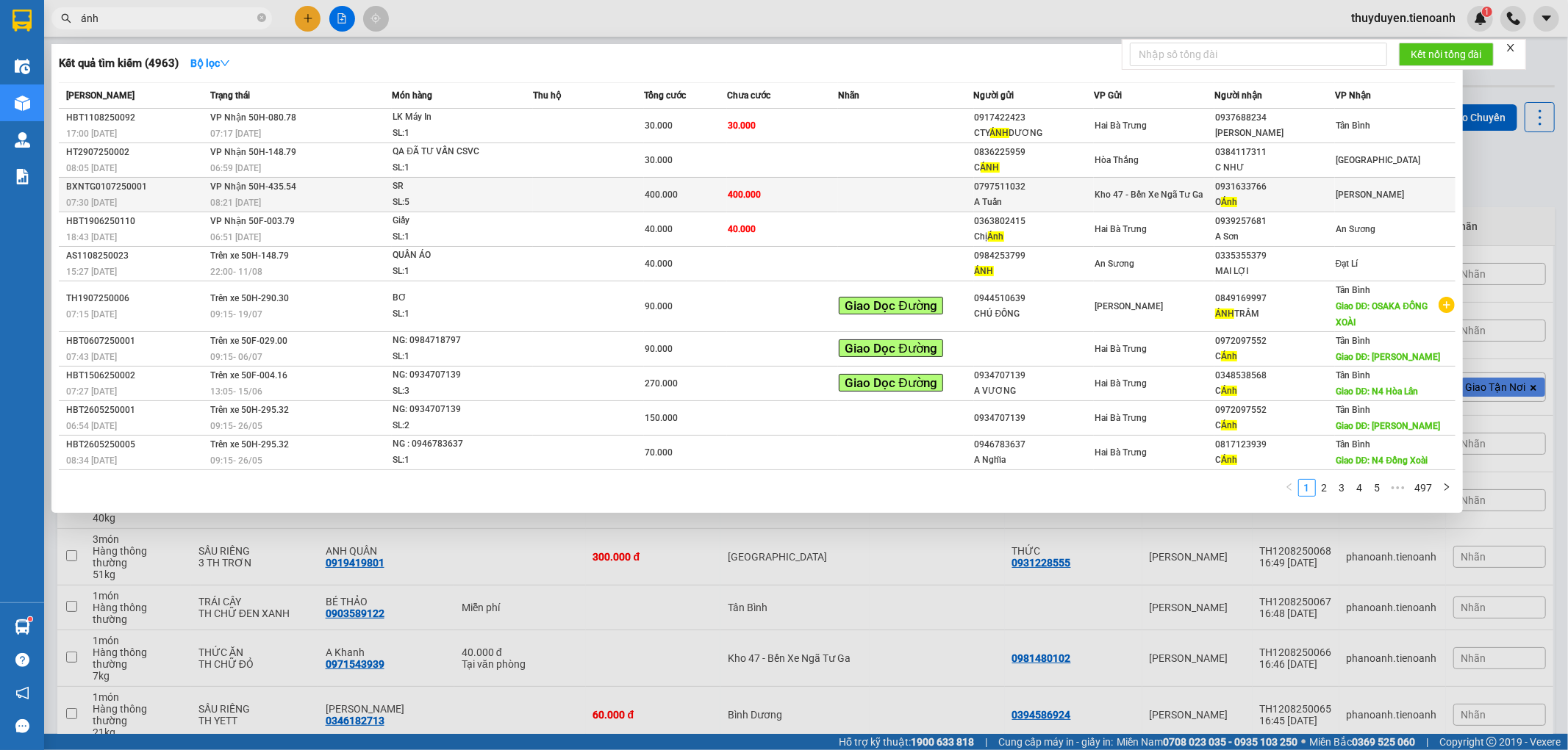
type input "ánh"
click at [1273, 191] on div "0931633766" at bounding box center [1274, 188] width 119 height 16
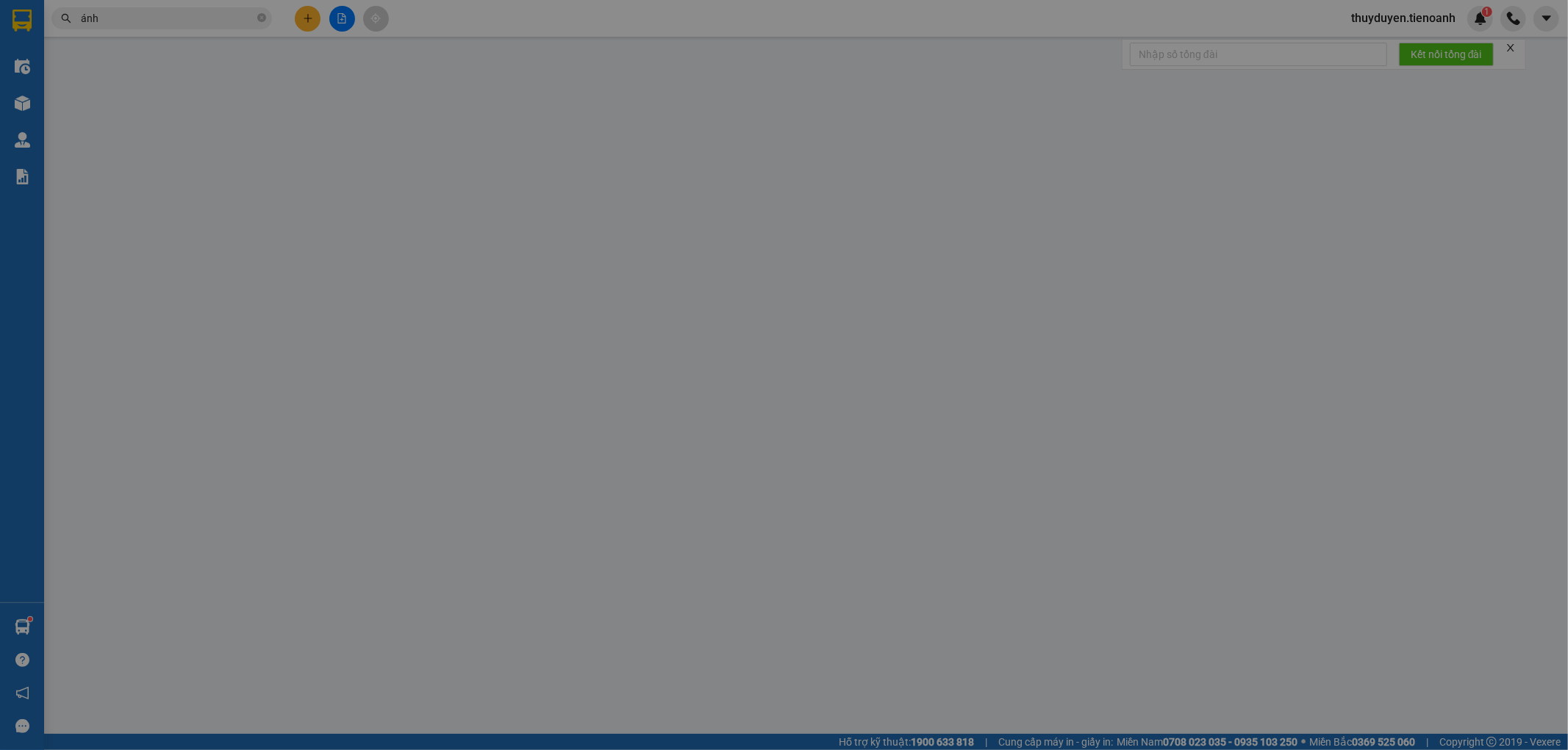
type input "0931633766"
type input "O Ánh"
type input "0797511032"
type input "A Tuấn"
type input "400.000"
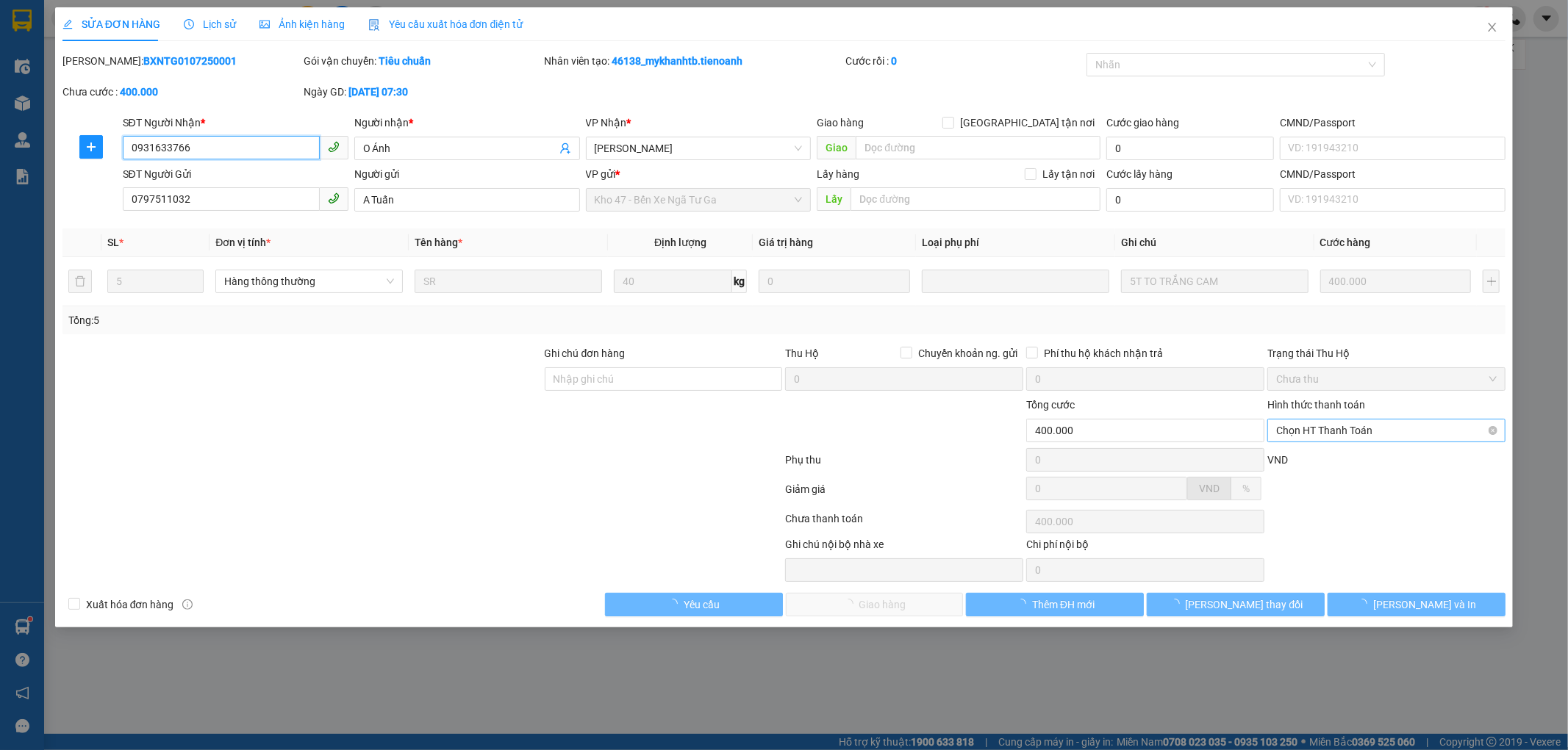
click at [1305, 434] on span "Chọn HT Thanh Toán" at bounding box center [1386, 431] width 220 height 22
drag, startPoint x: 1304, startPoint y: 460, endPoint x: 1172, endPoint y: 466, distance: 132.1
click at [1297, 456] on div "Tại văn phòng" at bounding box center [1386, 459] width 220 height 16
type input "0"
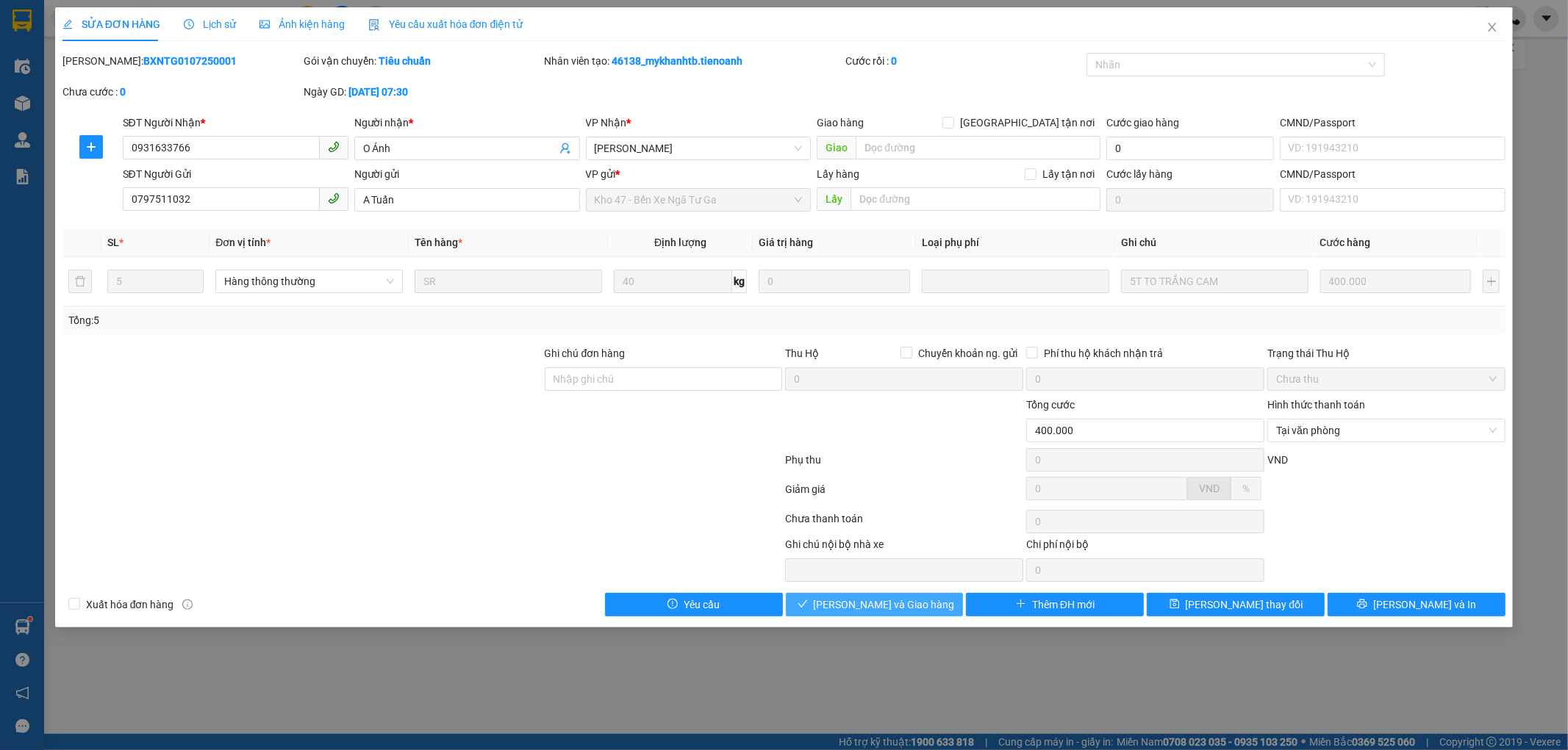
click at [863, 606] on span "Lưu và Giao hàng" at bounding box center [884, 604] width 141 height 16
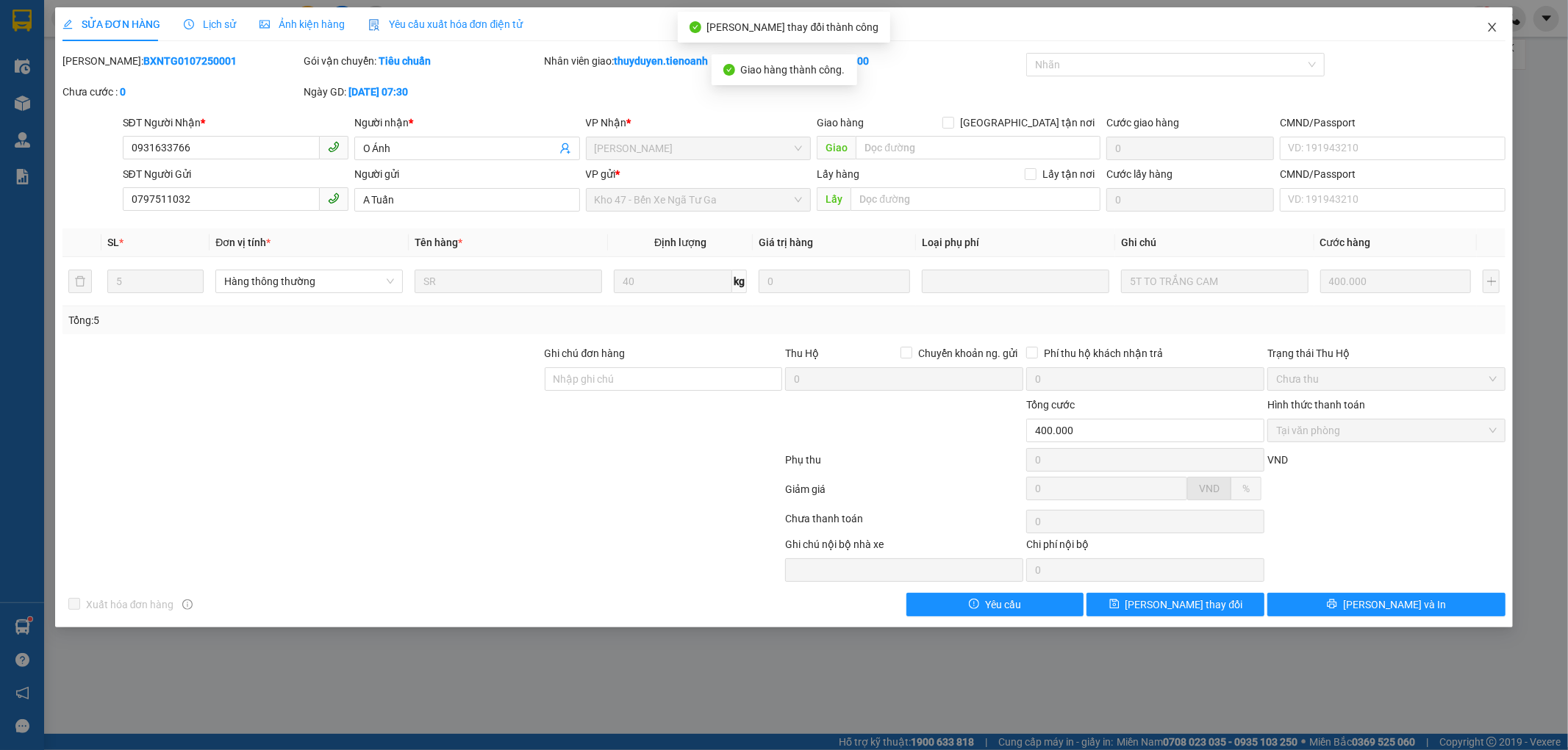
drag, startPoint x: 1485, startPoint y: 13, endPoint x: 1567, endPoint y: 30, distance: 83.7
click at [1488, 25] on span "Close" at bounding box center [1492, 27] width 41 height 41
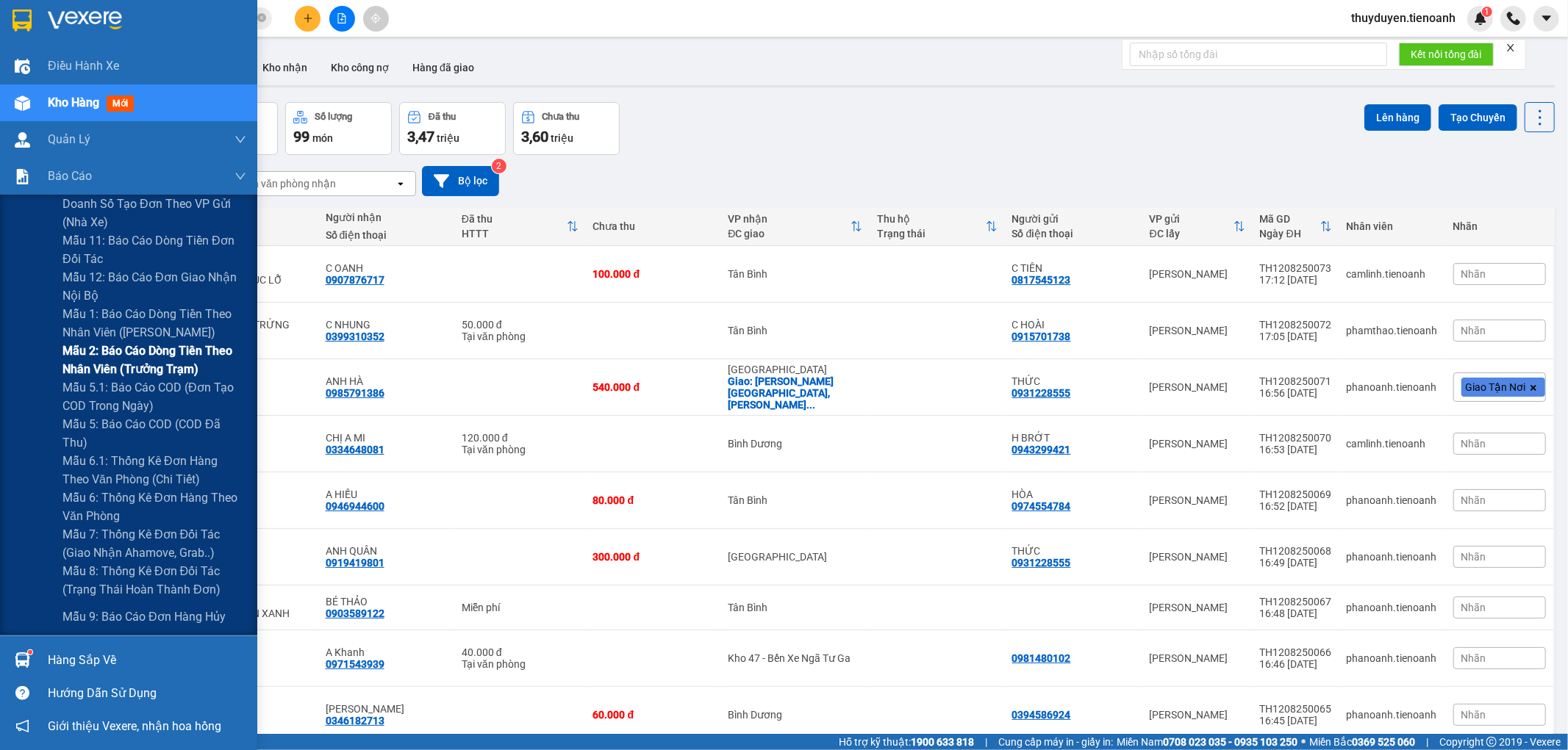
click at [129, 376] on span "Mẫu 2: Báo cáo dòng tiền theo nhân viên (Trưởng Trạm)" at bounding box center [154, 359] width 184 height 37
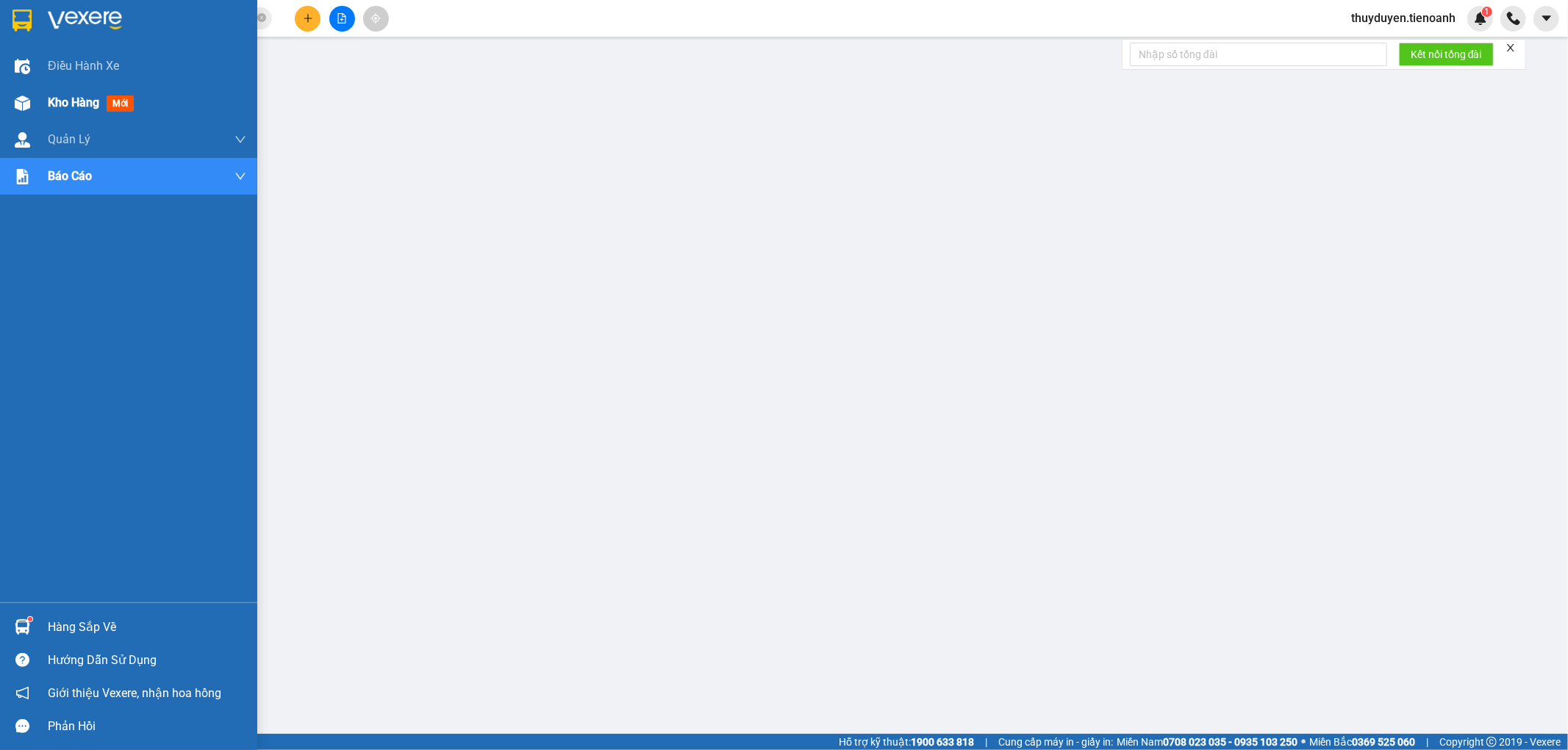
click at [98, 106] on span "Kho hàng" at bounding box center [73, 102] width 52 height 14
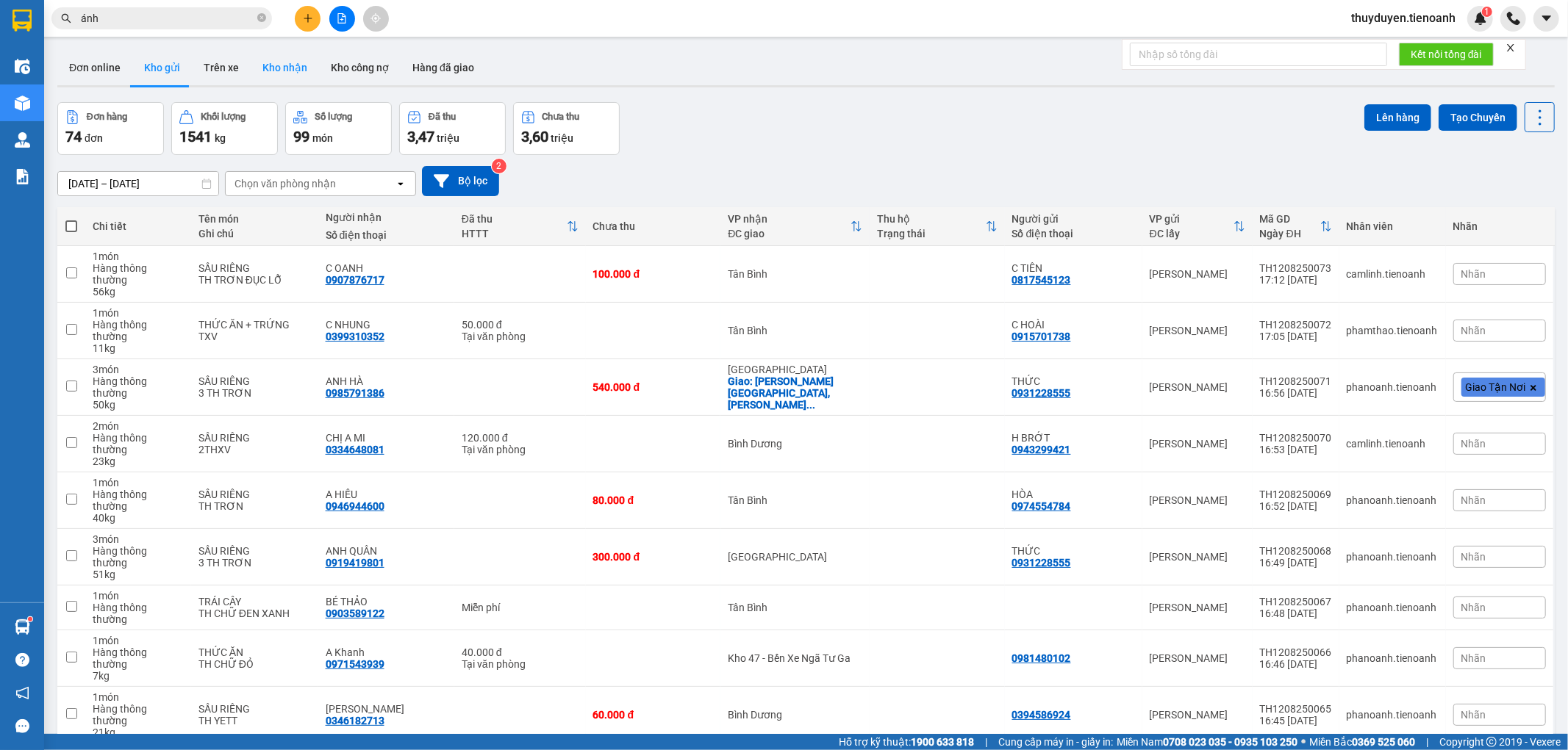
click at [273, 52] on button "Kho nhận" at bounding box center [285, 67] width 68 height 36
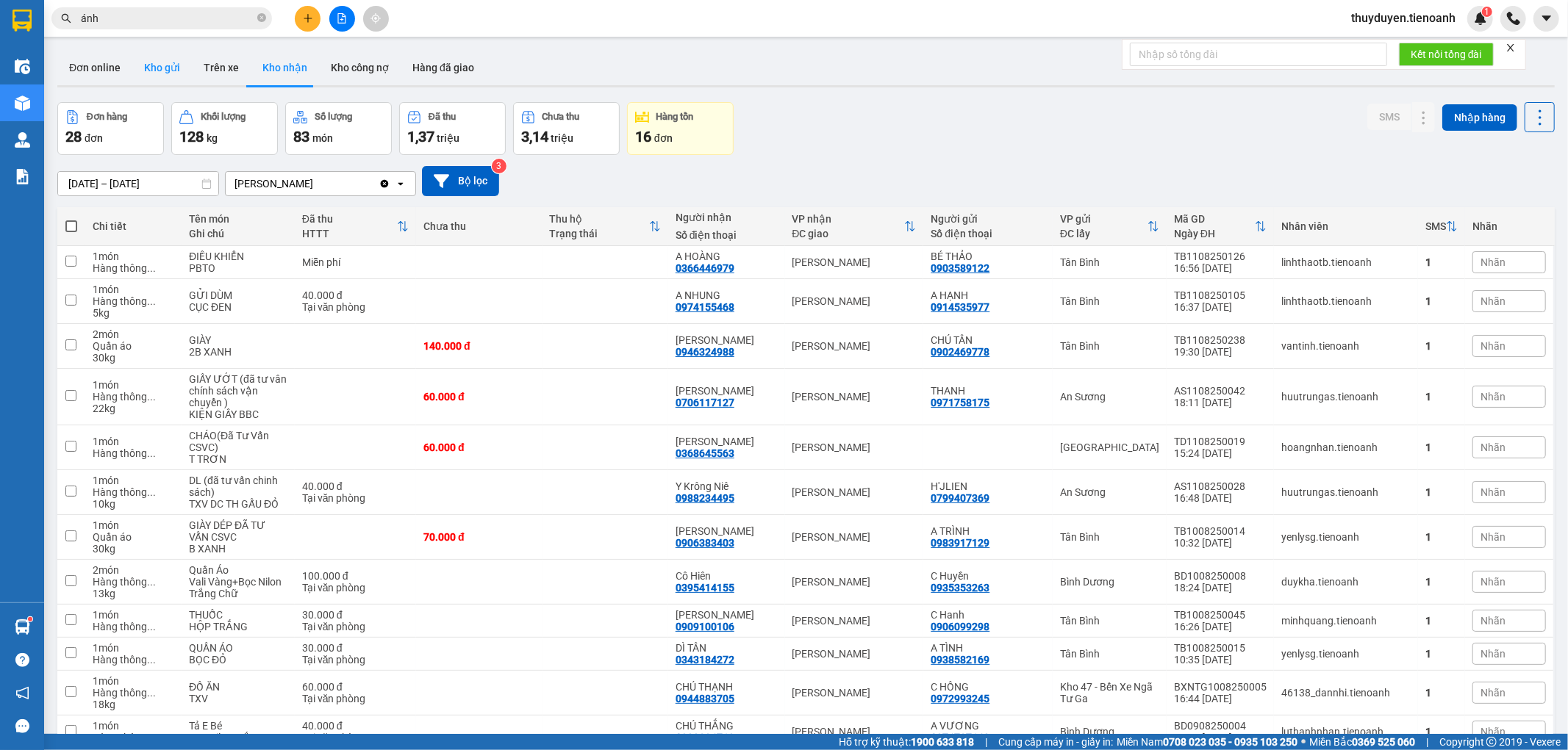
click at [152, 63] on button "Kho gửi" at bounding box center [162, 67] width 60 height 36
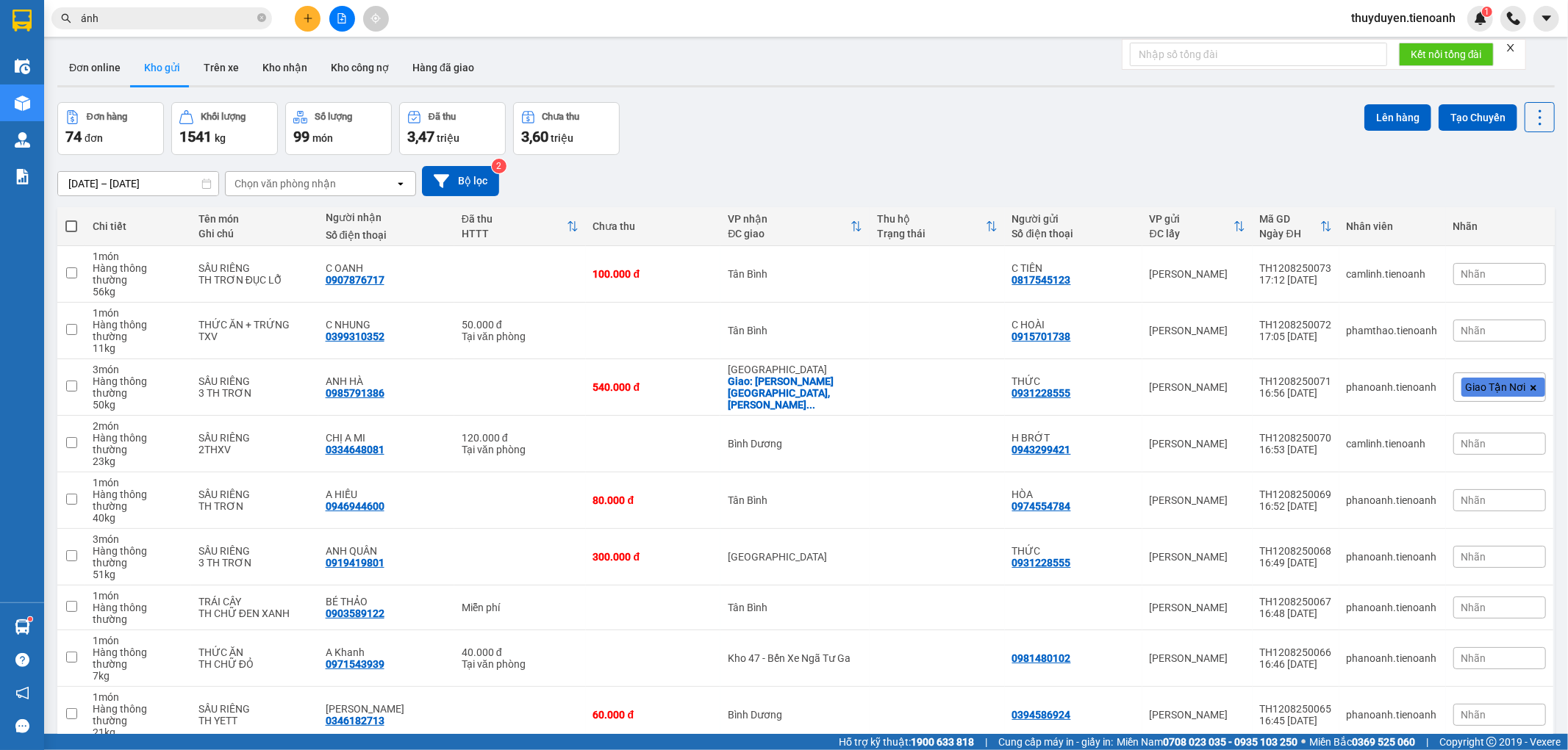
click at [759, 171] on div "[DATE] – [DATE] Press the down arrow key to interact with the calendar and sele…" at bounding box center [806, 181] width 1498 height 30
click at [283, 63] on button "Kho nhận" at bounding box center [285, 67] width 68 height 36
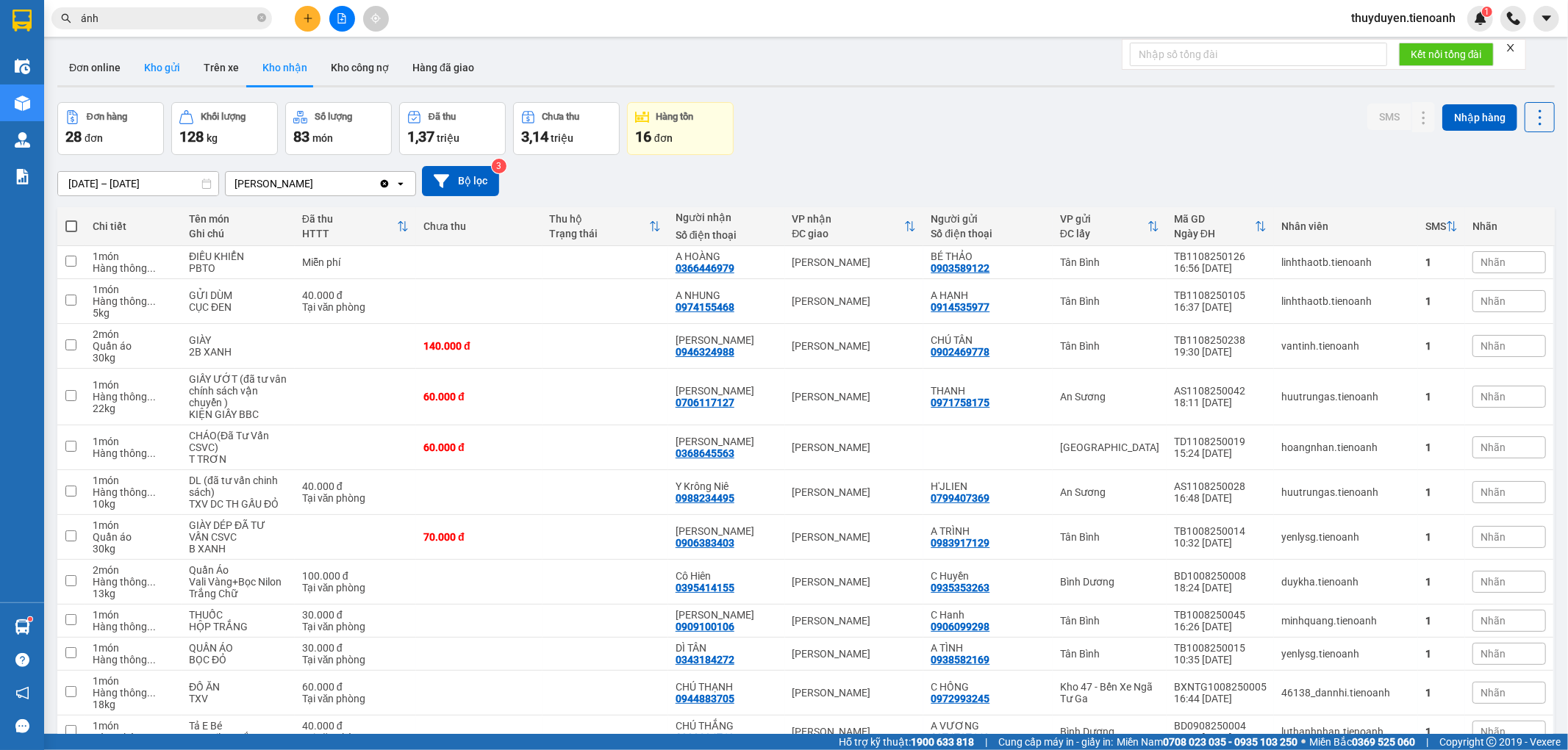
click at [163, 69] on button "Kho gửi" at bounding box center [162, 67] width 60 height 36
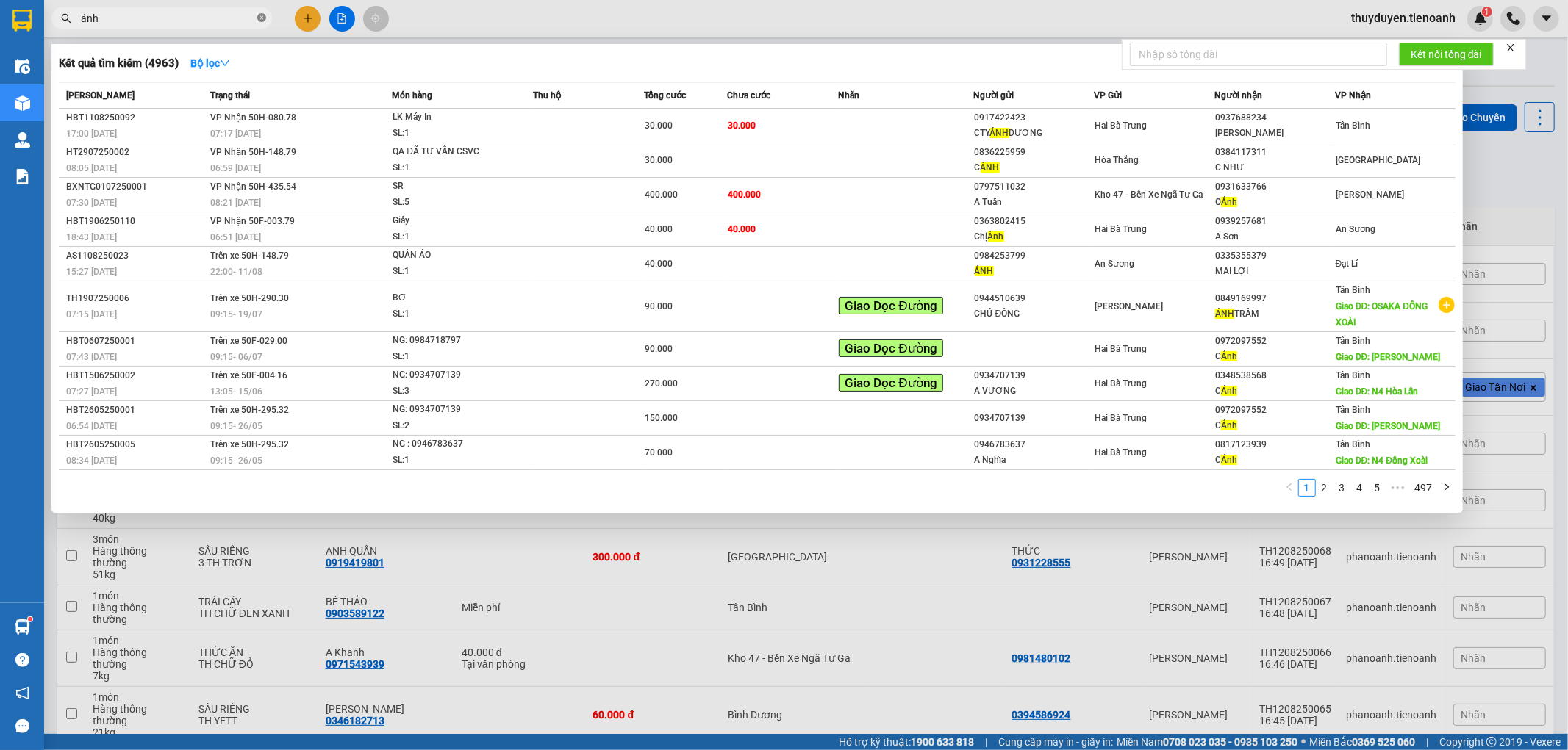
click at [262, 16] on icon "close-circle" at bounding box center [261, 17] width 9 height 9
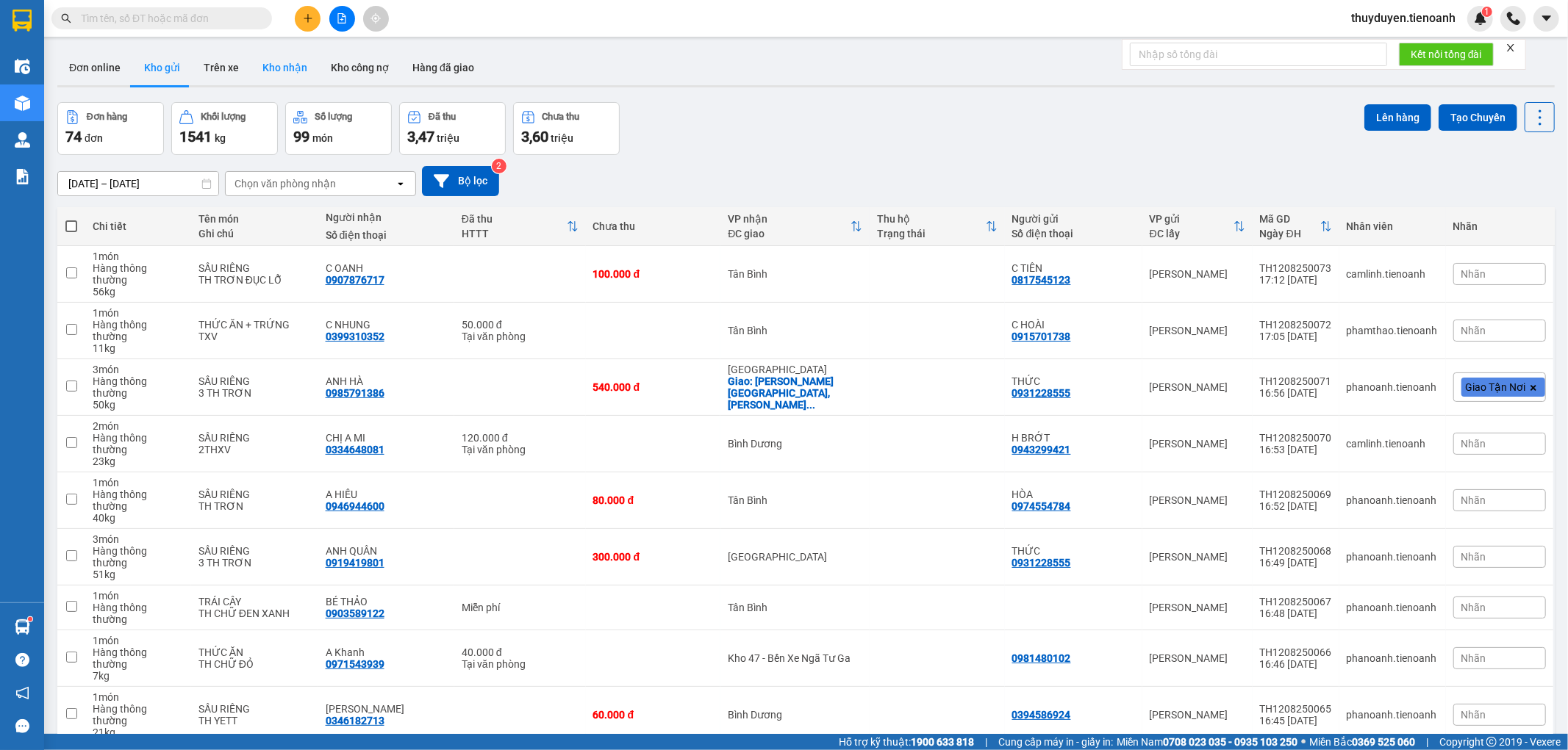
click at [294, 61] on button "Kho nhận" at bounding box center [285, 67] width 68 height 36
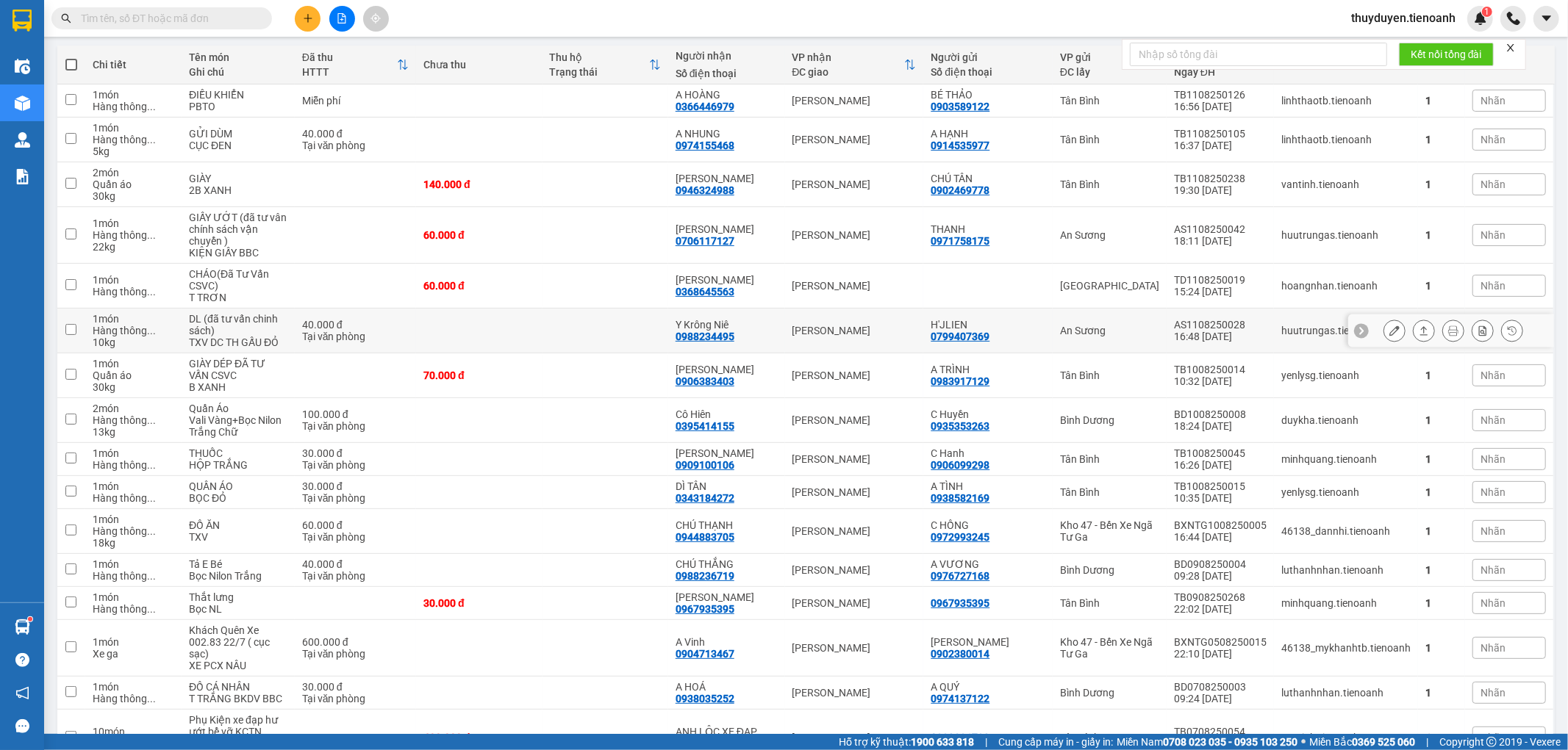
scroll to position [163, 0]
